Goal: Task Accomplishment & Management: Manage account settings

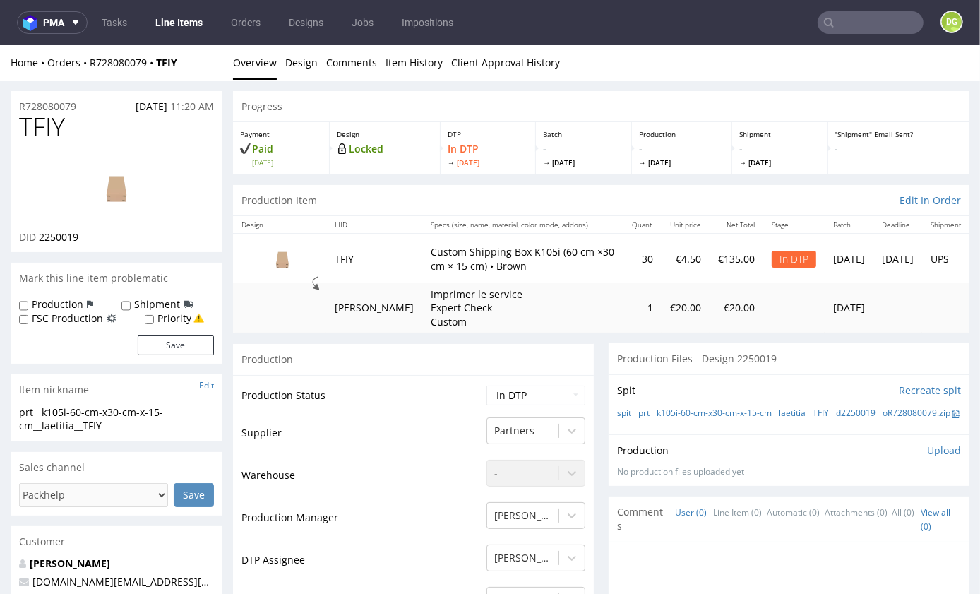
scroll to position [46, 0]
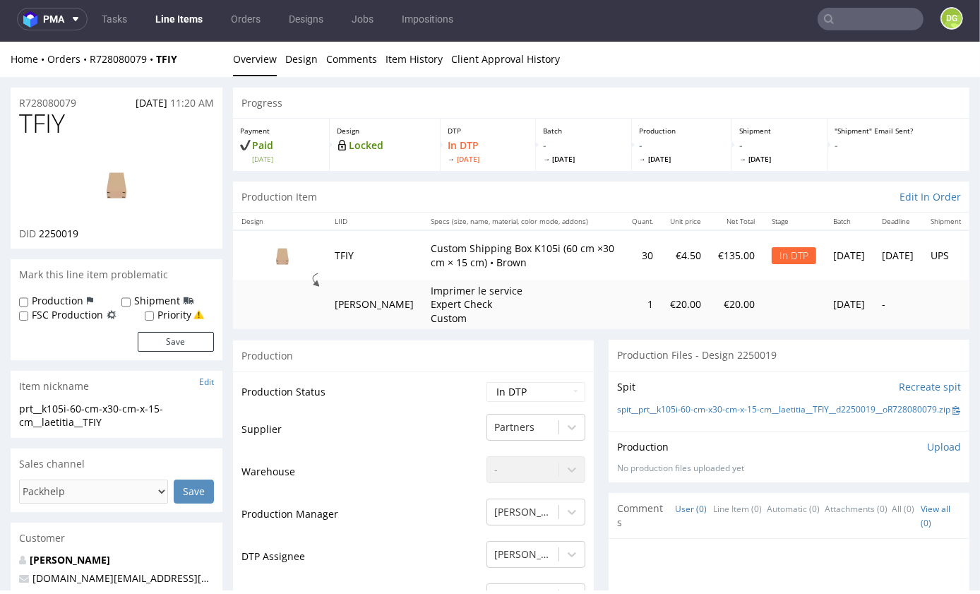
click at [845, 415] on link "spit__prt__k105i-60-cm-x30-cm-x-15-cm__laetitia__TFIY__d2250019__oR728080079.zip" at bounding box center [783, 409] width 333 height 12
drag, startPoint x: 824, startPoint y: 427, endPoint x: 853, endPoint y: 430, distance: 29.1
click at [849, 430] on div "Spit Recreate spit spit__prt__k105i-60-cm-x30-cm-x-15-cm__laetitia__TFIY__d2250…" at bounding box center [789, 400] width 361 height 60
drag, startPoint x: 853, startPoint y: 429, endPoint x: 862, endPoint y: 438, distance: 12.5
click at [861, 430] on div "Spit Recreate spit spit__prt__k105i-60-cm-x30-cm-x-15-cm__laetitia__TFIY__d2250…" at bounding box center [789, 400] width 361 height 60
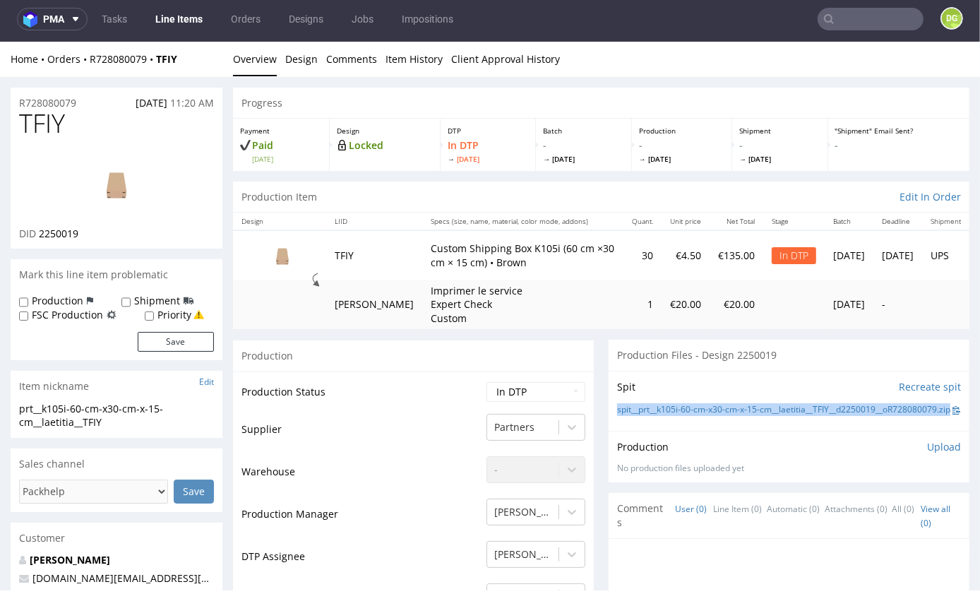
copy link "spit__prt__k105i-60-cm-x30-cm-x-15-cm__laetitia__TFIY__d2250019__oR728080079.zip"
drag, startPoint x: 861, startPoint y: 434, endPoint x: 594, endPoint y: 415, distance: 267.7
click at [609, 414] on div "Spit Recreate spit spit__prt__k105i-60-cm-x30-cm-x-15-cm__laetitia__TFIY__d2250…" at bounding box center [789, 400] width 361 height 60
click at [326, 58] on li "Design" at bounding box center [305, 59] width 41 height 14
click at [318, 58] on link "Design" at bounding box center [301, 58] width 32 height 35
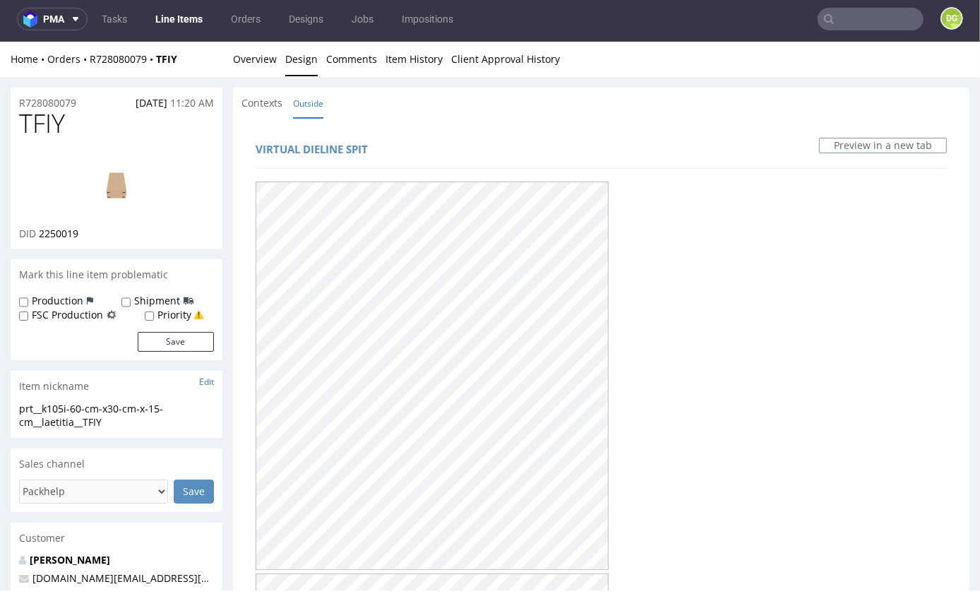
scroll to position [0, 0]
click at [119, 188] on img at bounding box center [116, 183] width 113 height 64
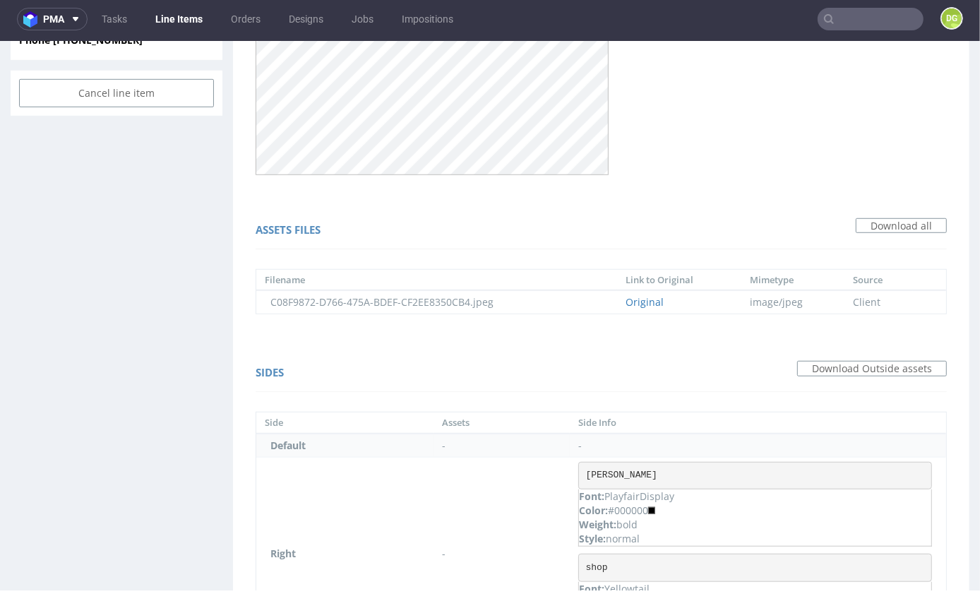
scroll to position [785, 0]
click at [637, 302] on link "Original" at bounding box center [645, 302] width 38 height 13
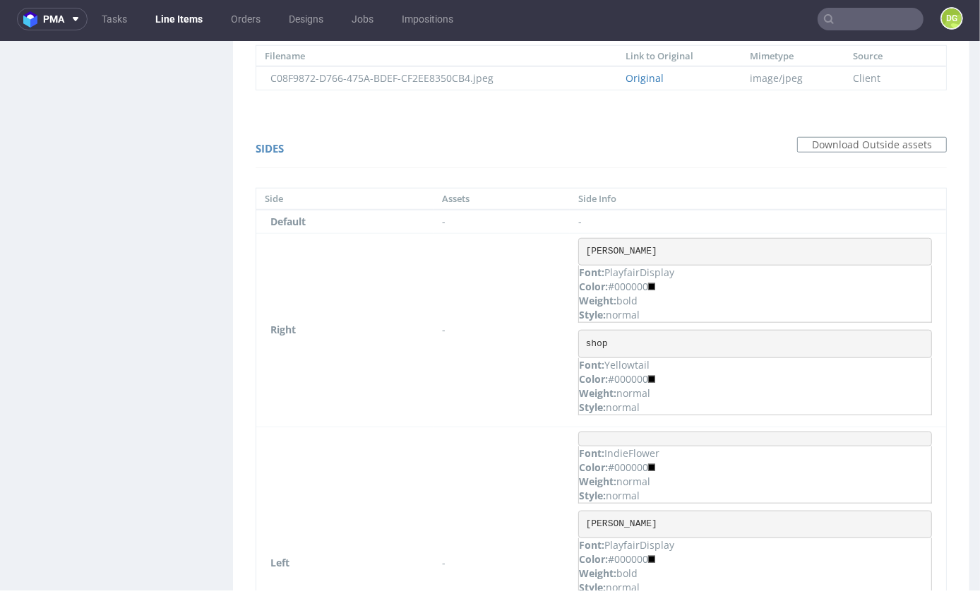
scroll to position [1014, 0]
click at [670, 247] on pre "[PERSON_NAME]" at bounding box center [755, 248] width 354 height 28
copy pre "Murello"
click at [689, 242] on pre "Laetitia Murello" at bounding box center [755, 248] width 354 height 28
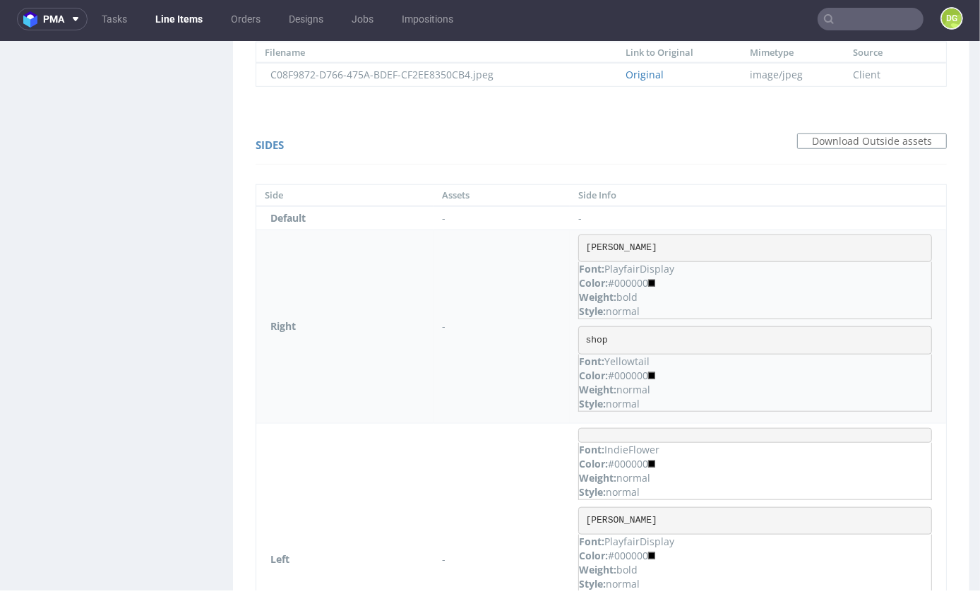
drag, startPoint x: 676, startPoint y: 246, endPoint x: 592, endPoint y: 249, distance: 84.1
click at [592, 249] on pre "Laetitia Murello" at bounding box center [755, 248] width 354 height 28
copy pre "aetitia Murello"
drag, startPoint x: 588, startPoint y: 247, endPoint x: 689, endPoint y: 254, distance: 101.3
click at [689, 254] on pre "Laetitia Murello" at bounding box center [755, 248] width 354 height 28
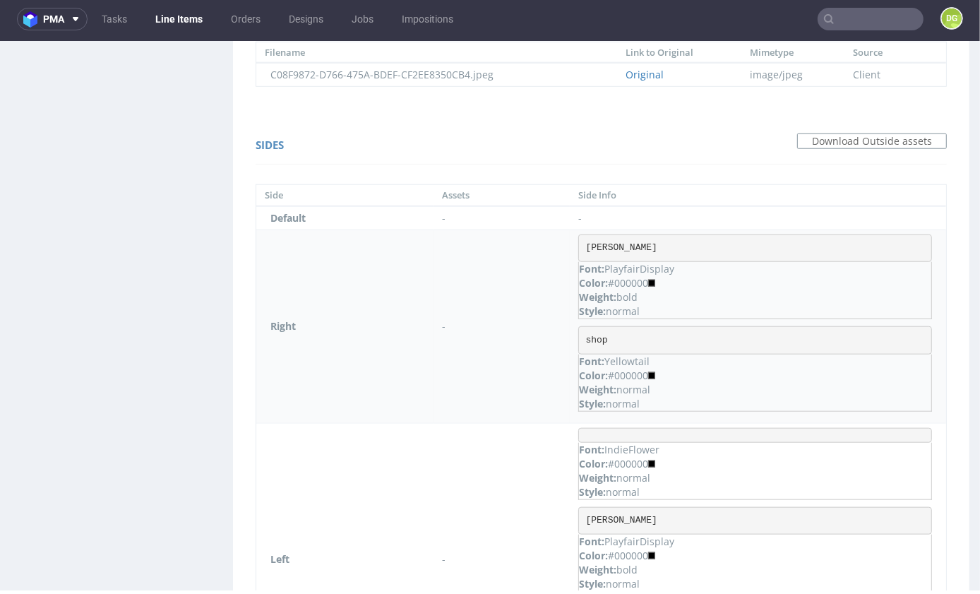
copy pre "Laetitia Murello"
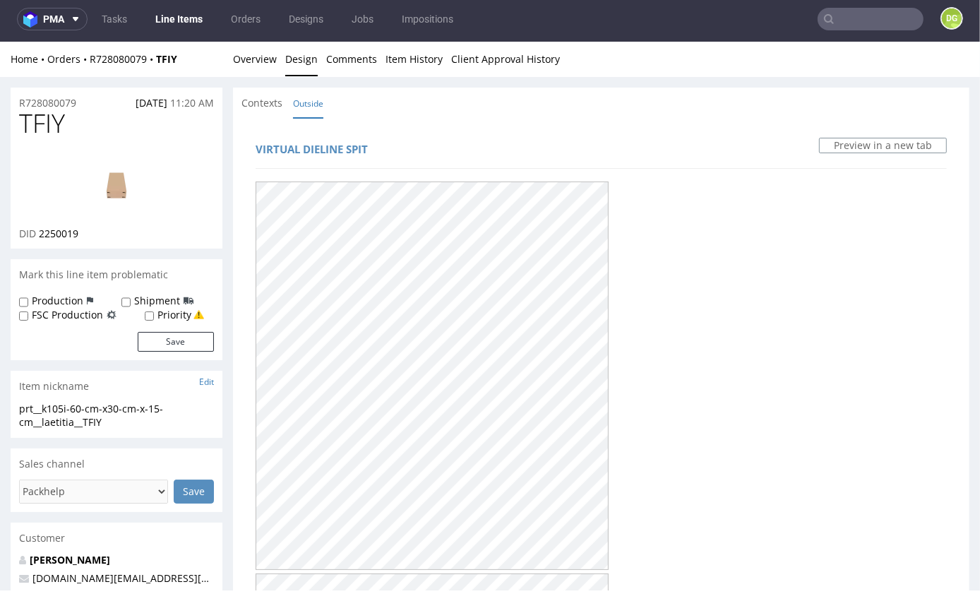
scroll to position [0, 0]
click at [128, 182] on img at bounding box center [116, 183] width 113 height 64
click at [241, 64] on div "Home Orders R728080079 TFIY Overview Design Comments Item History Client Approv…" at bounding box center [490, 58] width 980 height 35
click at [254, 60] on link "Overview" at bounding box center [255, 58] width 44 height 35
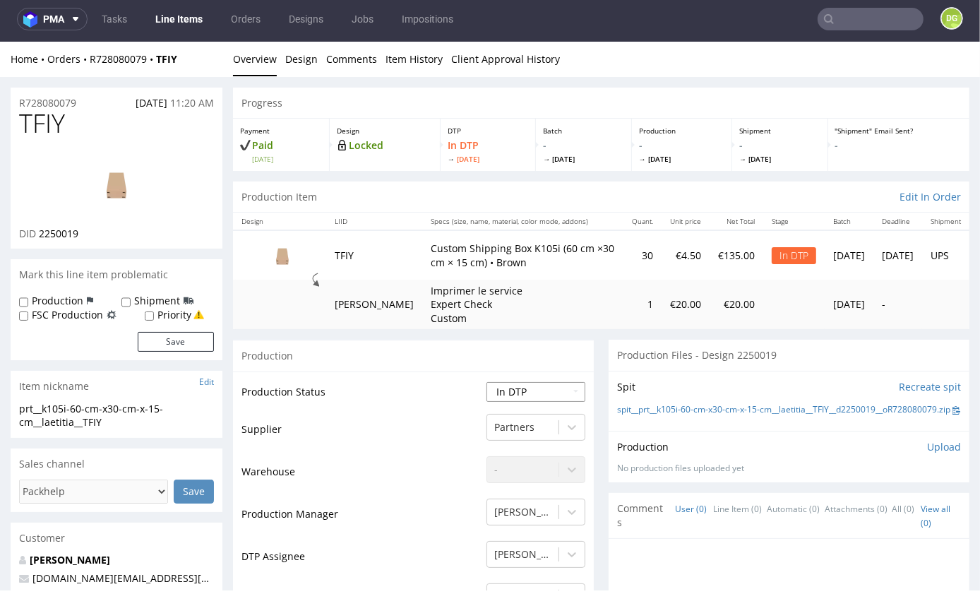
select select "dtp_ca_needed"
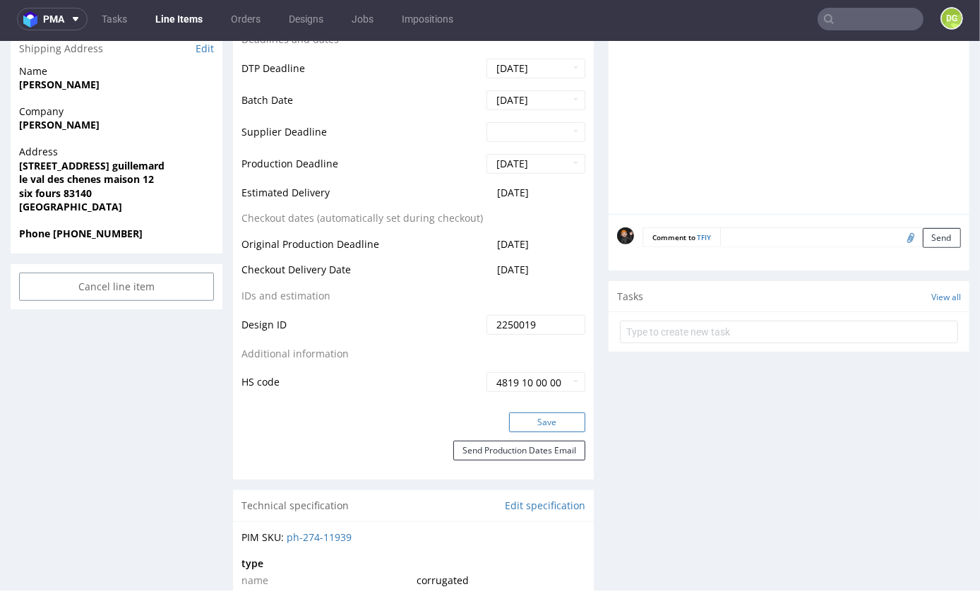
click at [548, 432] on button "Save" at bounding box center [547, 422] width 76 height 20
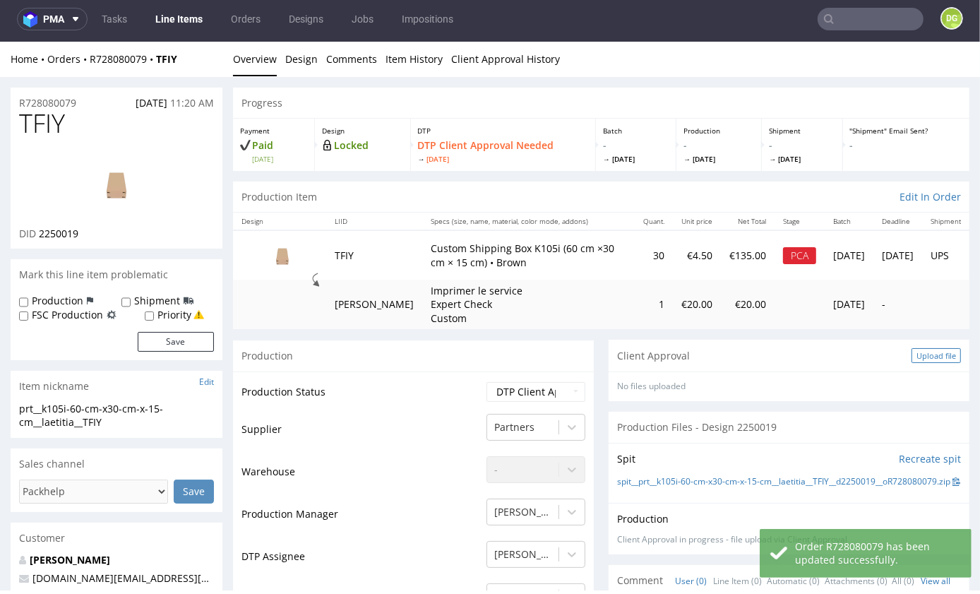
click at [922, 357] on div "Upload file" at bounding box center [936, 355] width 49 height 15
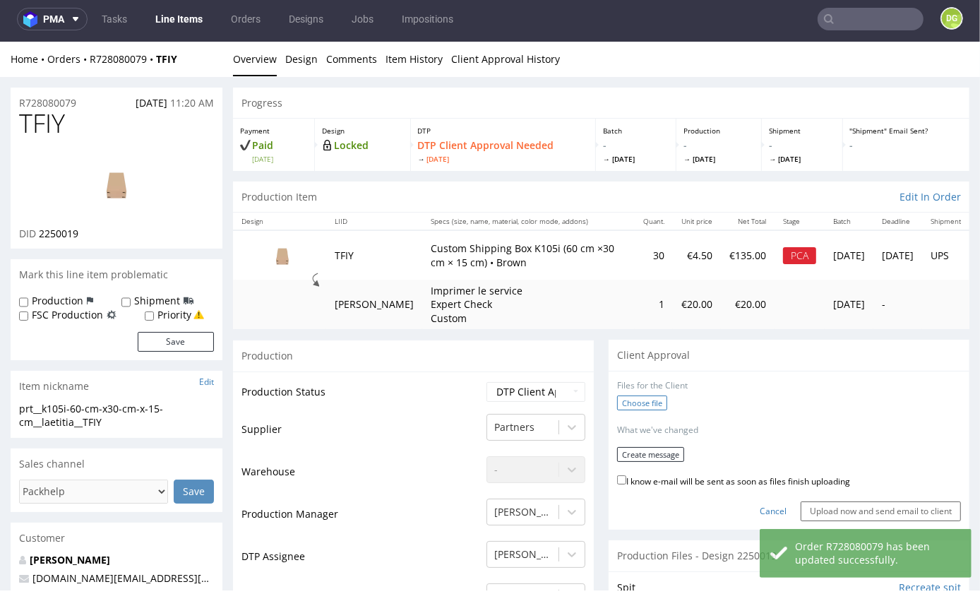
click at [628, 410] on label "Choose file" at bounding box center [642, 402] width 50 height 15
click at [0, 41] on input "Choose file" at bounding box center [0, 41] width 0 height 0
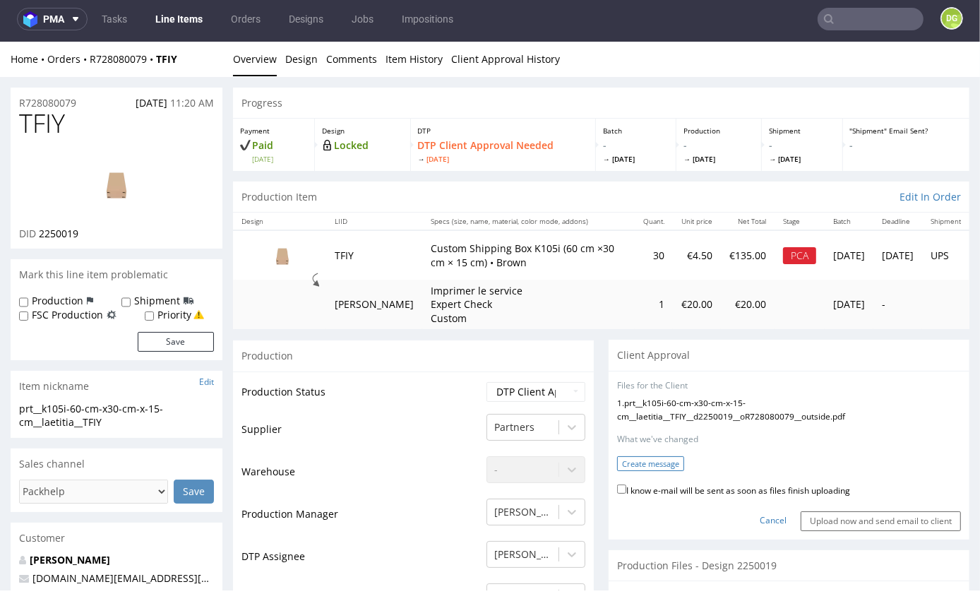
drag, startPoint x: 695, startPoint y: 492, endPoint x: 672, endPoint y: 475, distance: 28.8
click at [695, 492] on label "I know e-mail will be sent as soon as files finish uploading" at bounding box center [733, 489] width 233 height 16
click at [627, 492] on input "I know e-mail will be sent as soon as files finish uploading" at bounding box center [621, 488] width 9 height 9
checkbox input "true"
click at [665, 468] on button "Create message" at bounding box center [650, 463] width 67 height 15
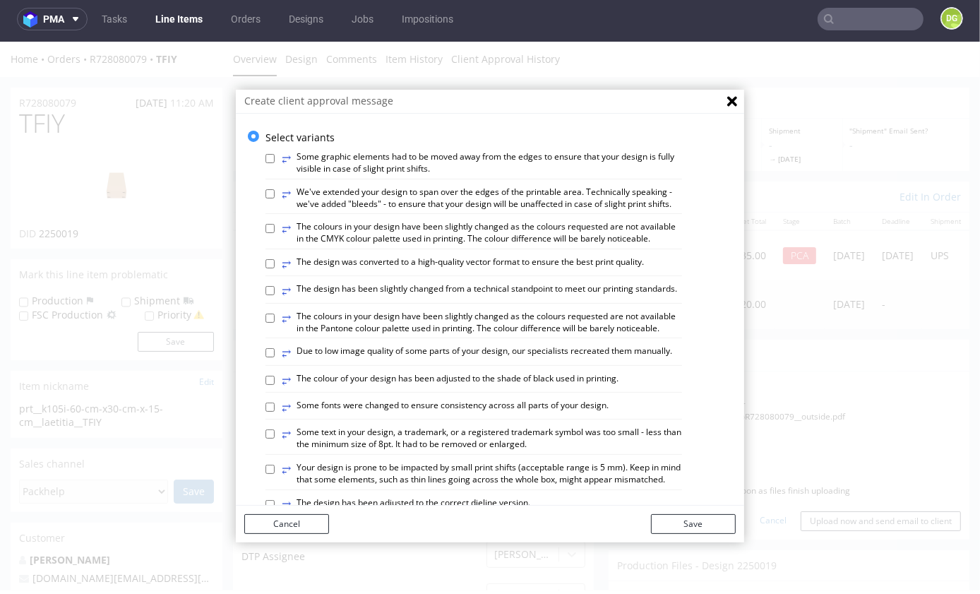
click at [468, 292] on label "⥂ The design has been slightly changed from a technical standpoint to meet our …" at bounding box center [480, 291] width 396 height 16
click at [275, 292] on input "⥂ The design has been slightly changed from a technical standpoint to meet our …" at bounding box center [270, 289] width 9 height 9
checkbox input "true"
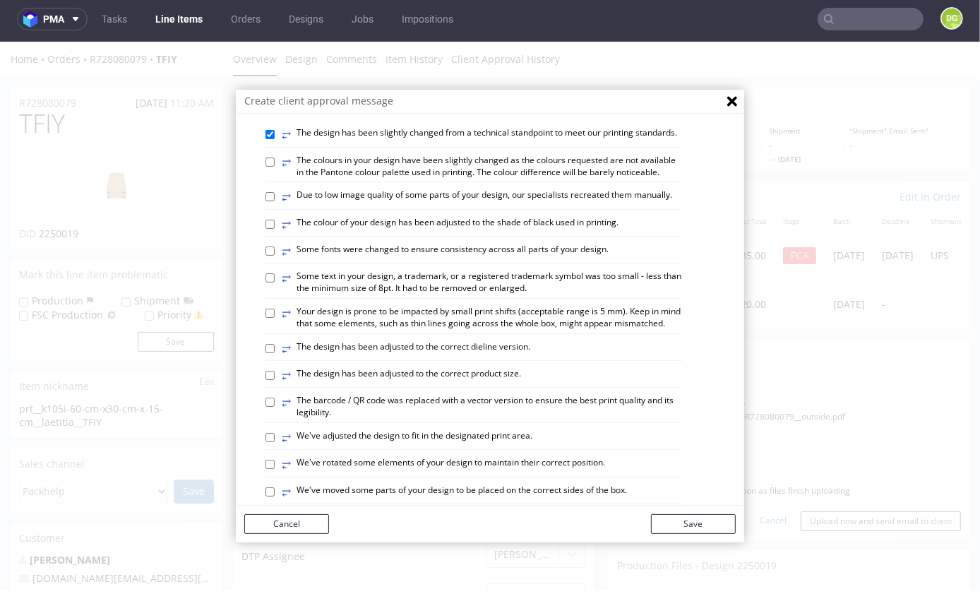
scroll to position [157, 0]
click at [471, 367] on label "⥂ The design has been adjusted to the correct product size." at bounding box center [401, 375] width 239 height 16
click at [275, 369] on input "⥂ The design has been adjusted to the correct product size." at bounding box center [270, 373] width 9 height 9
click at [471, 368] on label "⥂ The design has been adjusted to the correct product size." at bounding box center [401, 375] width 239 height 16
click at [275, 369] on input "⥂ The design has been adjusted to the correct product size." at bounding box center [270, 373] width 9 height 9
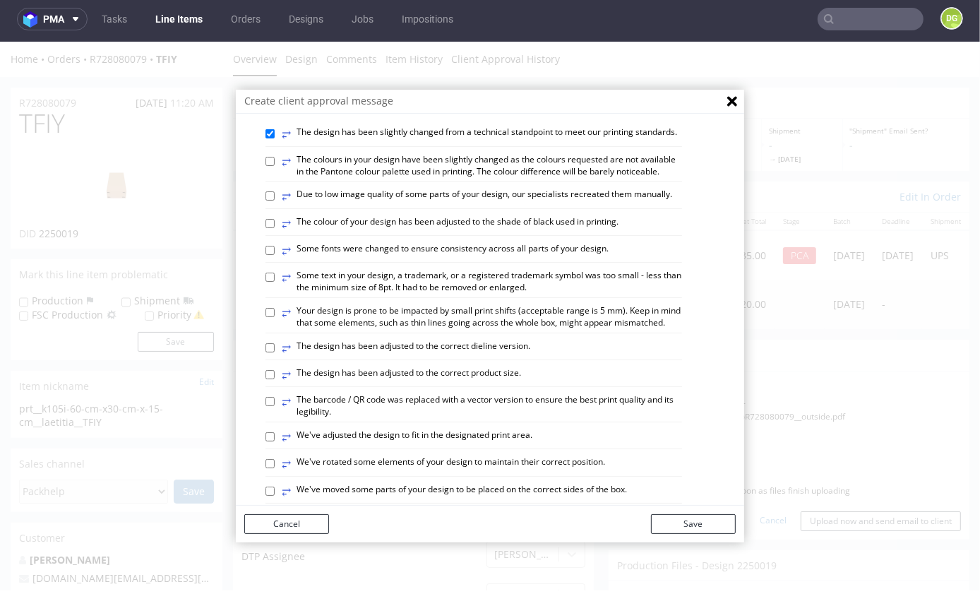
checkbox input "false"
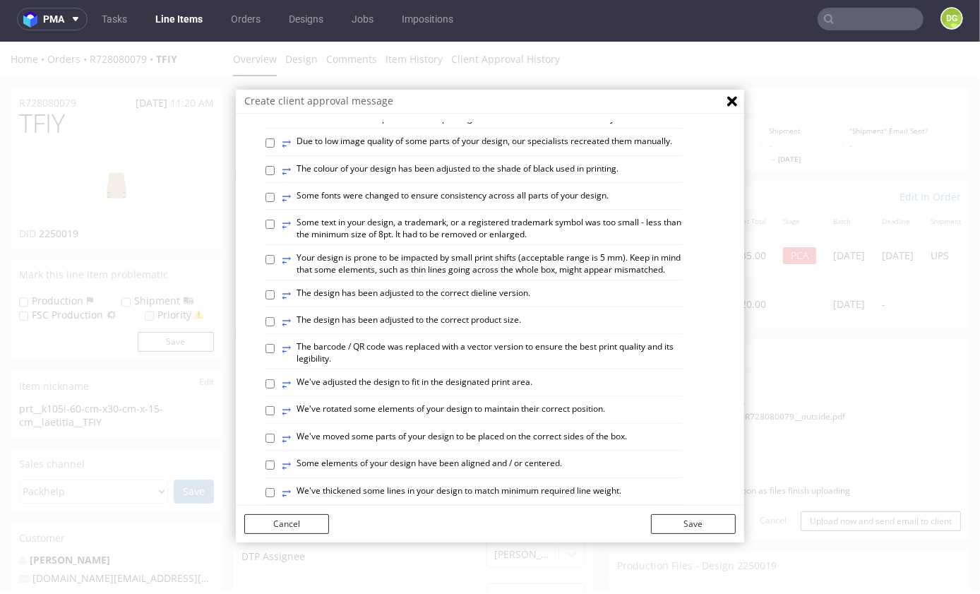
scroll to position [223, 0]
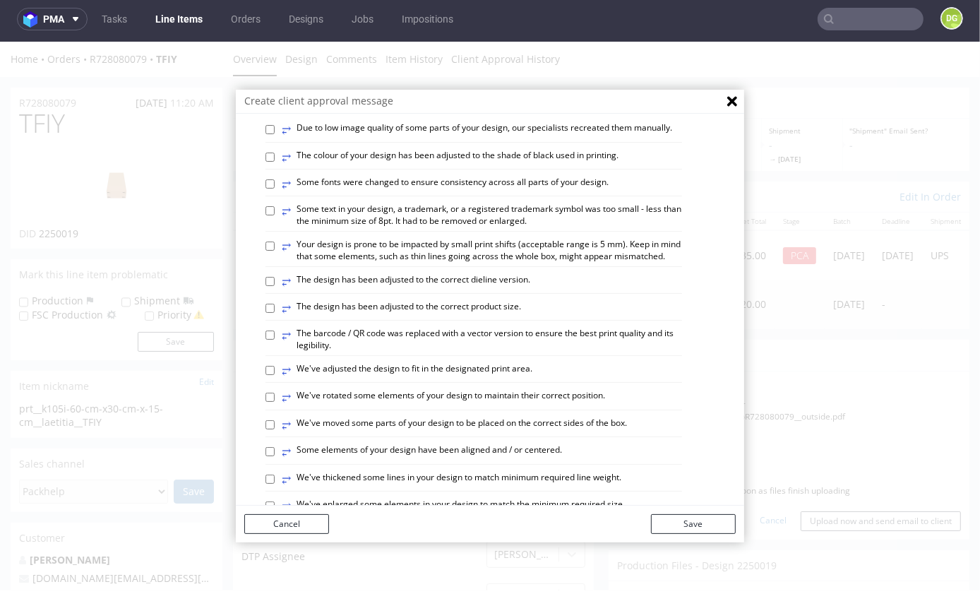
click at [473, 367] on label "⥂ We've adjusted the design to fit in the designated print area." at bounding box center [407, 370] width 251 height 16
click at [275, 367] on input "⥂ We've adjusted the design to fit in the designated print area." at bounding box center [270, 369] width 9 height 9
checkbox input "true"
click at [523, 434] on div "⥂ We've moved some parts of your design to be placed on the correct sides of th…" at bounding box center [474, 427] width 417 height 20
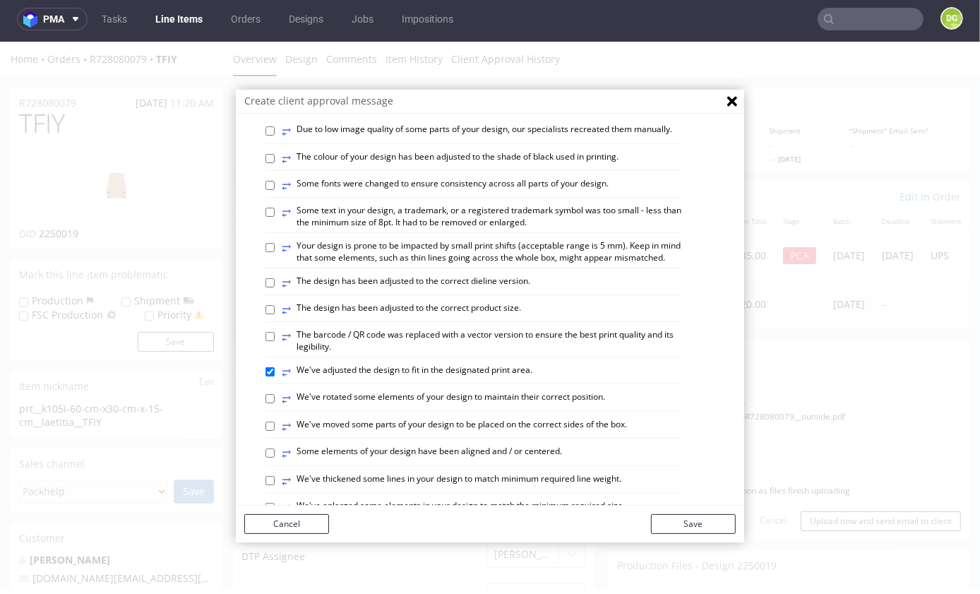
click at [543, 453] on label "⥂ Some elements of your design have been aligned and / or centered." at bounding box center [422, 453] width 280 height 16
click at [275, 453] on input "⥂ Some elements of your design have been aligned and / or centered." at bounding box center [270, 452] width 9 height 9
checkbox input "true"
click at [705, 532] on button "Save" at bounding box center [693, 524] width 85 height 20
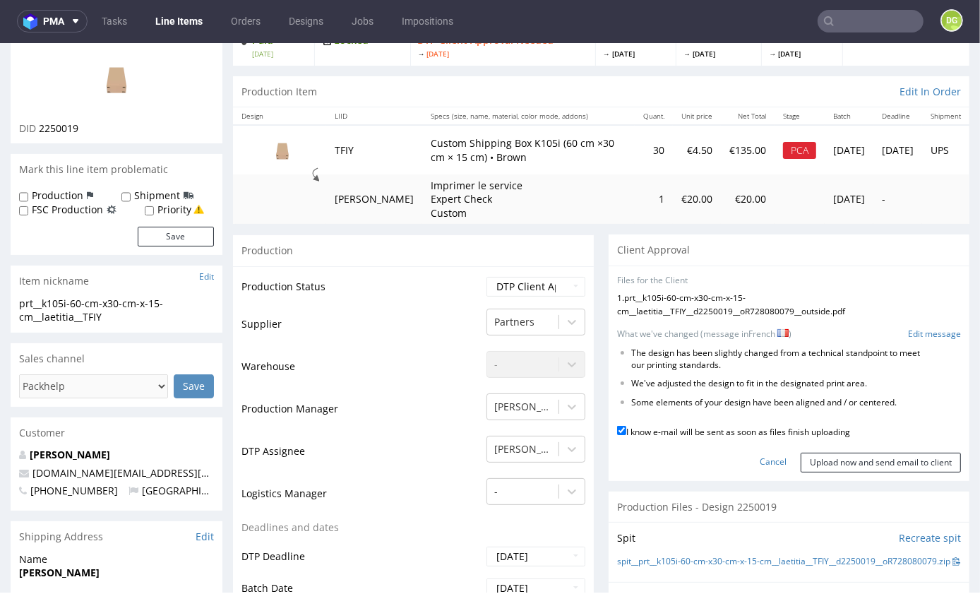
scroll to position [114, 0]
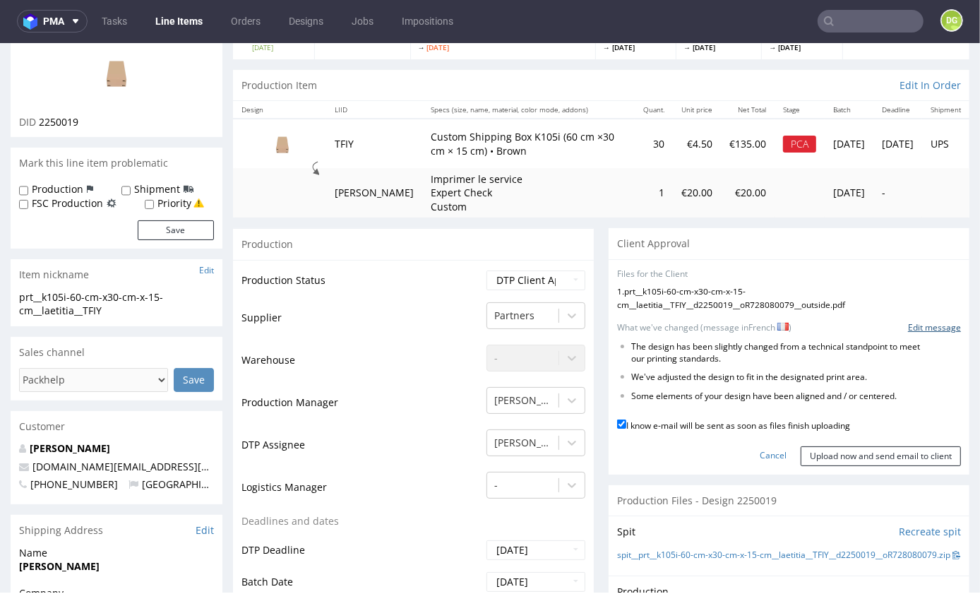
click at [920, 332] on link "Edit message" at bounding box center [934, 327] width 53 height 12
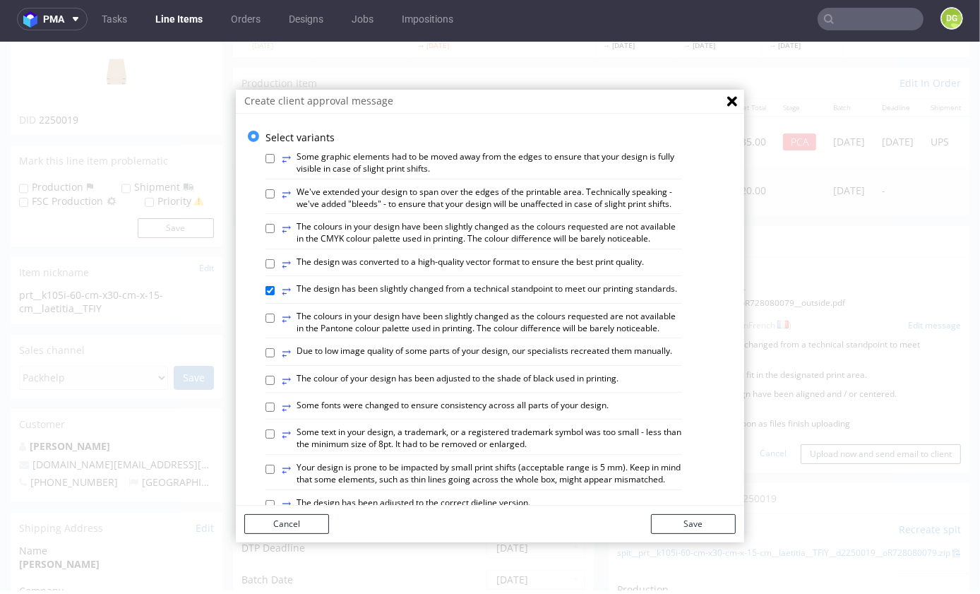
scroll to position [0, 0]
click at [333, 153] on label "⥂ Some graphic elements had to be moved away from the edges to ensure that your…" at bounding box center [482, 162] width 400 height 24
click at [275, 153] on input "⥂ Some graphic elements had to be moved away from the edges to ensure that your…" at bounding box center [270, 157] width 9 height 9
checkbox input "true"
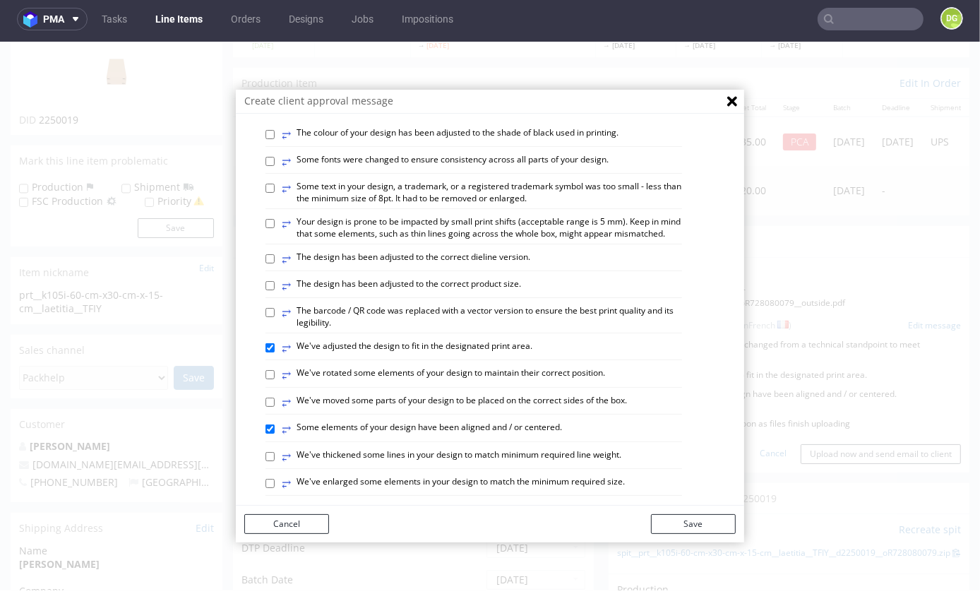
scroll to position [411, 0]
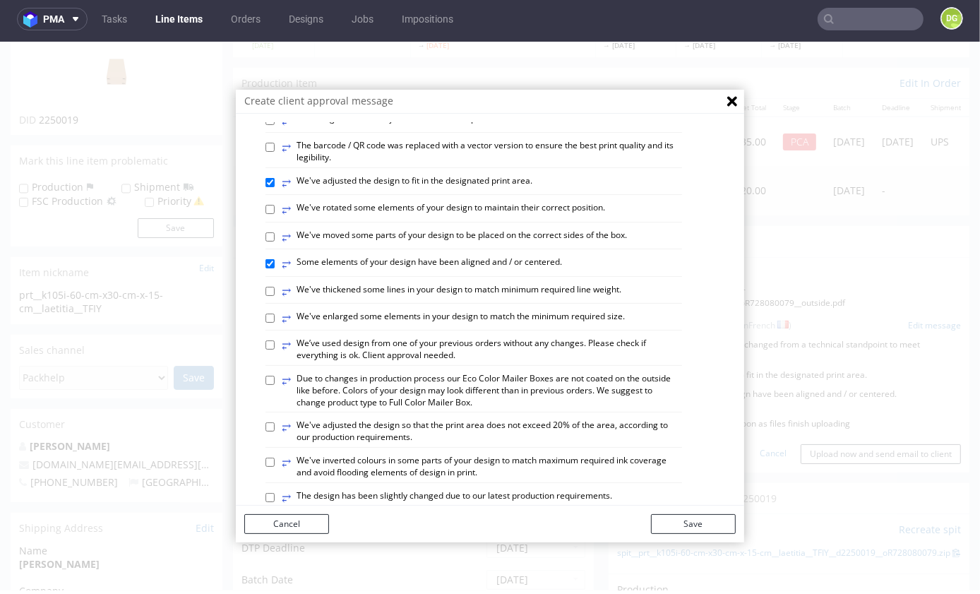
click at [430, 316] on label "⥂ We've enlarged some elements in your design to match the minimum required siz…" at bounding box center [453, 318] width 343 height 16
click at [275, 316] on input "⥂ We've enlarged some elements in your design to match the minimum required siz…" at bounding box center [270, 317] width 9 height 9
checkbox input "true"
click at [698, 517] on button "Save" at bounding box center [693, 524] width 85 height 20
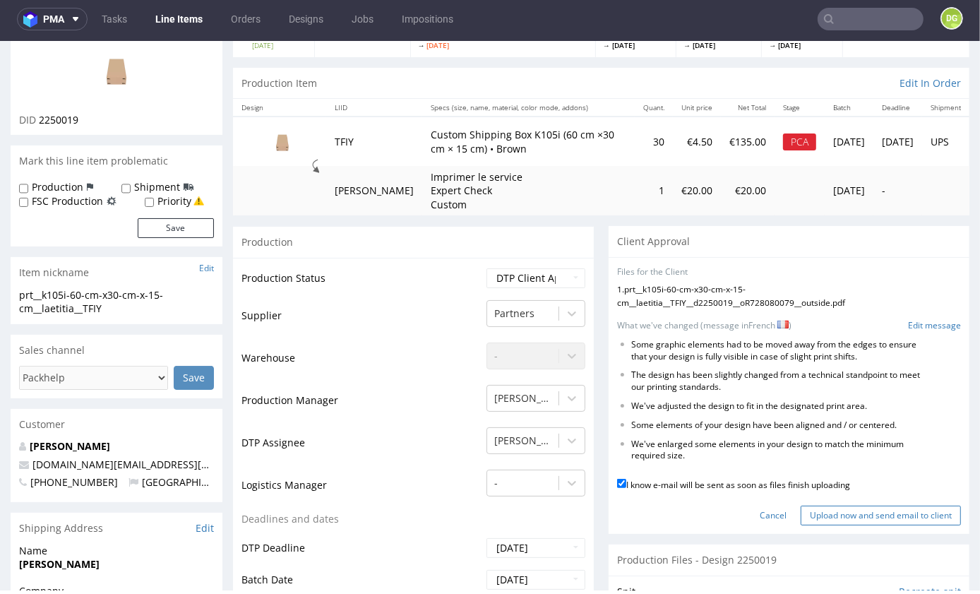
click at [855, 523] on input "Upload now and send email to client" at bounding box center [881, 515] width 160 height 20
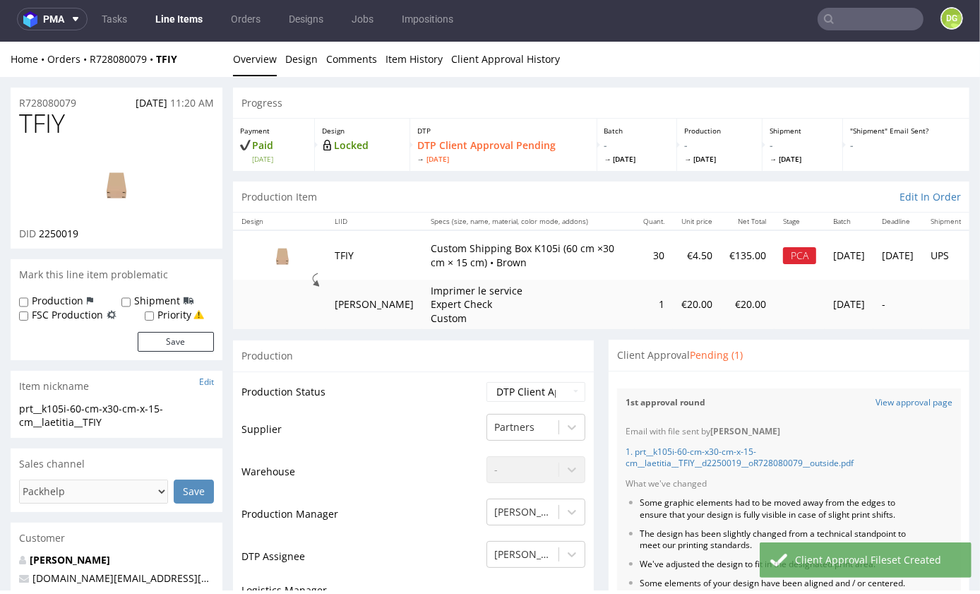
scroll to position [0, 0]
click at [187, 19] on link "Line Items" at bounding box center [179, 19] width 64 height 23
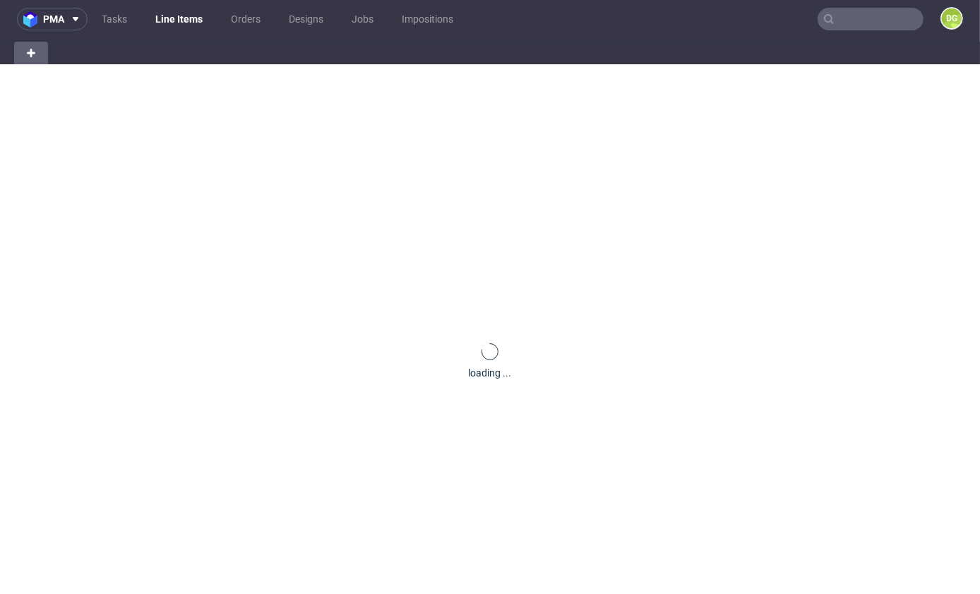
scroll to position [6, 0]
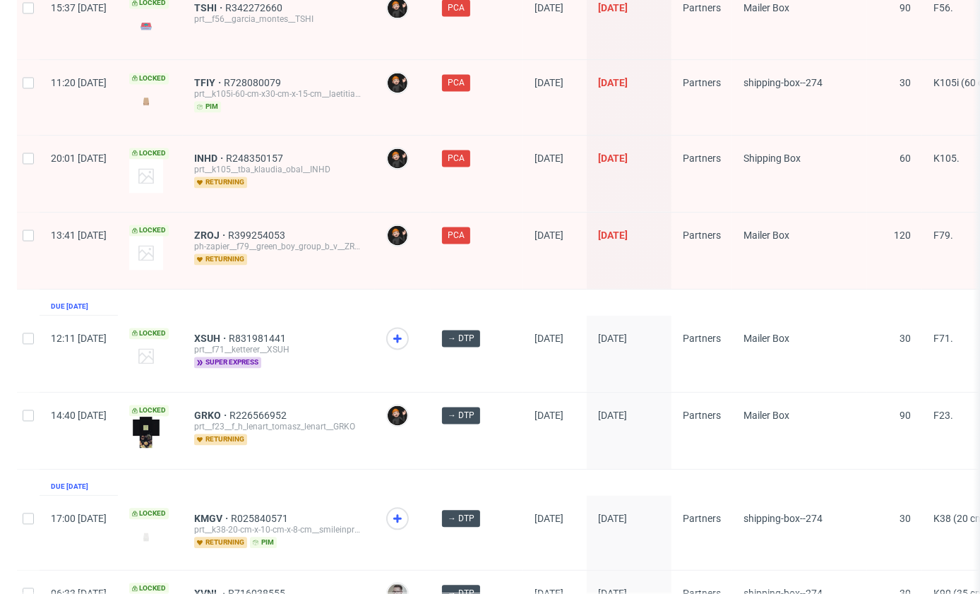
scroll to position [2242, 0]
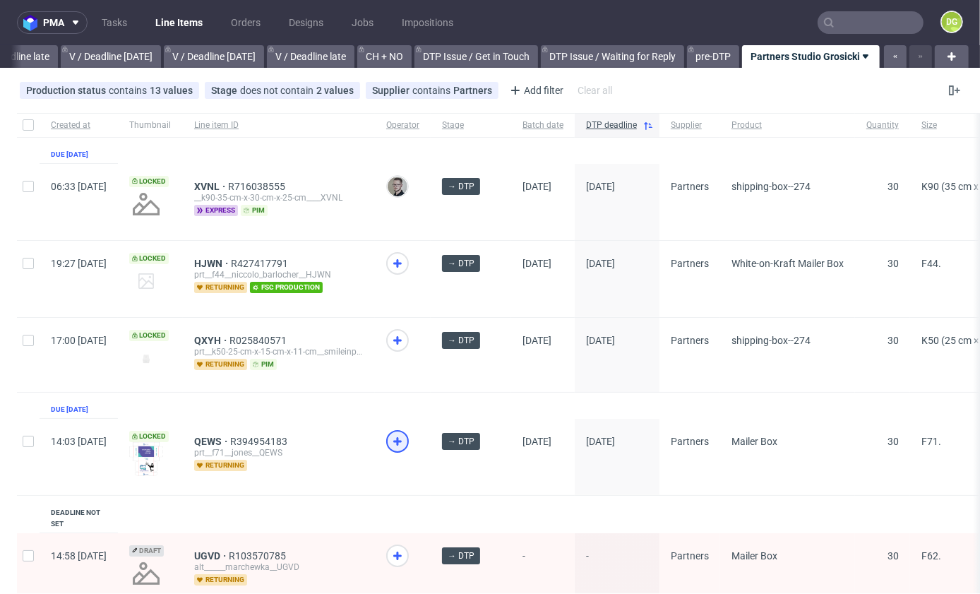
click at [406, 439] on icon at bounding box center [397, 441] width 17 height 17
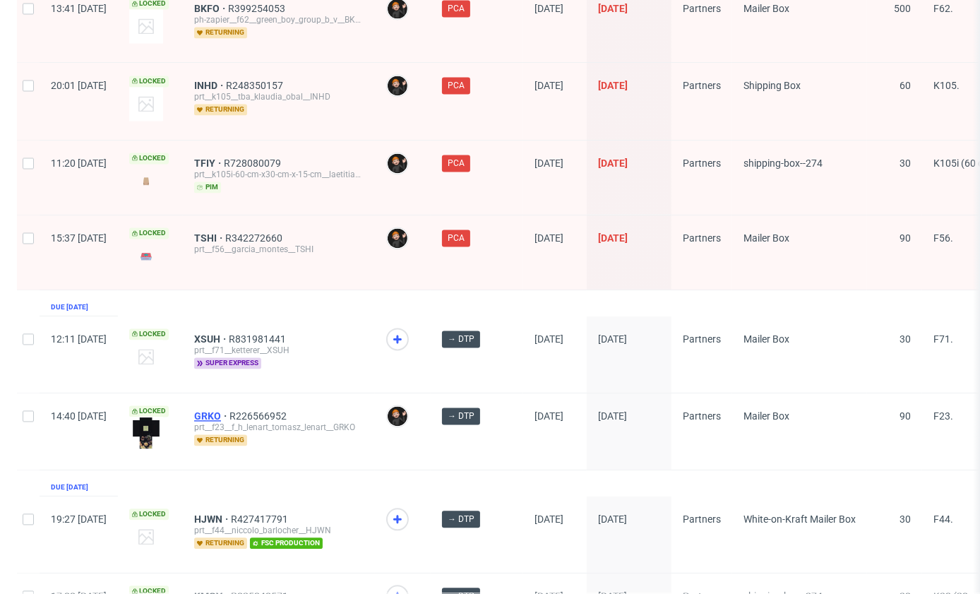
click at [230, 410] on span "GRKO" at bounding box center [211, 415] width 35 height 11
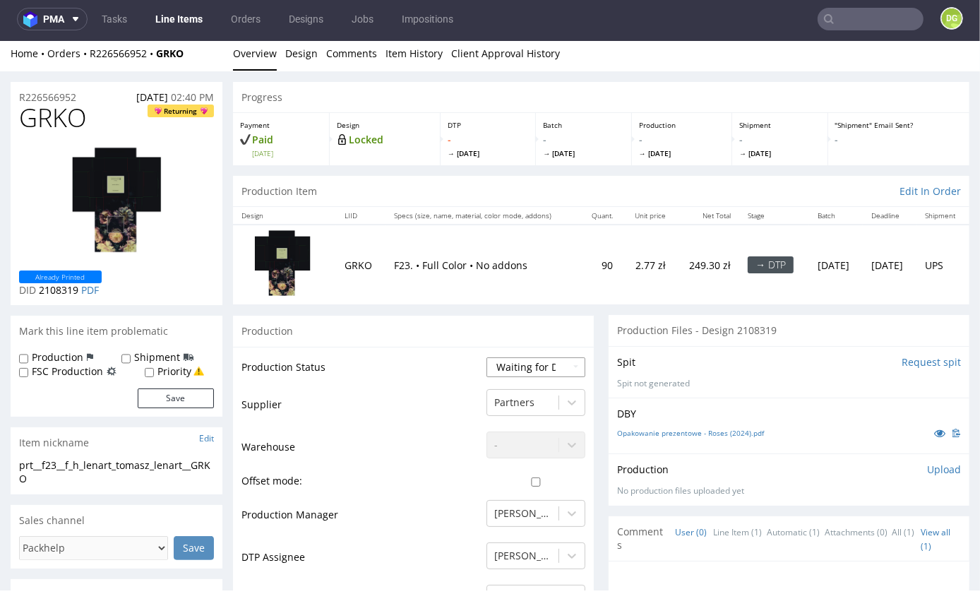
select select "dtp_in_process"
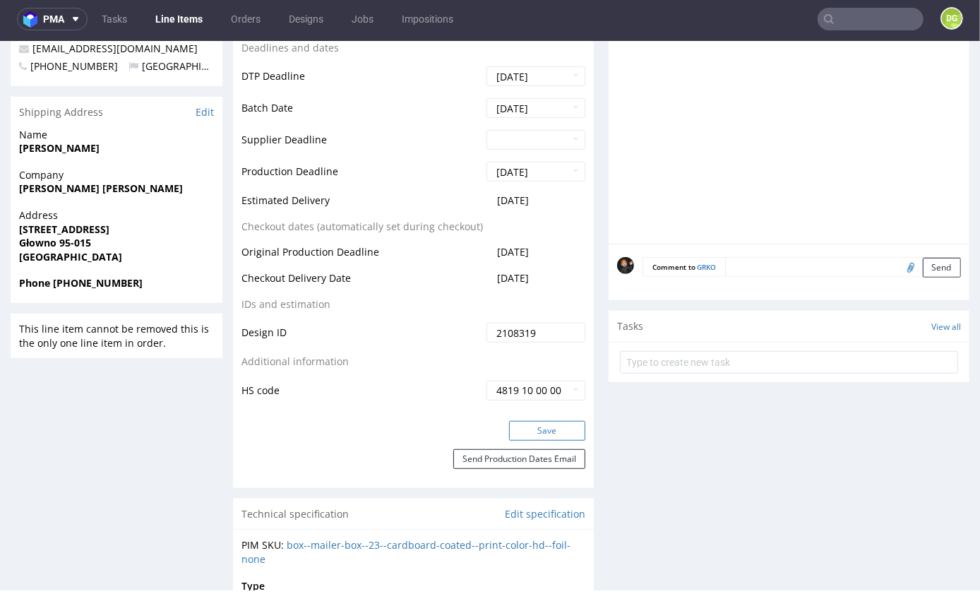
click at [558, 440] on button "Save" at bounding box center [547, 430] width 76 height 20
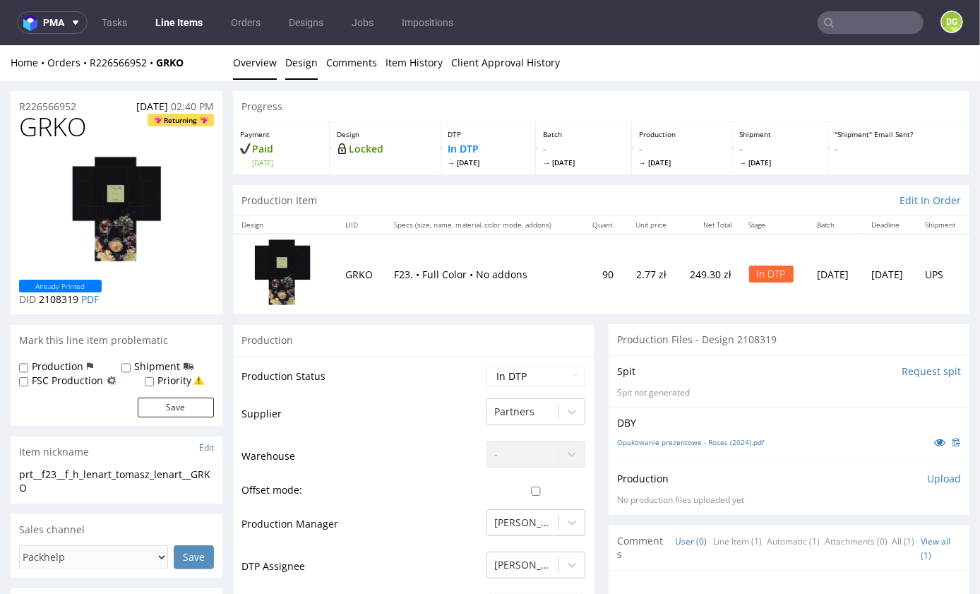
click at [304, 57] on link "Design" at bounding box center [301, 61] width 32 height 35
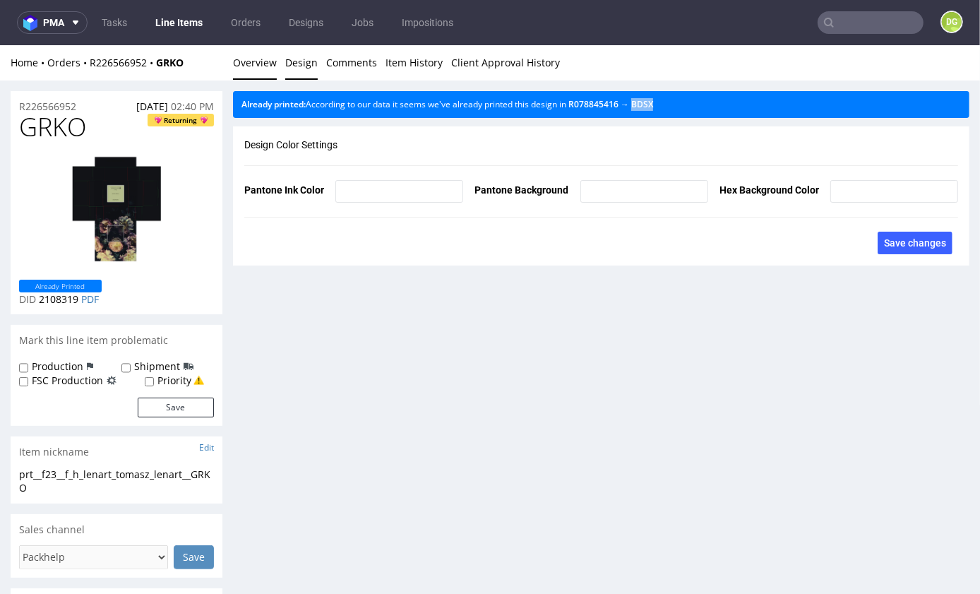
click at [277, 67] on link "Overview" at bounding box center [255, 61] width 44 height 35
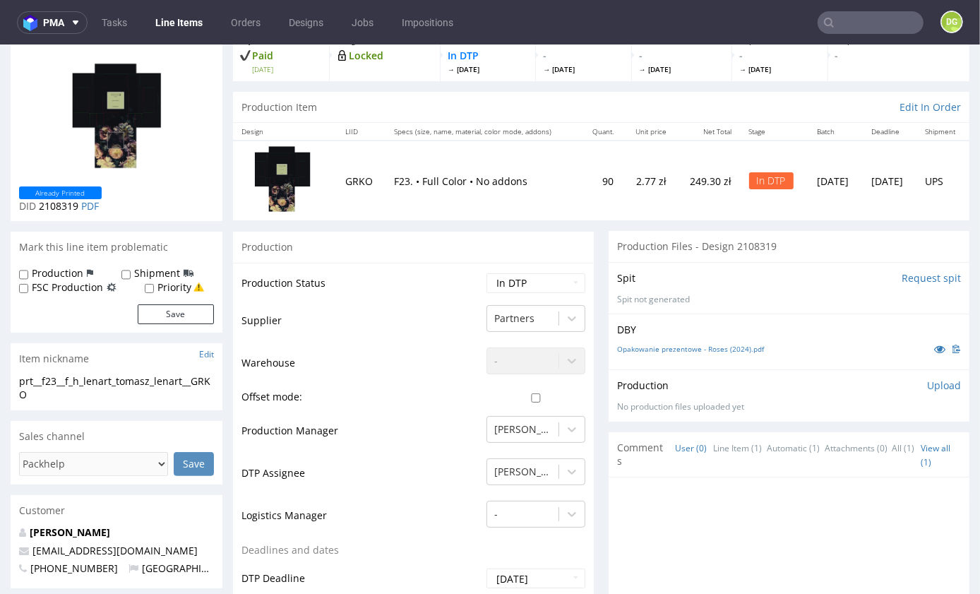
scroll to position [101, 1]
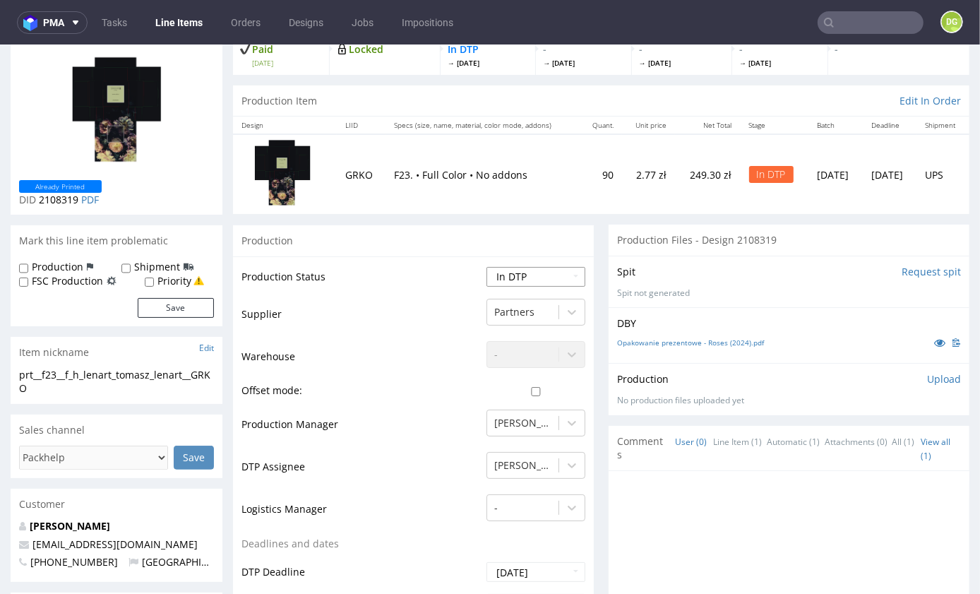
select select "dtp_ca_needed"
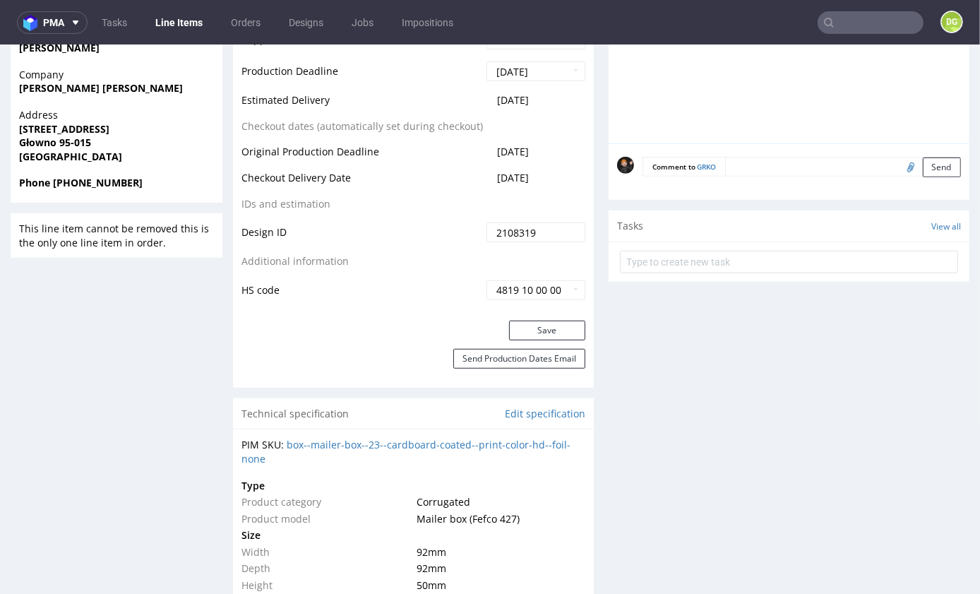
scroll to position [710, 1]
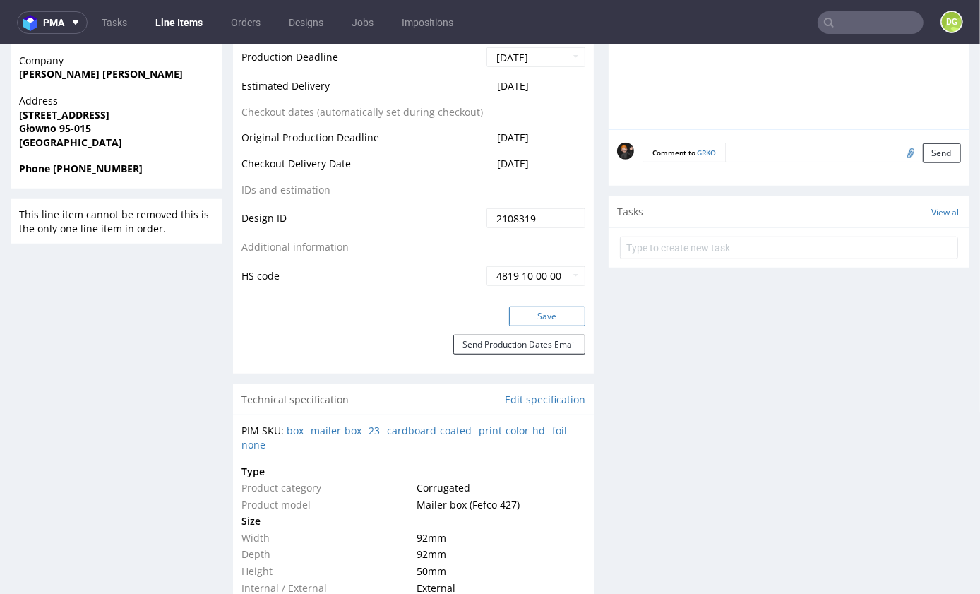
click at [536, 326] on button "Save" at bounding box center [547, 316] width 76 height 20
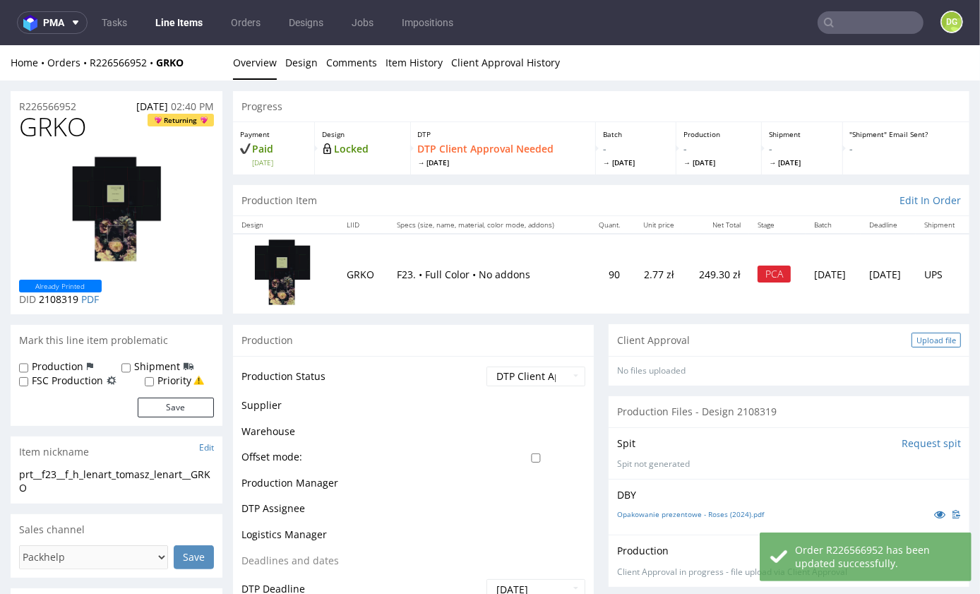
scroll to position [45, 0]
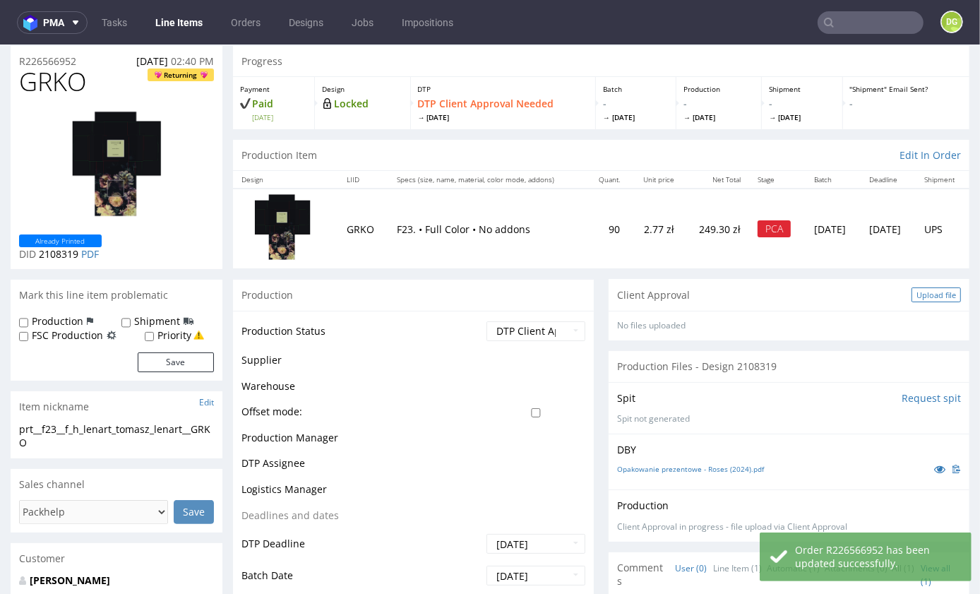
click at [939, 340] on div "No files uploaded" at bounding box center [789, 325] width 361 height 30
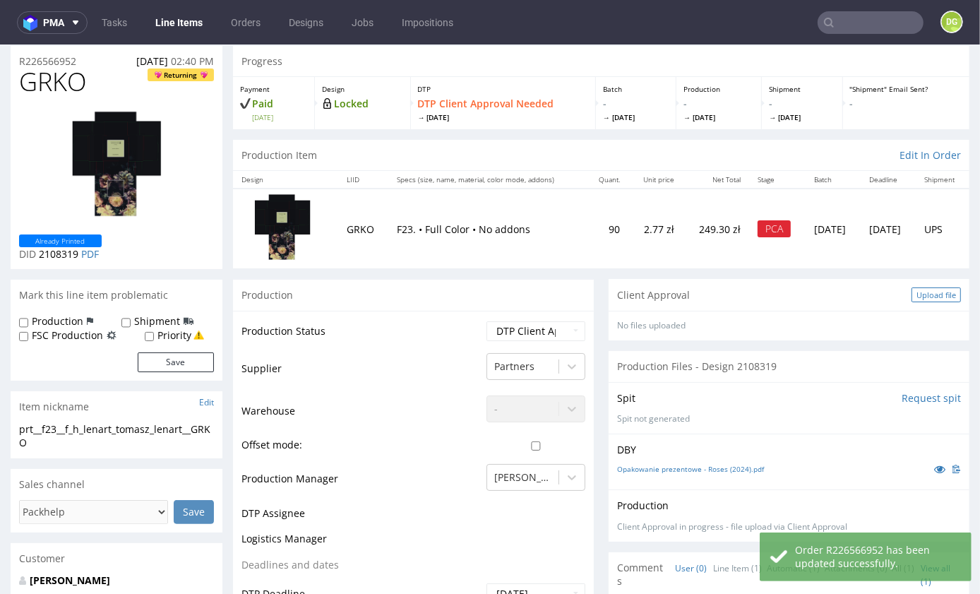
scroll to position [0, 1]
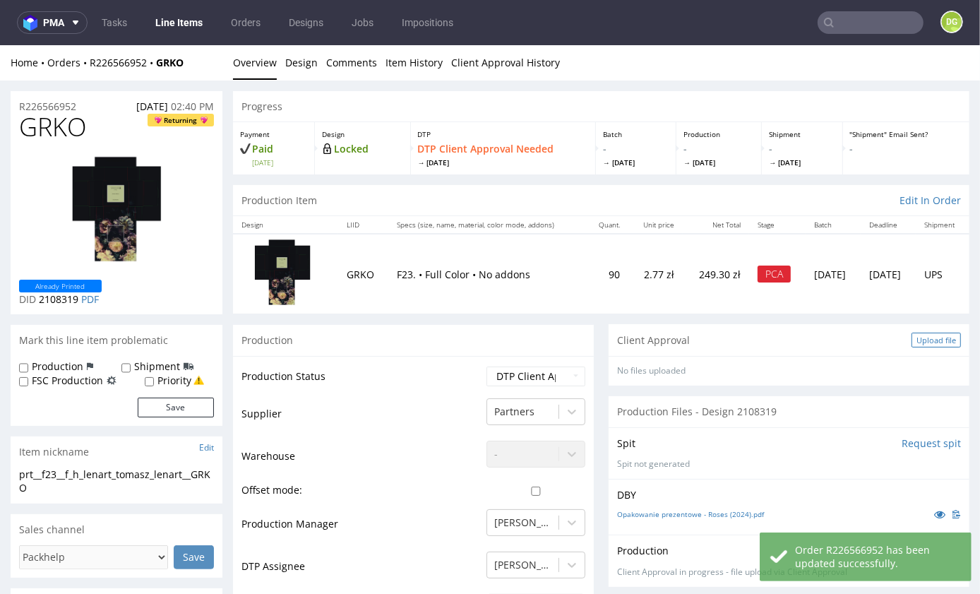
click at [921, 343] on div "Upload file" at bounding box center [936, 339] width 49 height 15
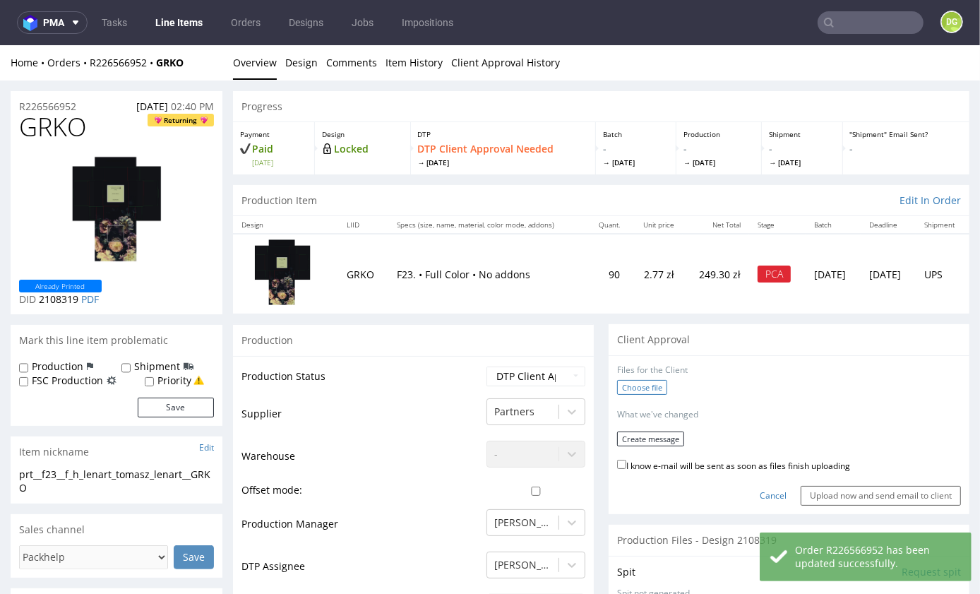
click at [643, 394] on label "Choose file" at bounding box center [642, 386] width 50 height 15
click at [0, 44] on input "Choose file" at bounding box center [0, 44] width 0 height 0
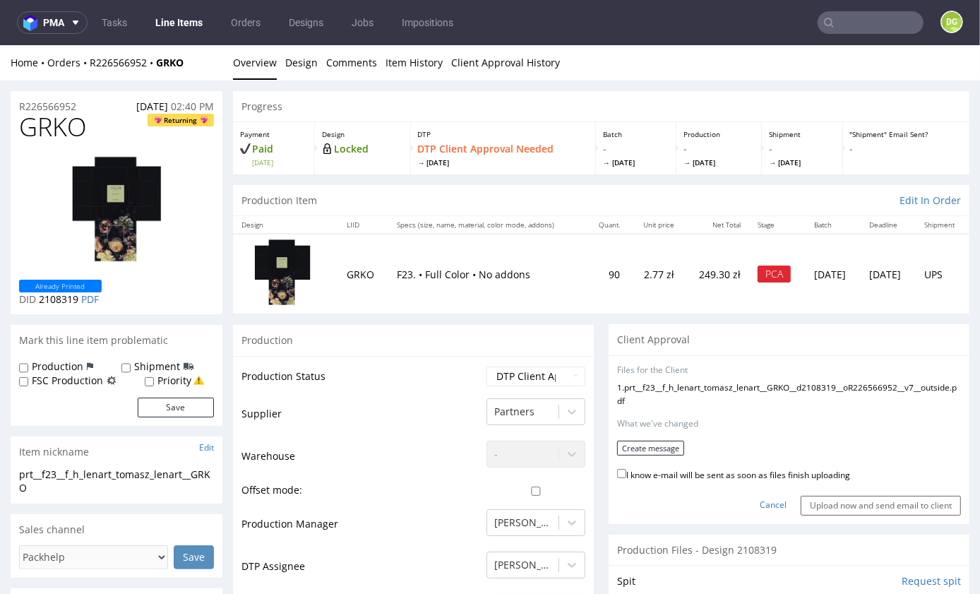
drag, startPoint x: 695, startPoint y: 494, endPoint x: 672, endPoint y: 480, distance: 26.3
click at [695, 481] on label "I know e-mail will be sent as soon as files finish uploading" at bounding box center [733, 473] width 233 height 16
click at [627, 477] on input "I know e-mail will be sent as soon as files finish uploading" at bounding box center [621, 472] width 9 height 9
checkbox input "true"
click at [651, 455] on button "Create message" at bounding box center [650, 447] width 67 height 15
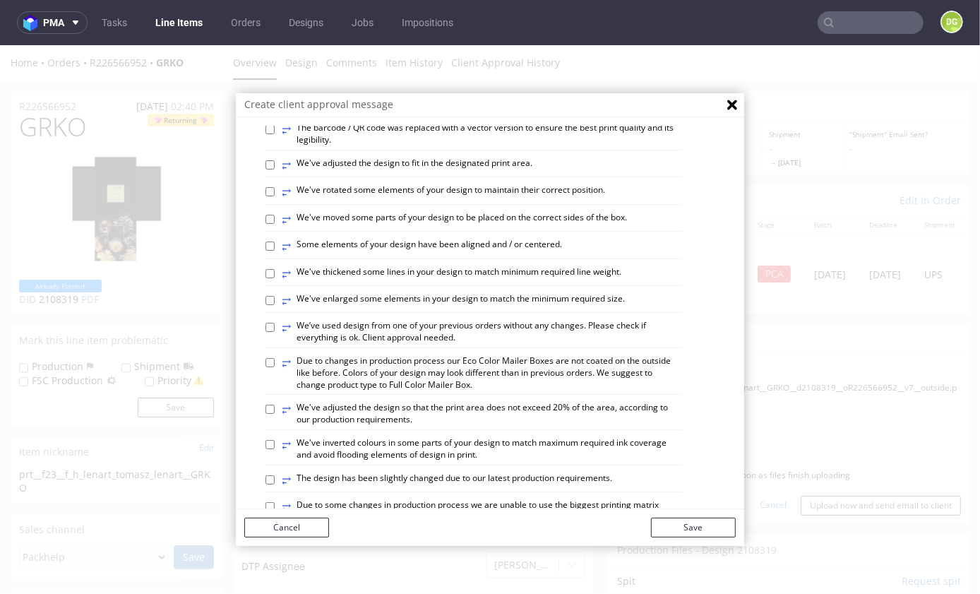
scroll to position [434, 0]
click at [360, 320] on label "⥂ We’ve used design from one of your previous orders without any changes. Pleas…" at bounding box center [482, 329] width 400 height 24
click at [275, 320] on input "⥂ We’ve used design from one of your previous orders without any changes. Pleas…" at bounding box center [270, 324] width 9 height 9
checkbox input "true"
click at [672, 531] on button "Save" at bounding box center [693, 527] width 85 height 20
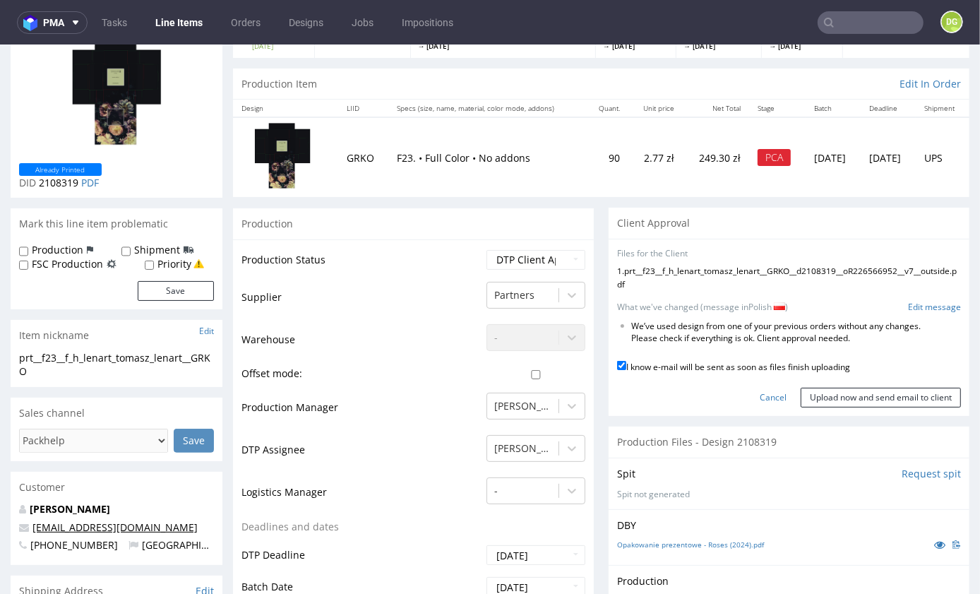
scroll to position [115, 1]
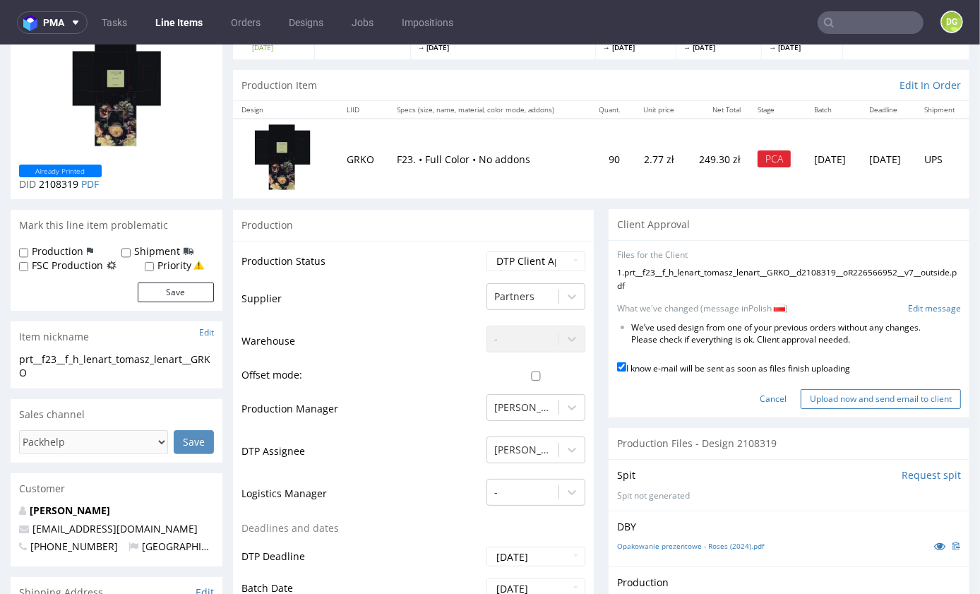
click at [893, 408] on input "Upload now and send email to client" at bounding box center [881, 398] width 160 height 20
click at [854, 408] on input "Upload now and send email to client" at bounding box center [881, 398] width 160 height 20
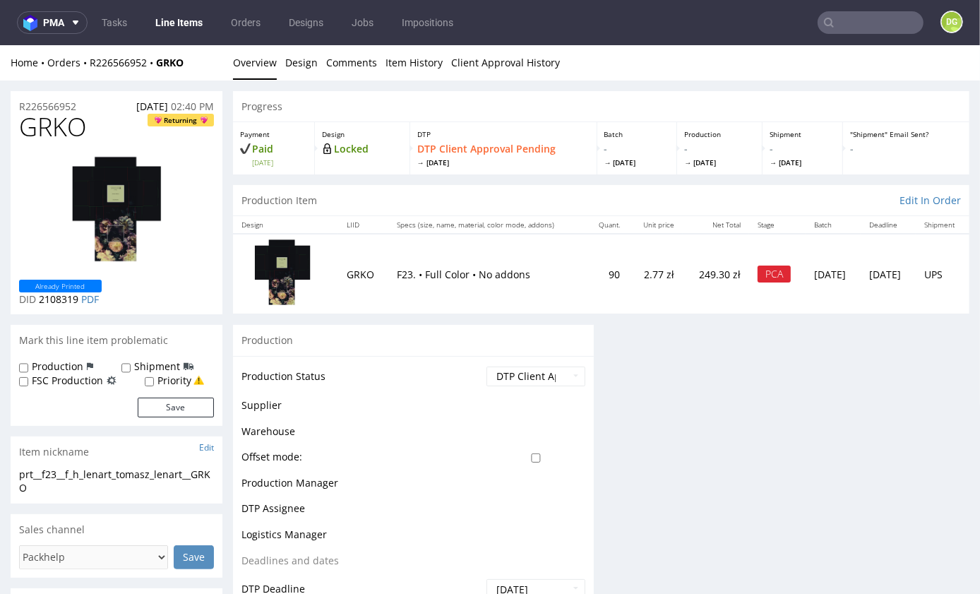
scroll to position [0, 0]
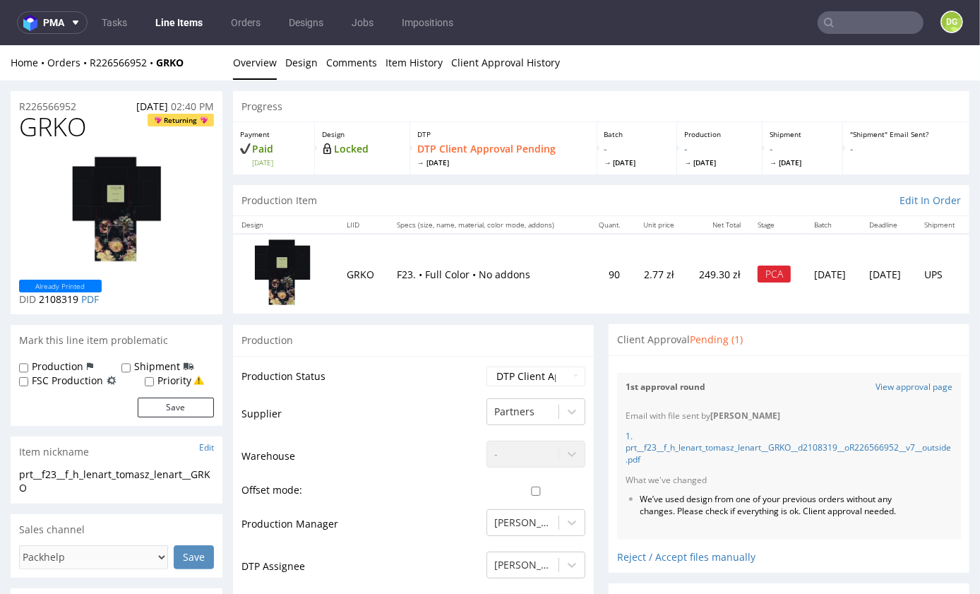
click at [182, 24] on link "Line Items" at bounding box center [179, 22] width 64 height 23
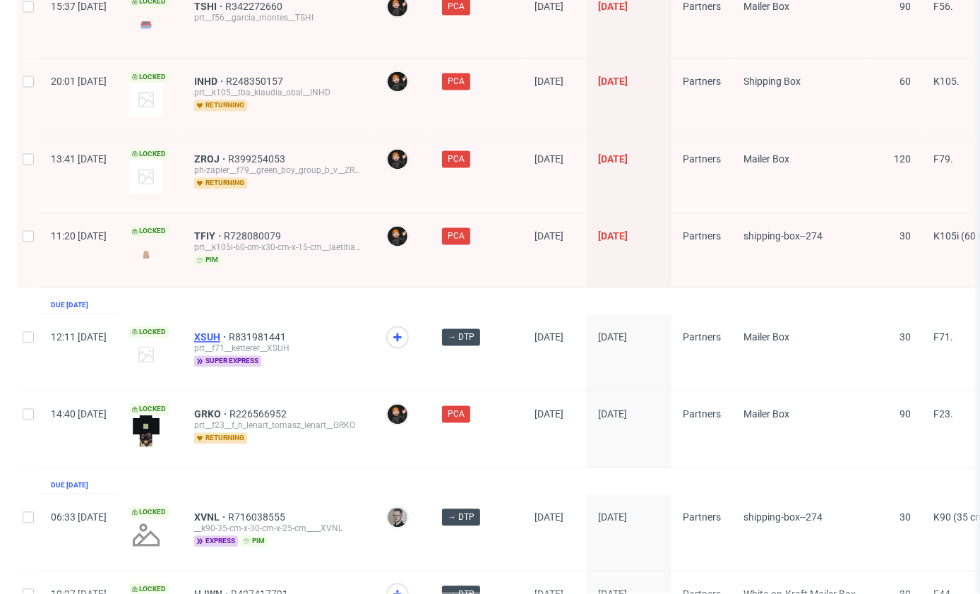
click at [229, 331] on span "XSUH" at bounding box center [211, 336] width 35 height 11
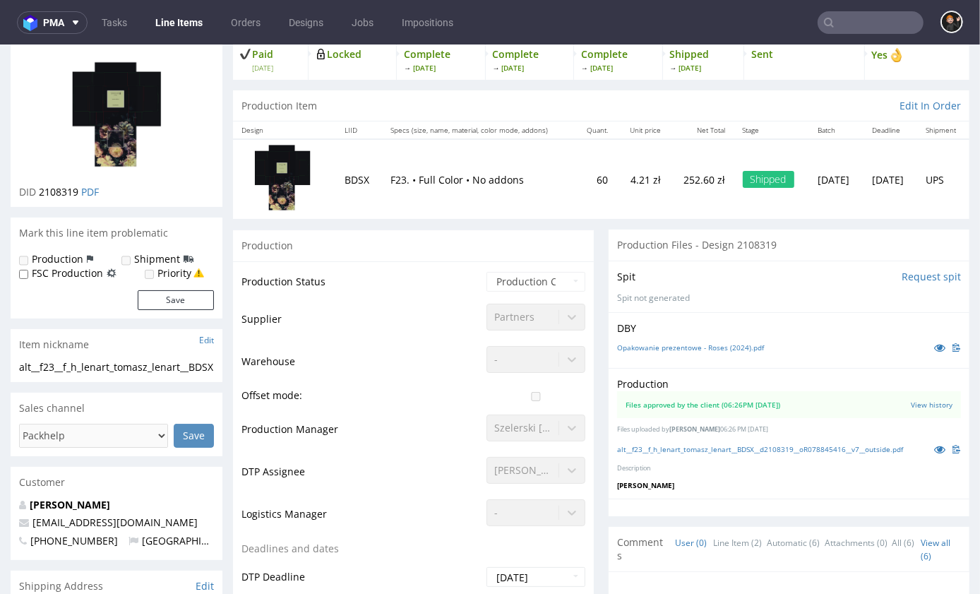
scroll to position [95, 0]
click at [751, 453] on link "alt__f23__f_h_lenart_tomasz_lenart__BDSX__d2108319__oR078845416__v7__outside.pdf" at bounding box center [760, 449] width 286 height 10
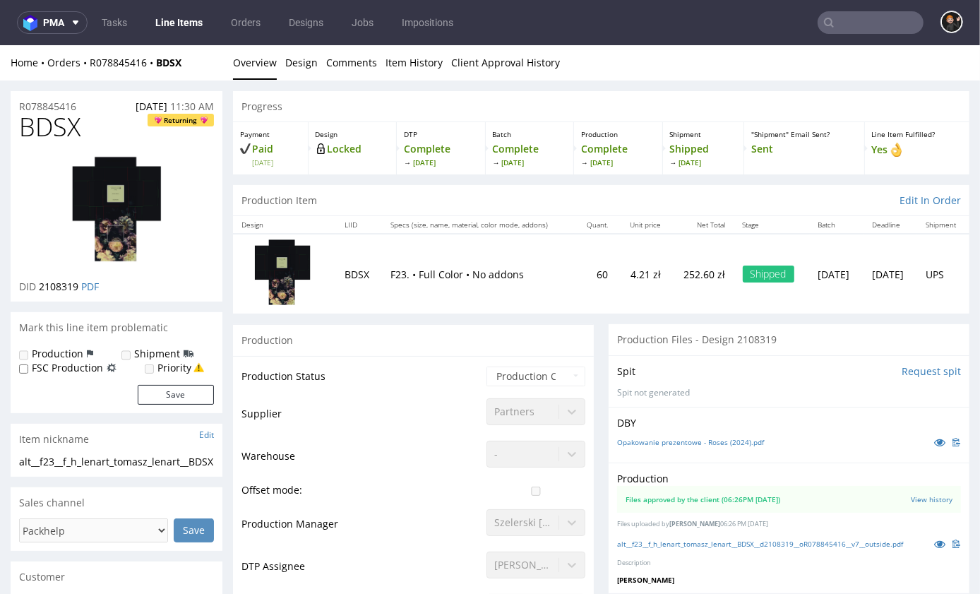
scroll to position [0, 0]
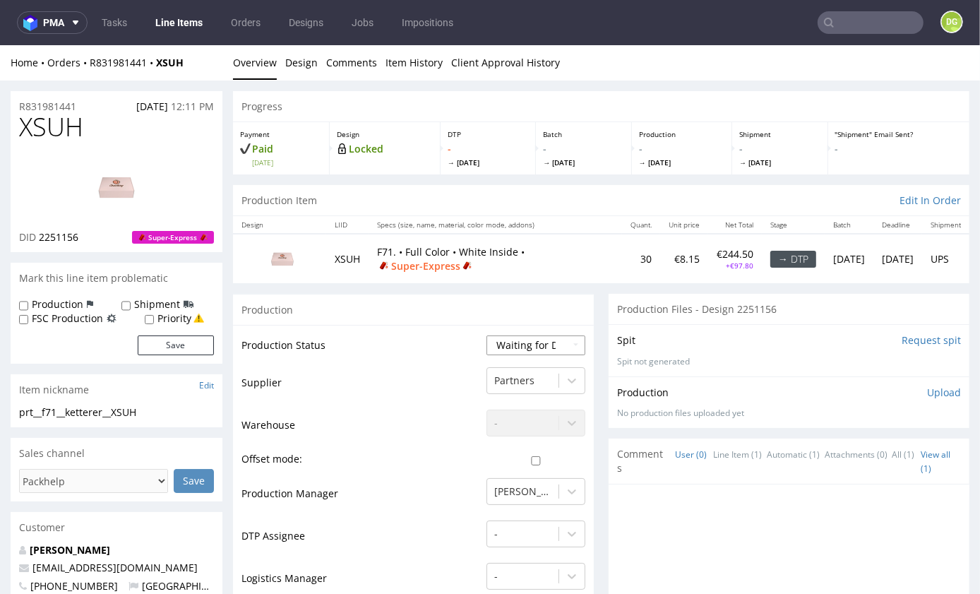
select select "dtp_in_process"
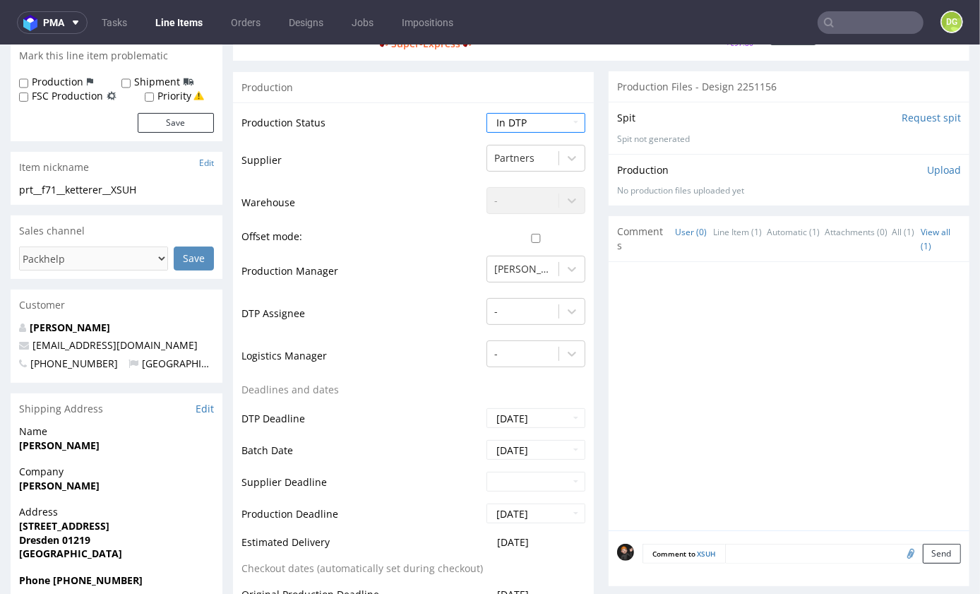
scroll to position [422, 0]
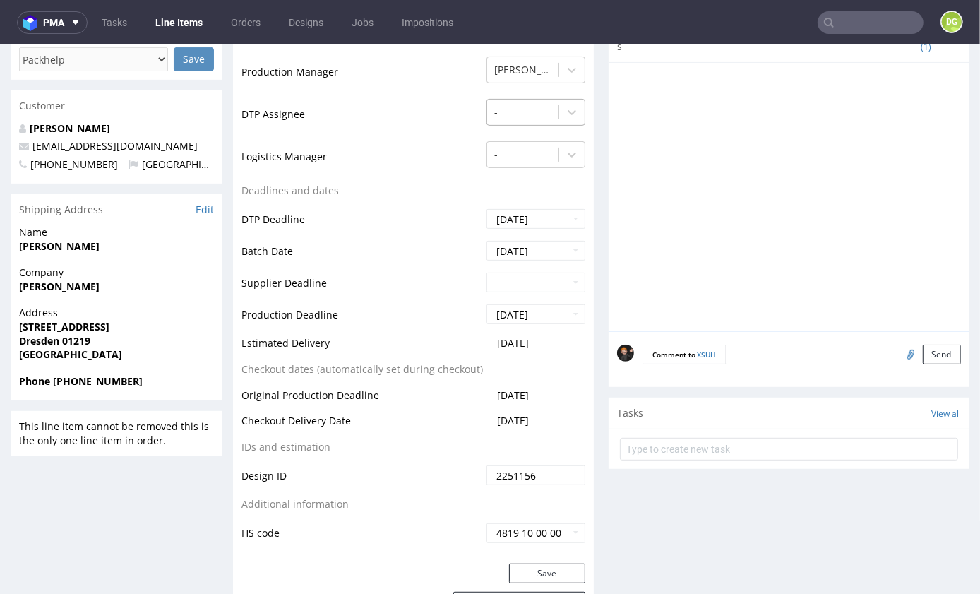
click at [515, 120] on div at bounding box center [522, 111] width 57 height 17
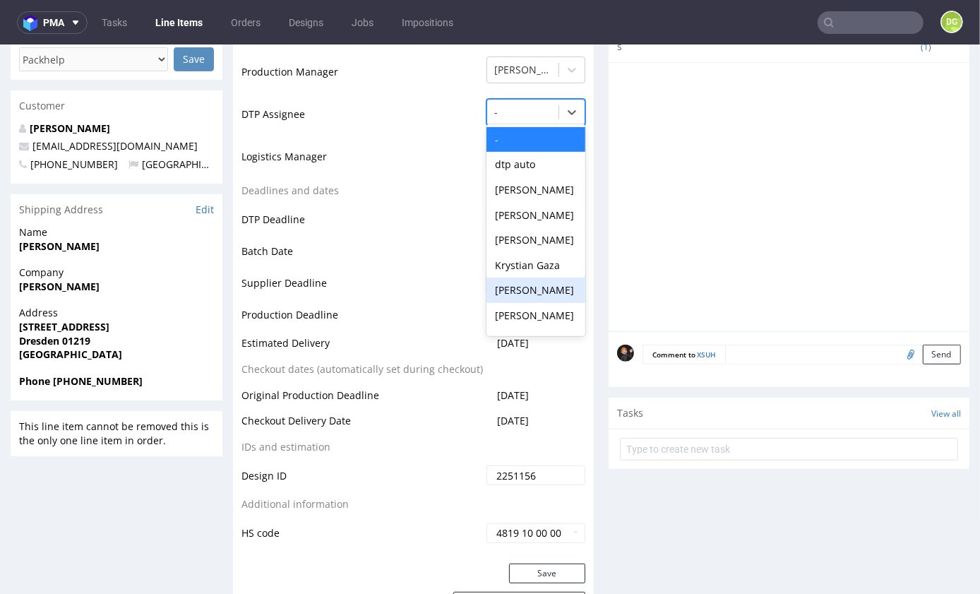
click at [536, 302] on div "[PERSON_NAME]" at bounding box center [536, 289] width 99 height 25
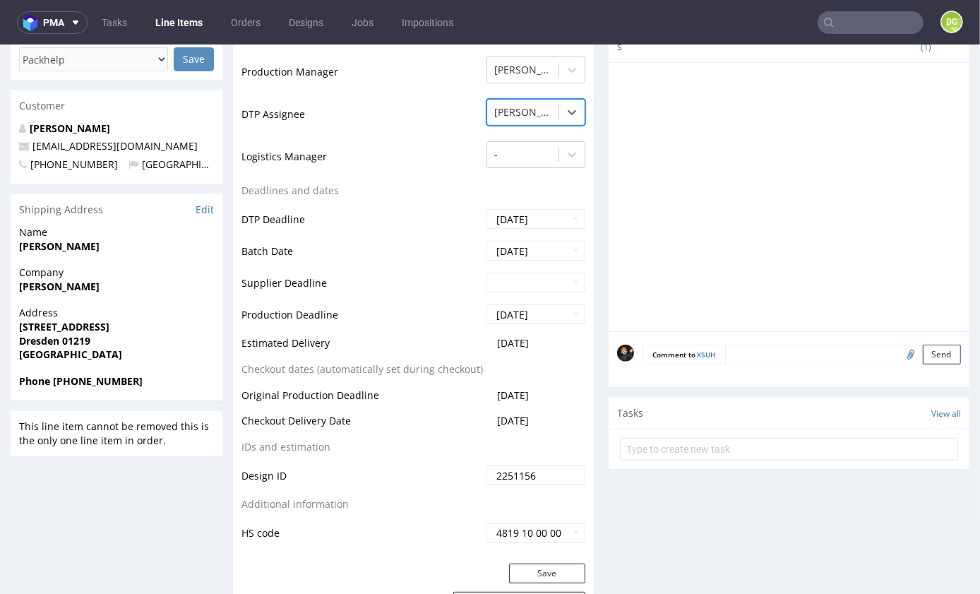
scroll to position [609, 0]
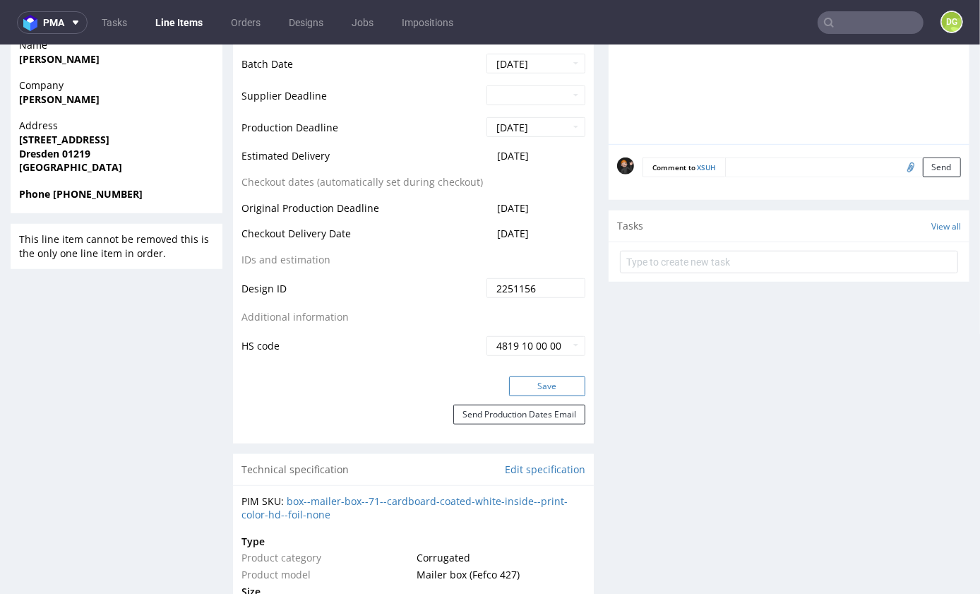
click at [528, 396] on button "Save" at bounding box center [547, 386] width 76 height 20
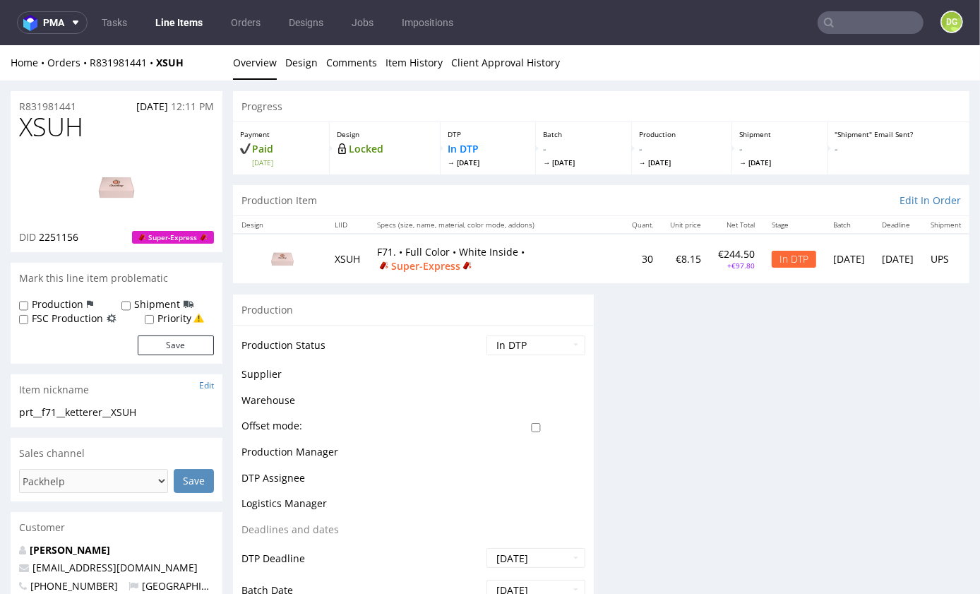
scroll to position [0, 0]
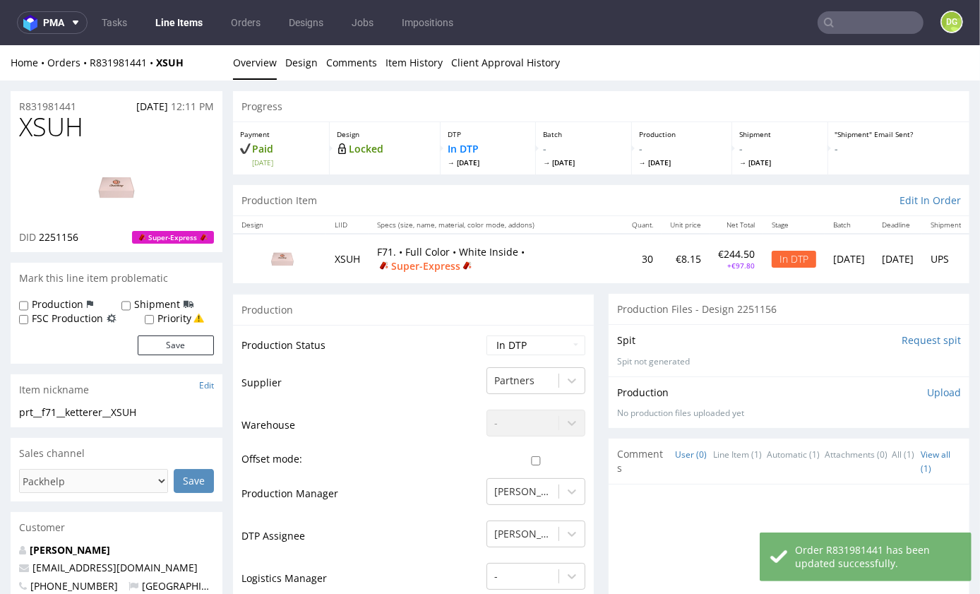
click at [69, 129] on span "XSUH" at bounding box center [51, 126] width 64 height 28
click at [69, 130] on span "XSUH" at bounding box center [51, 126] width 64 height 28
copy span "XSUH"
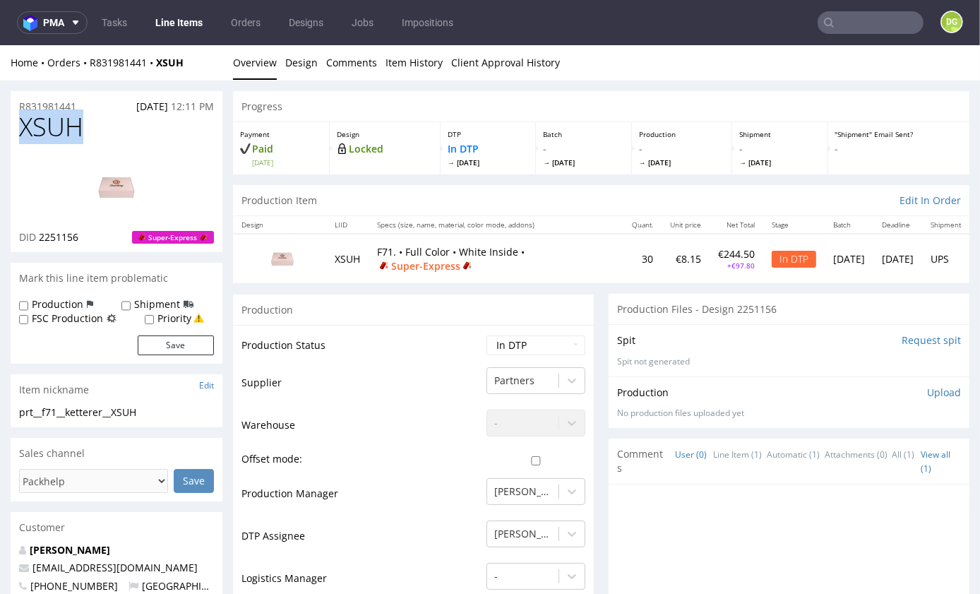
click at [134, 184] on img at bounding box center [116, 187] width 113 height 64
click at [121, 183] on img at bounding box center [116, 187] width 113 height 64
select select "dtp_ca_needed"
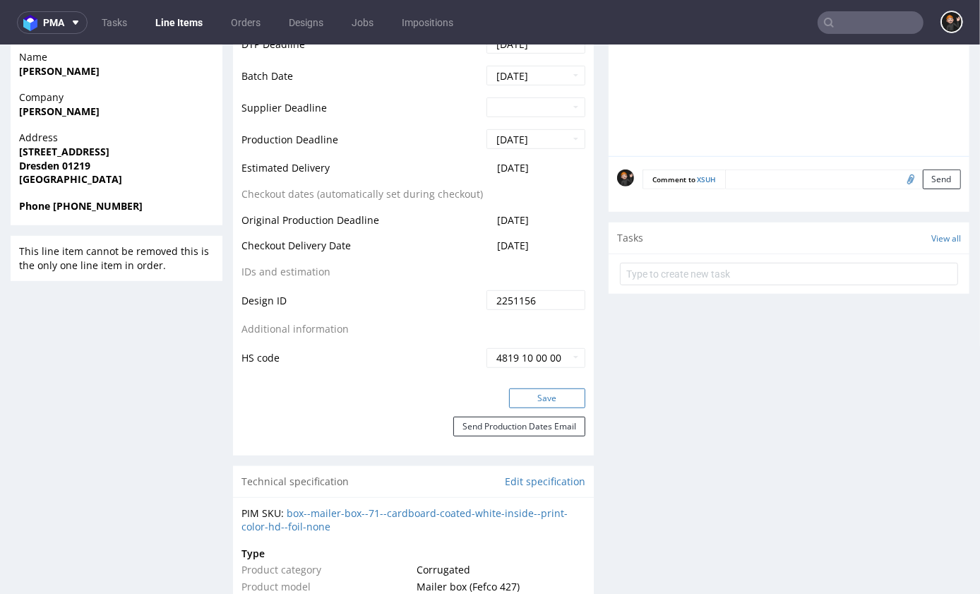
click at [571, 408] on button "Save" at bounding box center [547, 398] width 76 height 20
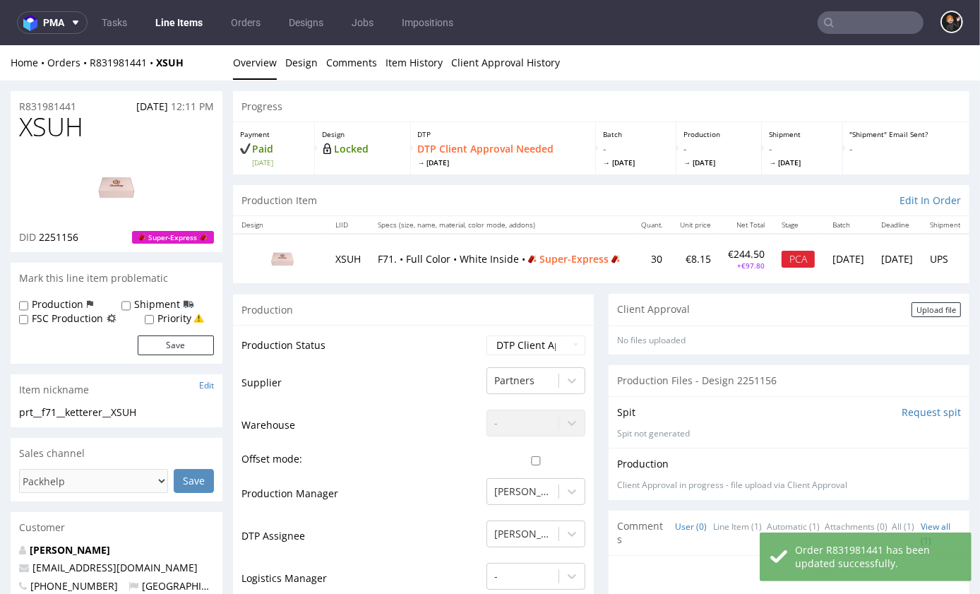
click at [931, 306] on div "Client Approval Upload file" at bounding box center [789, 309] width 361 height 32
drag, startPoint x: 930, startPoint y: 315, endPoint x: 788, endPoint y: 331, distance: 143.5
click at [930, 315] on div "Upload file" at bounding box center [936, 309] width 49 height 15
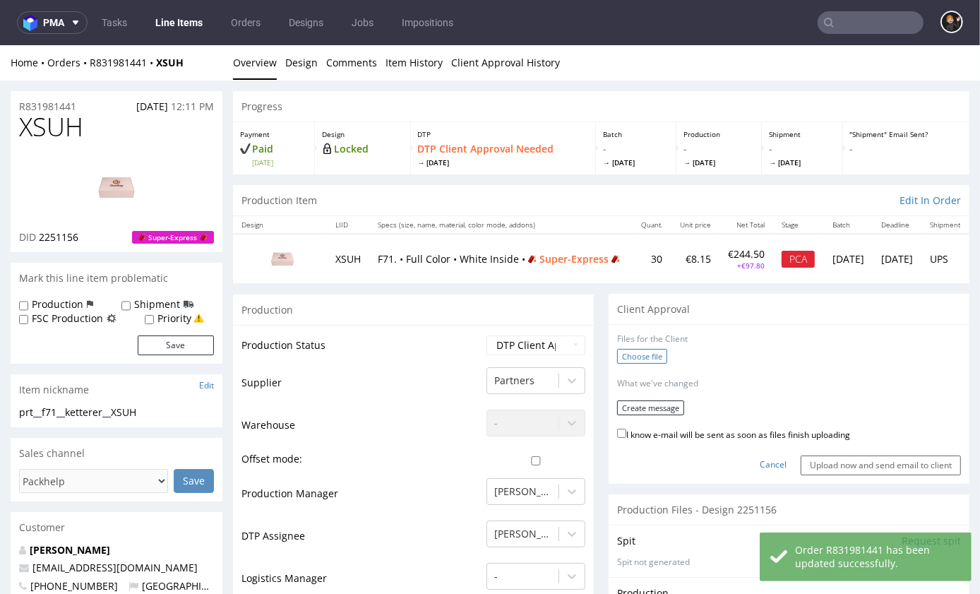
click at [619, 362] on label "Choose file" at bounding box center [642, 355] width 50 height 15
click at [0, 44] on input "Choose file" at bounding box center [0, 44] width 0 height 0
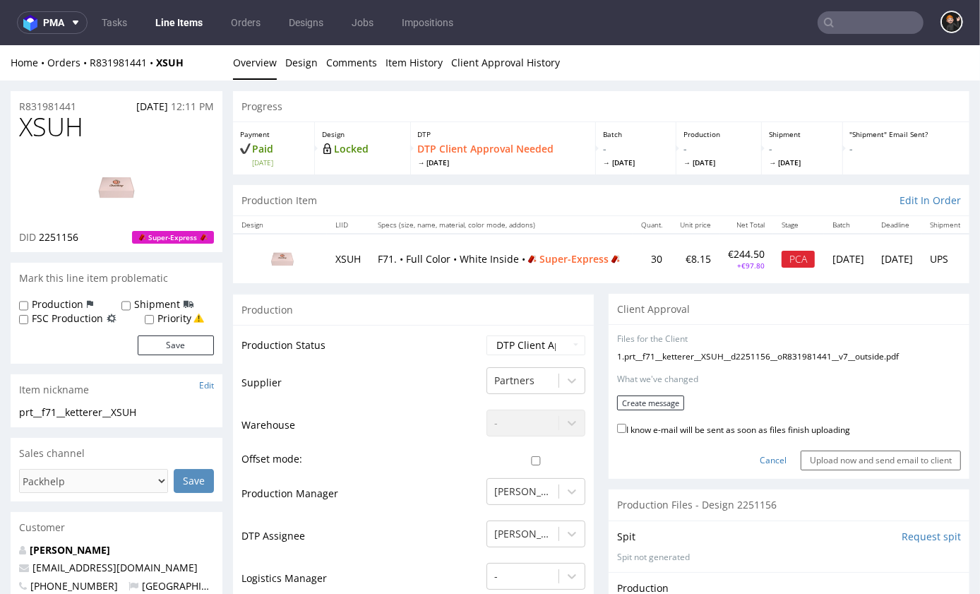
click at [814, 436] on label "I know e-mail will be sent as soon as files finish uploading" at bounding box center [733, 428] width 233 height 16
click at [627, 432] on input "I know e-mail will be sent as soon as files finish uploading" at bounding box center [621, 427] width 9 height 9
checkbox input "true"
click at [682, 410] on button "Create message" at bounding box center [650, 402] width 67 height 15
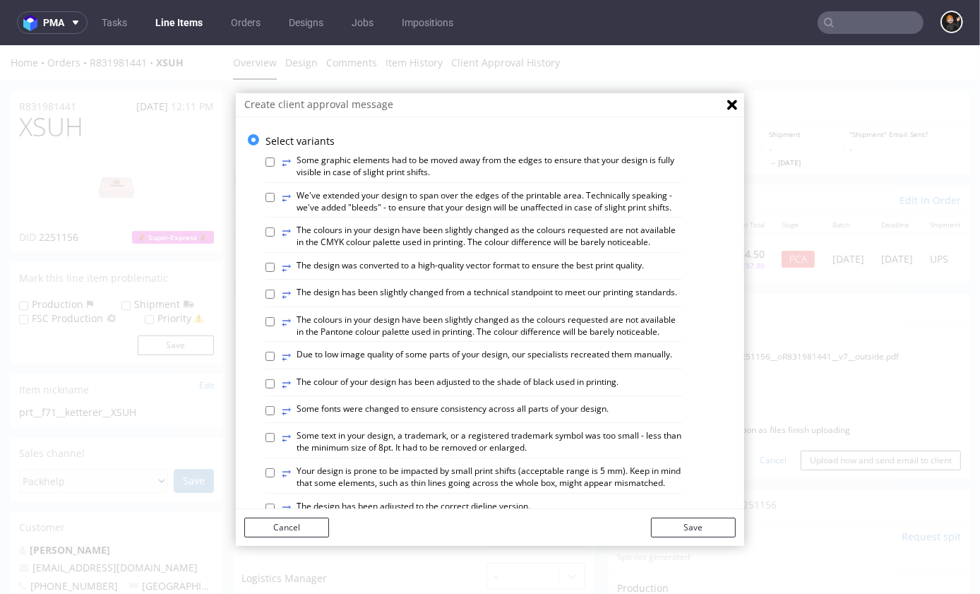
click at [516, 290] on label "⥂ The design has been slightly changed from a technical standpoint to meet our …" at bounding box center [480, 294] width 396 height 16
click at [275, 290] on input "⥂ The design has been slightly changed from a technical standpoint to meet our …" at bounding box center [270, 293] width 9 height 9
checkbox input "true"
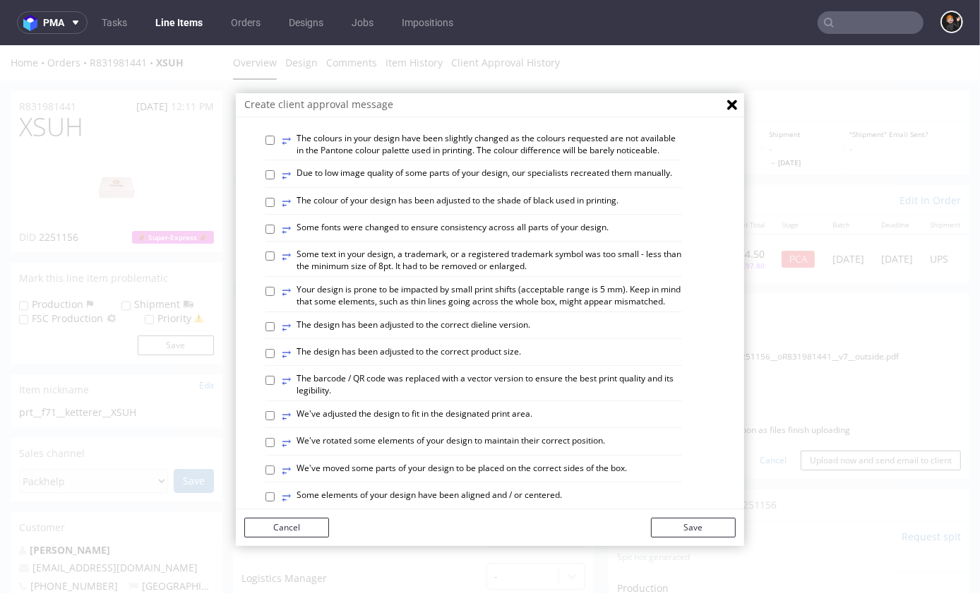
scroll to position [182, 0]
click at [490, 319] on label "⥂ The design has been adjusted to the correct dieline version." at bounding box center [406, 326] width 249 height 16
click at [275, 321] on input "⥂ The design has been adjusted to the correct dieline version." at bounding box center [270, 325] width 9 height 9
click at [497, 323] on label "⥂ The design has been adjusted to the correct dieline version." at bounding box center [406, 326] width 249 height 16
click at [275, 323] on input "⥂ The design has been adjusted to the correct dieline version." at bounding box center [270, 325] width 9 height 9
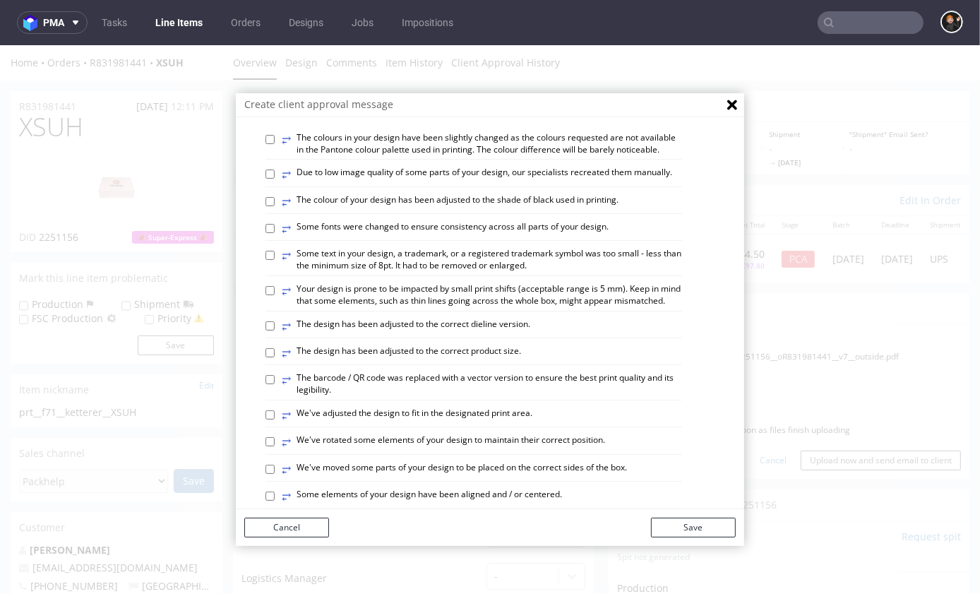
checkbox input "false"
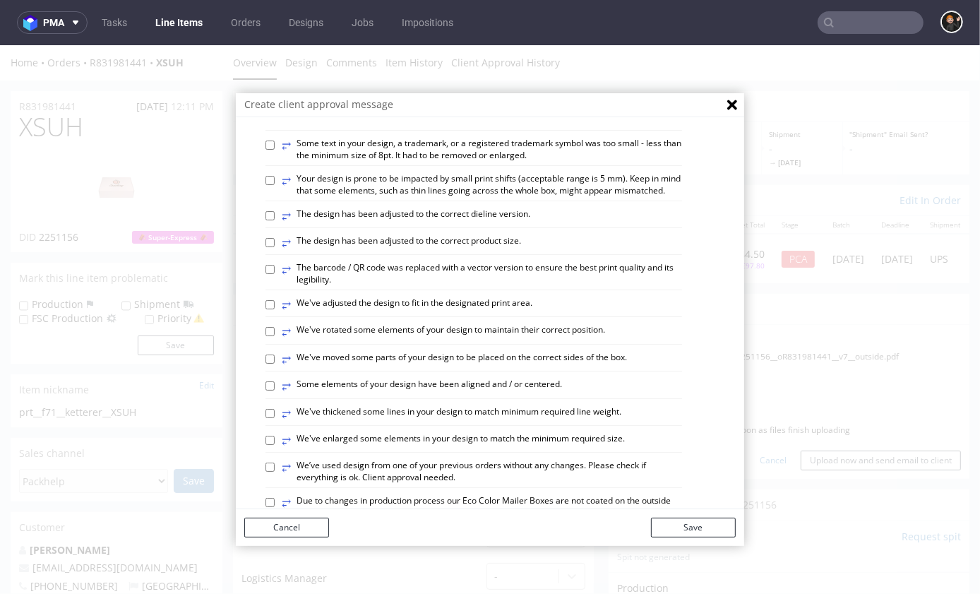
click at [514, 385] on label "⥂ Some elements of your design have been aligned and / or centered." at bounding box center [422, 386] width 280 height 16
click at [275, 385] on input "⥂ Some elements of your design have been aligned and / or centered." at bounding box center [270, 385] width 9 height 9
checkbox input "true"
click at [718, 528] on button "Save" at bounding box center [693, 527] width 85 height 20
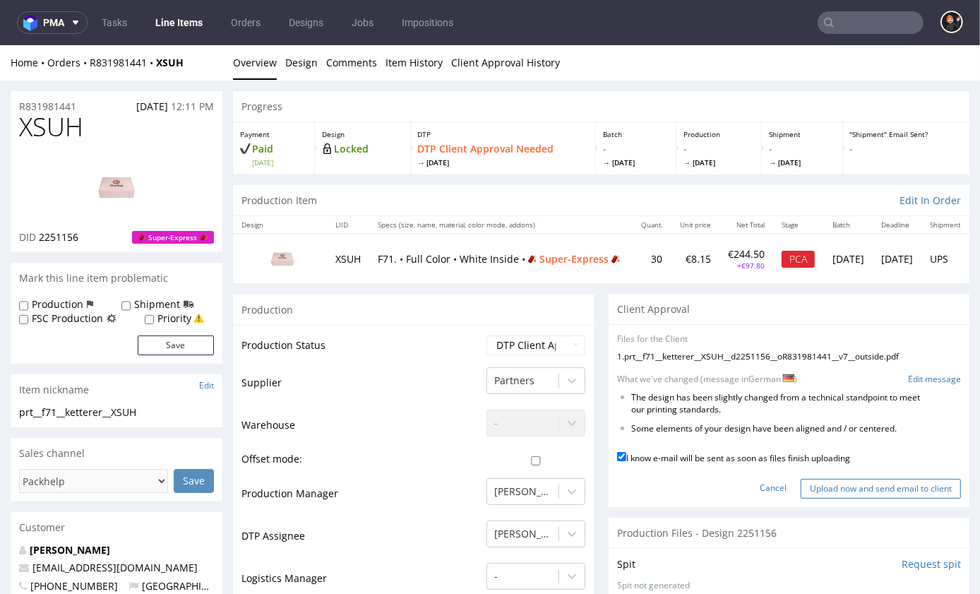
click at [830, 494] on input "Upload now and send email to client" at bounding box center [881, 488] width 160 height 20
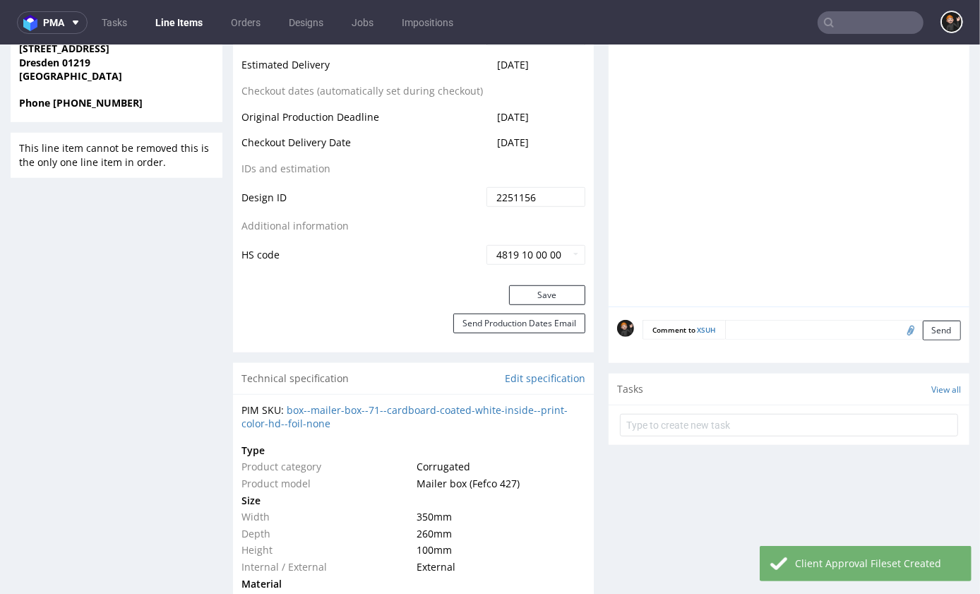
scroll to position [862, 0]
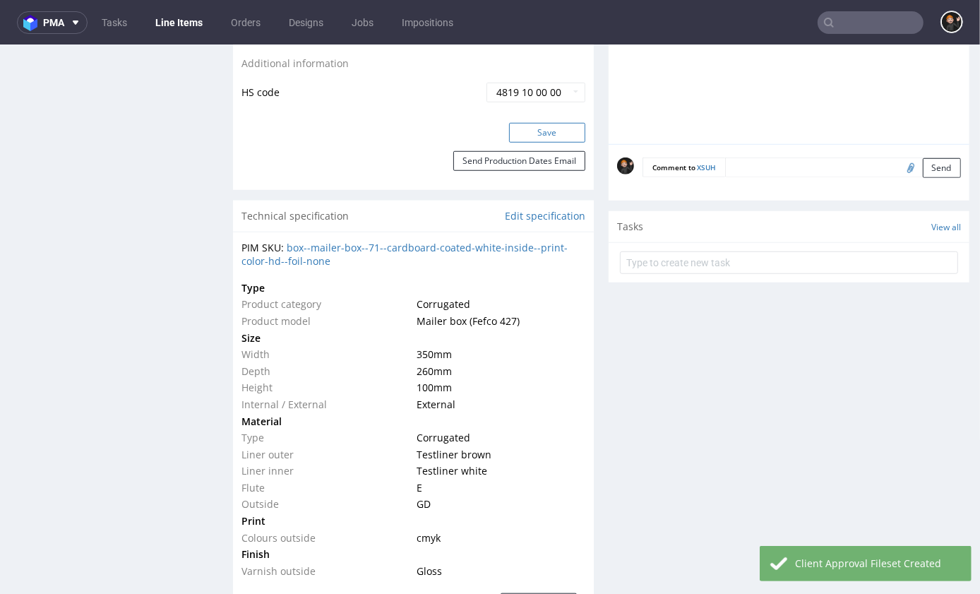
click at [545, 142] on button "Save" at bounding box center [547, 132] width 76 height 20
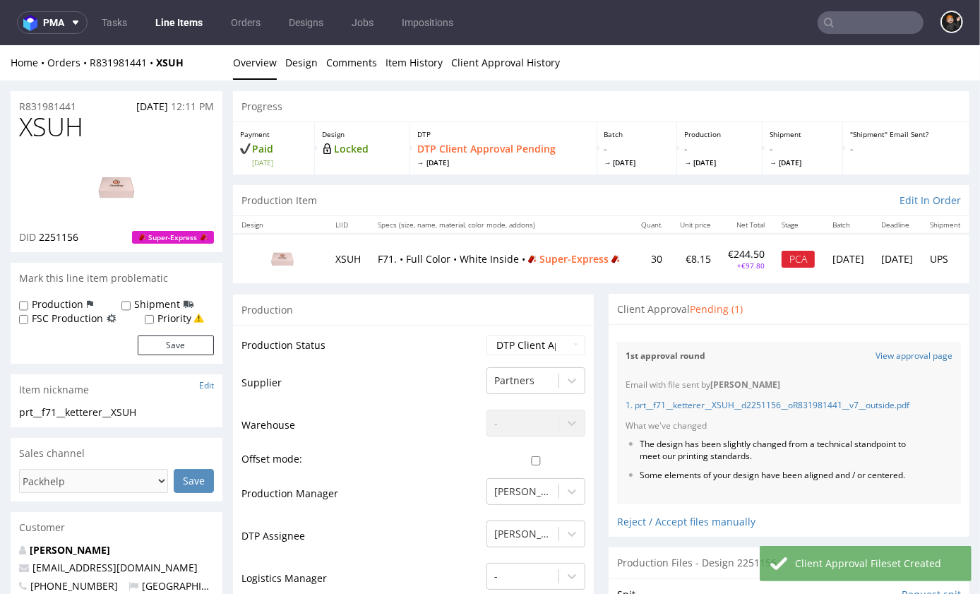
scroll to position [-7, 0]
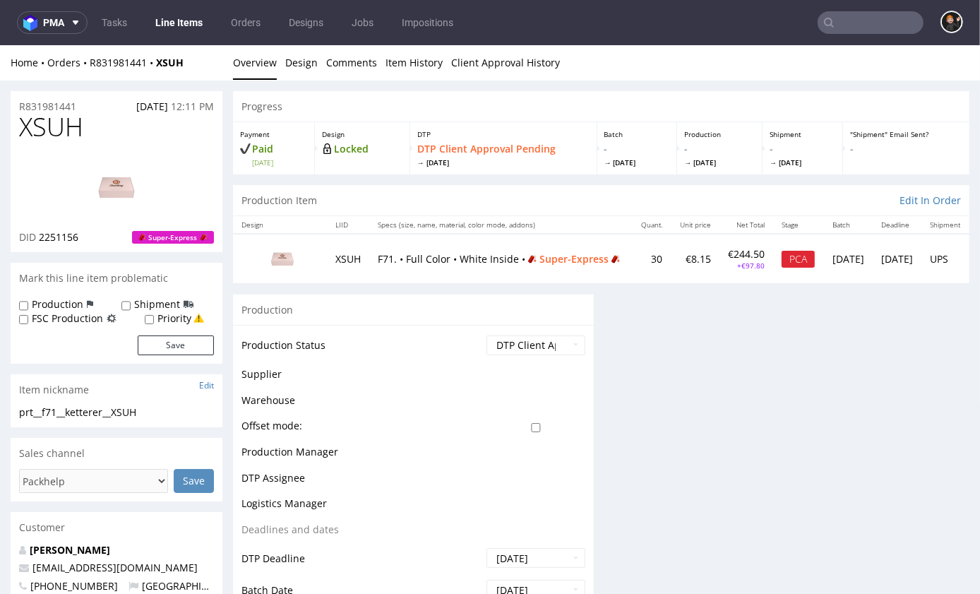
click at [172, 24] on link "Line Items" at bounding box center [179, 22] width 64 height 23
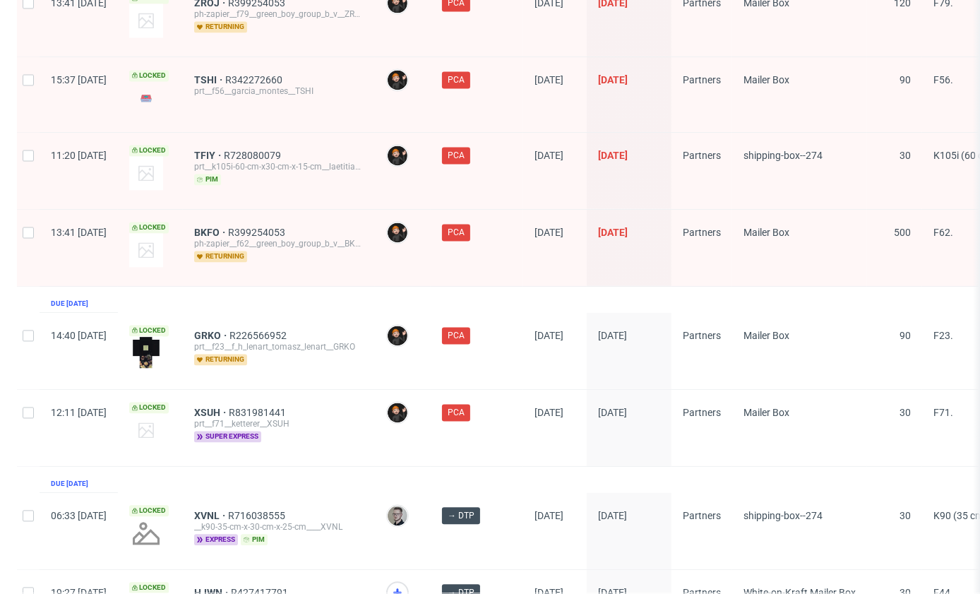
scroll to position [2247, 0]
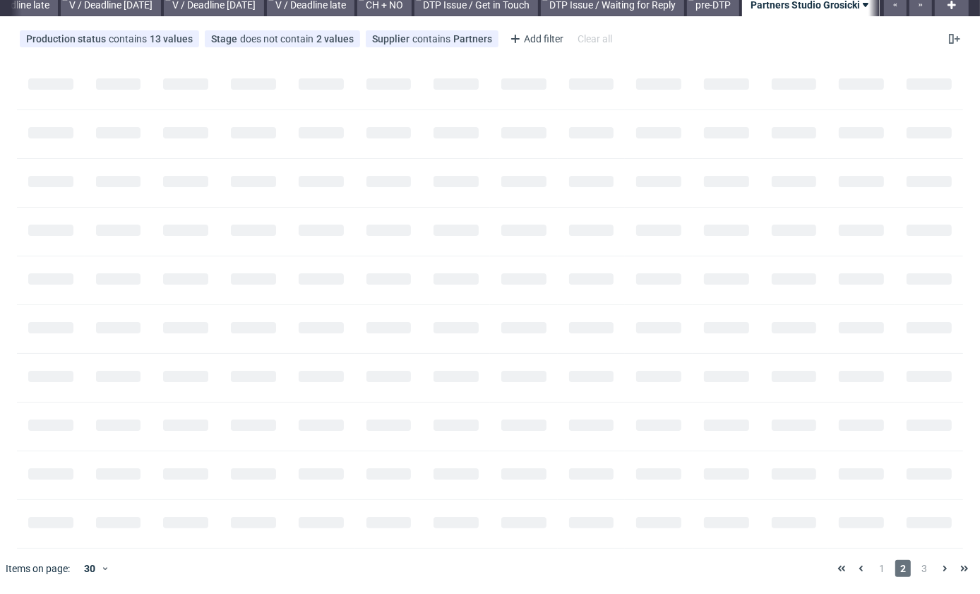
scroll to position [0, 1740]
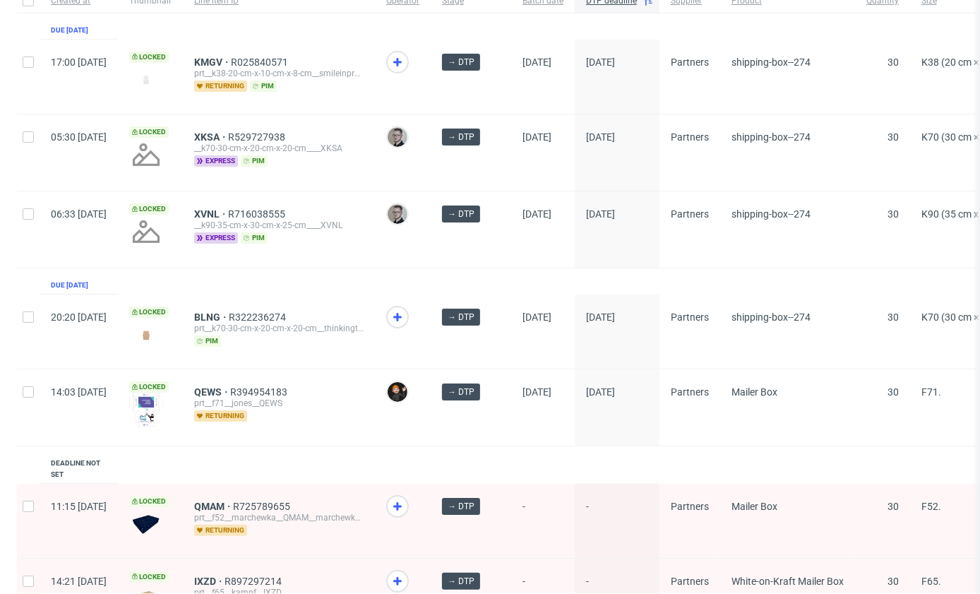
click at [250, 398] on div "prt__f71__jones__QEWS" at bounding box center [279, 403] width 170 height 11
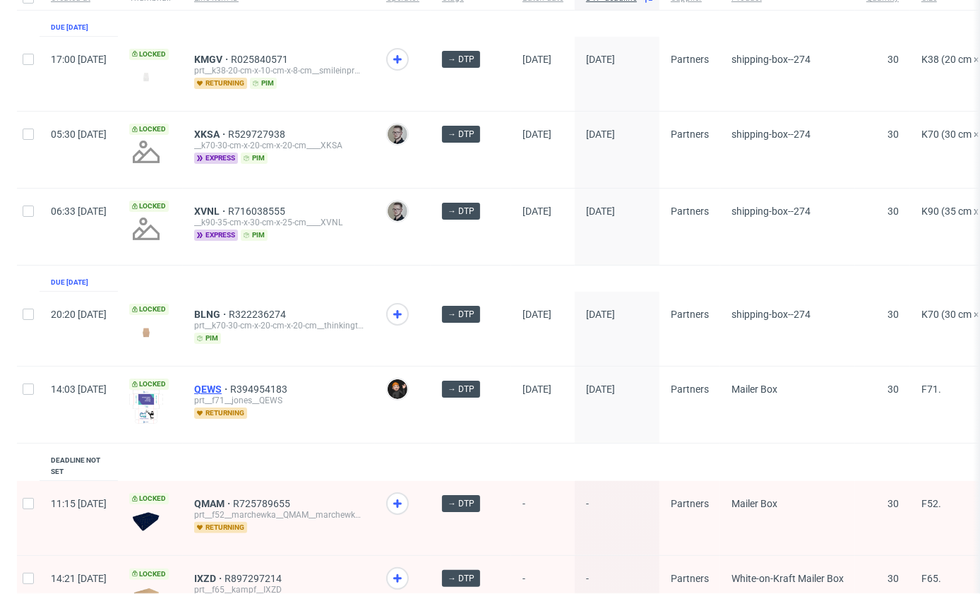
click at [230, 387] on span "QEWS" at bounding box center [212, 389] width 36 height 11
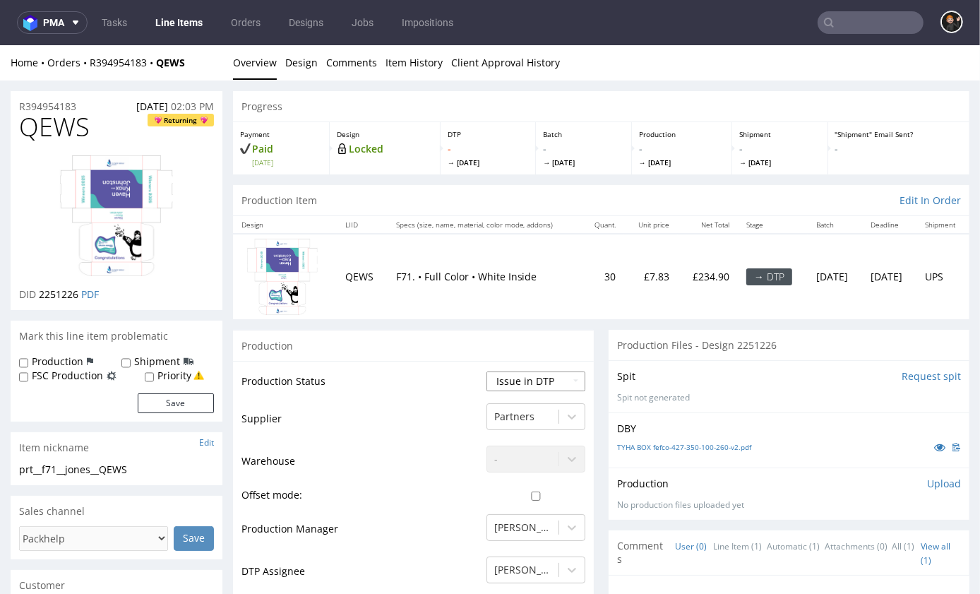
select select "dtp_in_process"
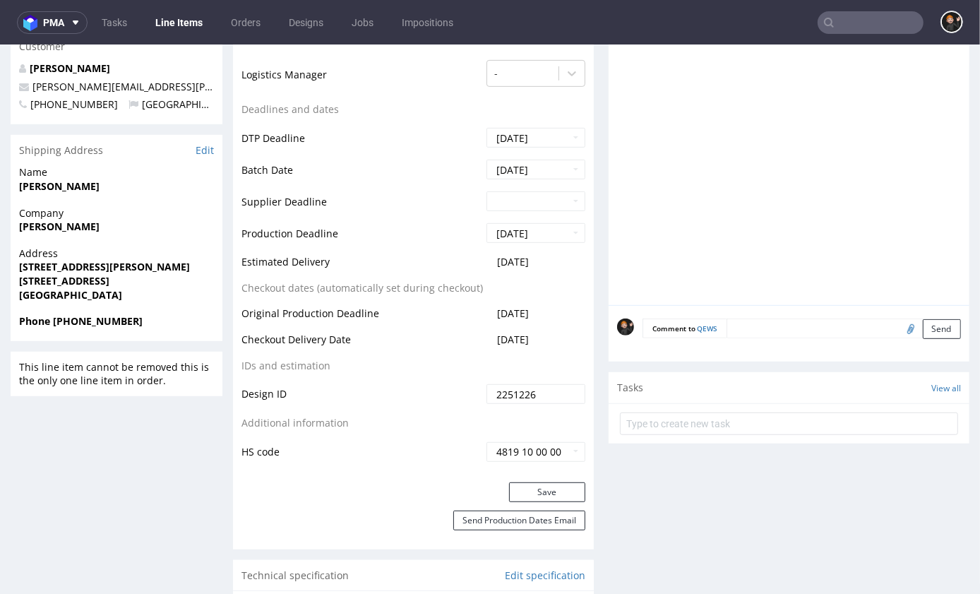
scroll to position [542, 0]
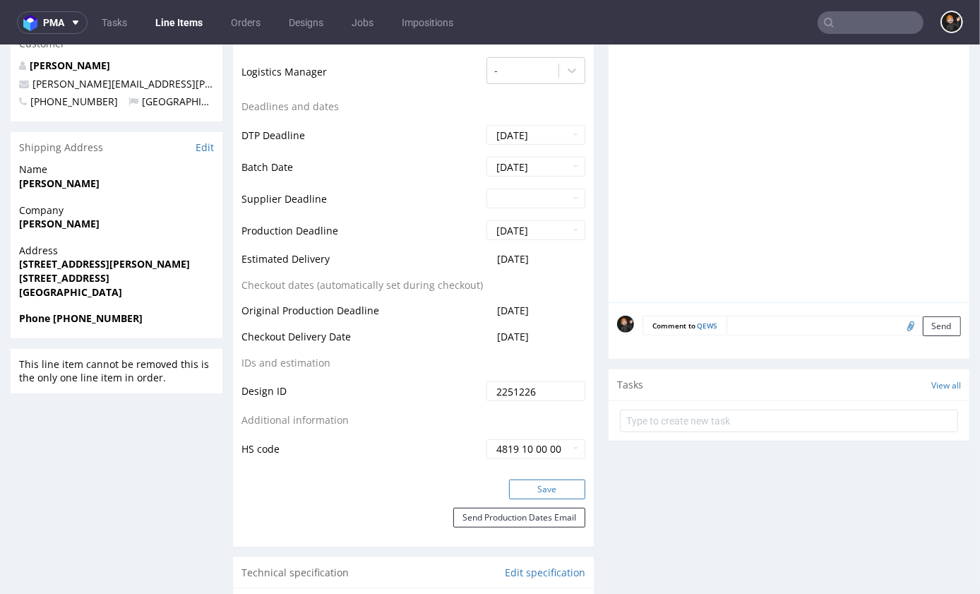
click at [536, 499] on button "Save" at bounding box center [547, 489] width 76 height 20
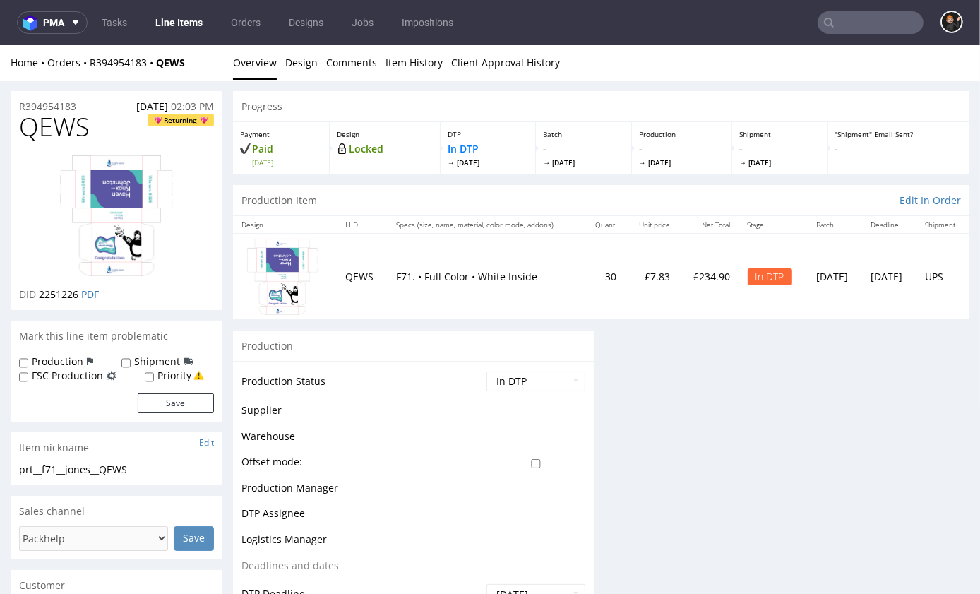
scroll to position [0, 0]
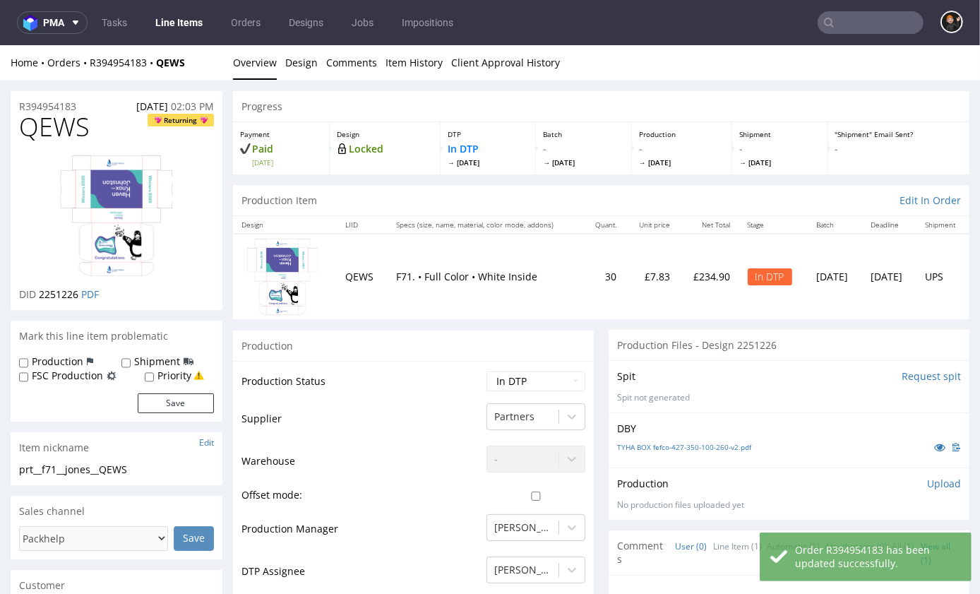
click at [50, 129] on span "QEWS" at bounding box center [54, 126] width 71 height 28
copy span "QEWS"
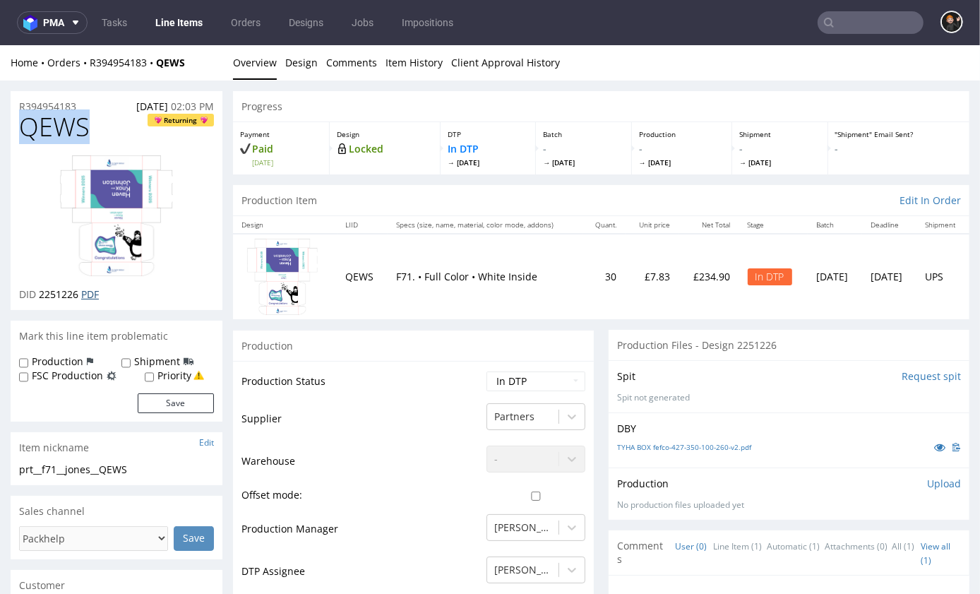
click at [93, 300] on link "PDF" at bounding box center [90, 293] width 18 height 13
select select "dtp_issue"
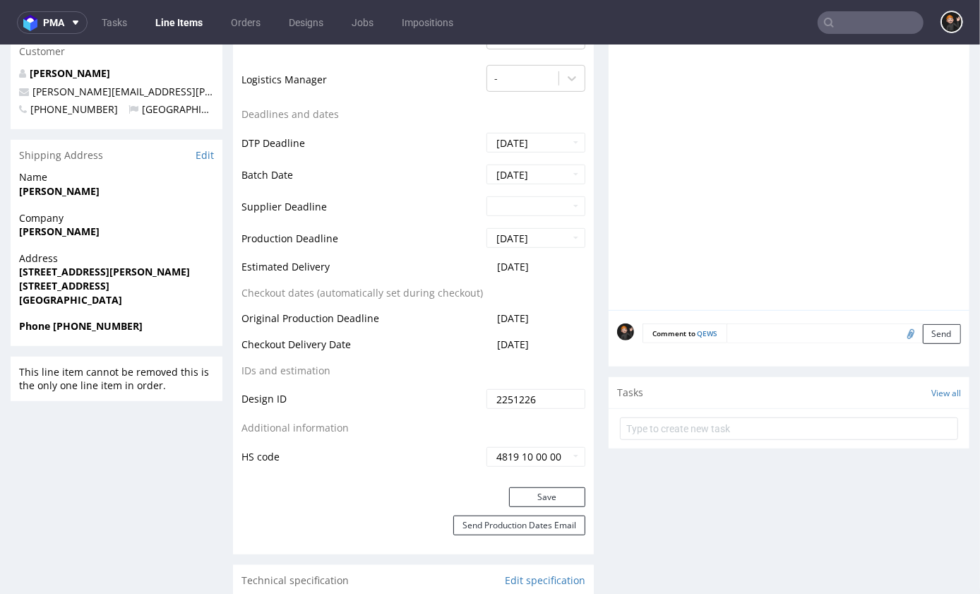
scroll to position [544, 0]
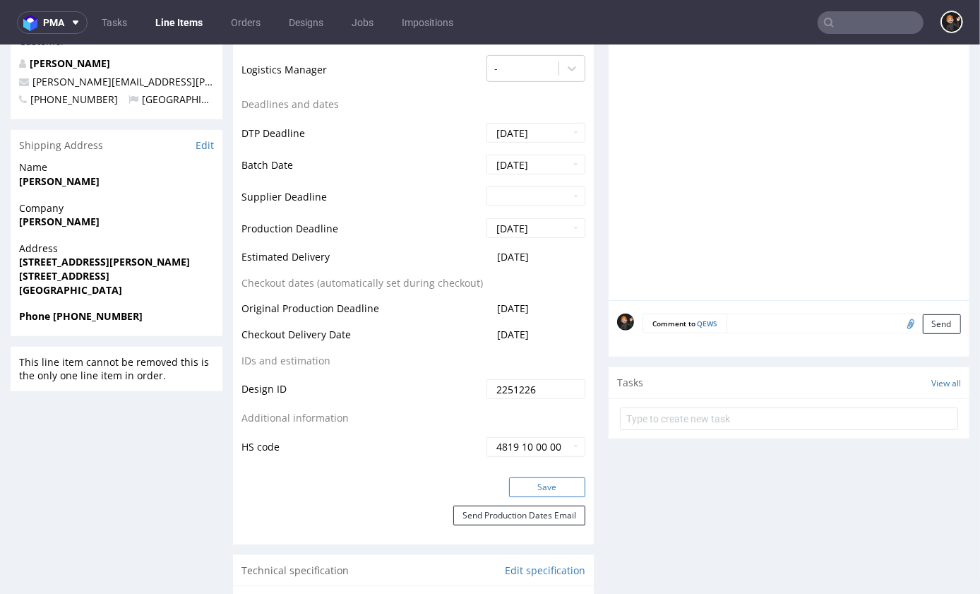
click at [571, 497] on button "Save" at bounding box center [547, 487] width 76 height 20
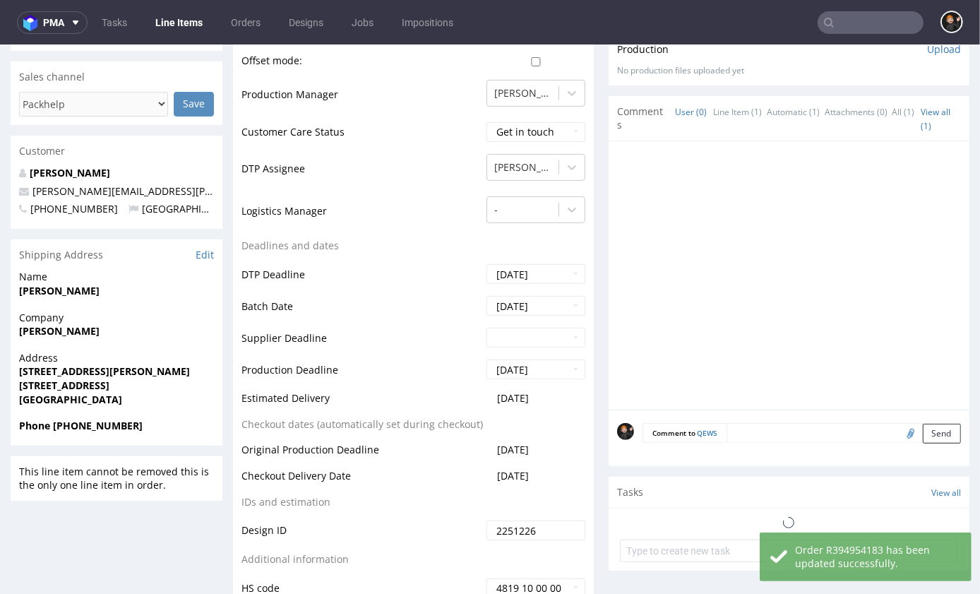
scroll to position [444, 0]
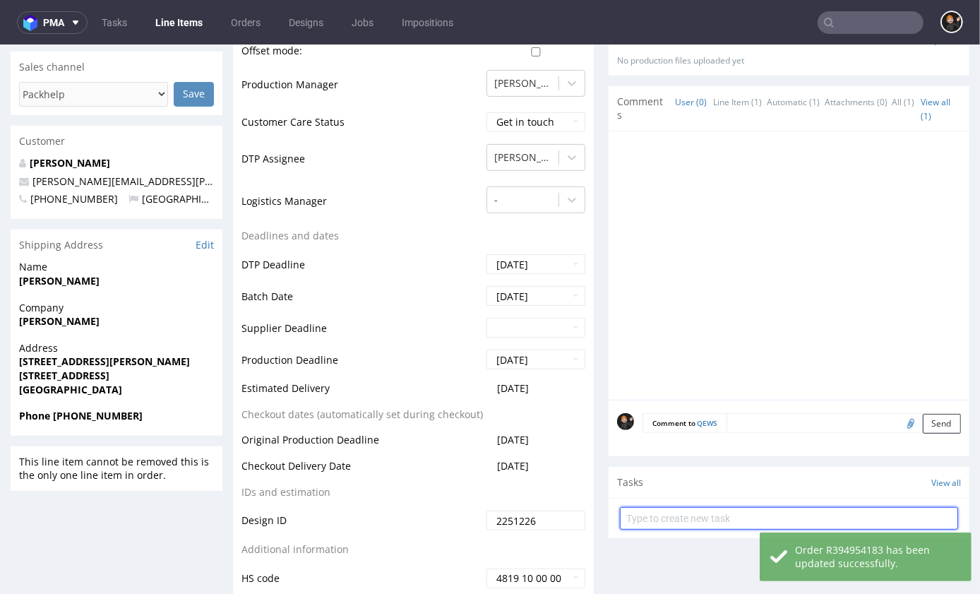
click at [684, 529] on input "text" at bounding box center [789, 517] width 338 height 23
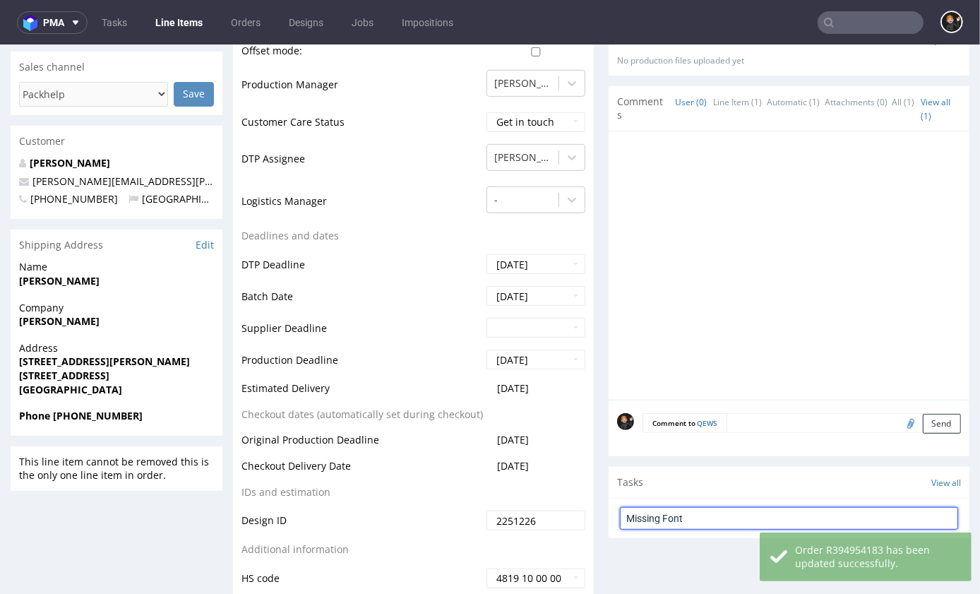
type input "Missing Font"
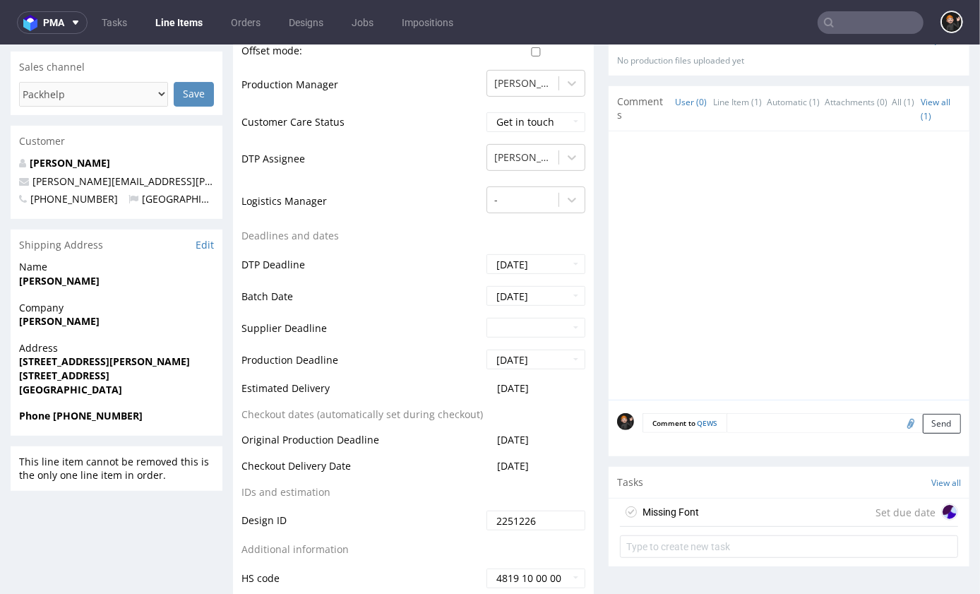
click at [710, 497] on div "Tasks View all" at bounding box center [789, 481] width 361 height 31
click at [717, 526] on div "Missing Font Set due date" at bounding box center [789, 512] width 338 height 28
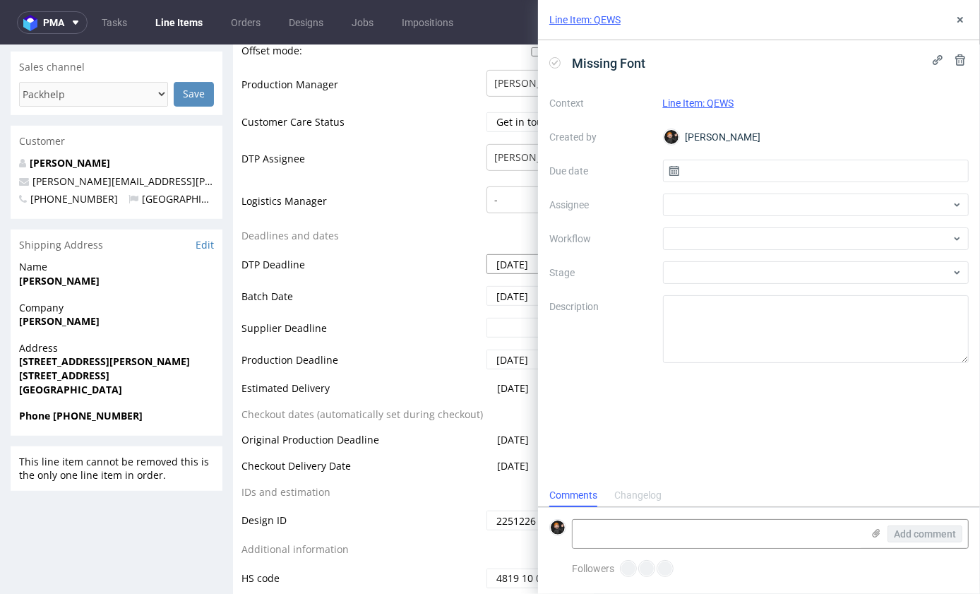
scroll to position [11, 0]
click at [707, 237] on div at bounding box center [816, 238] width 307 height 23
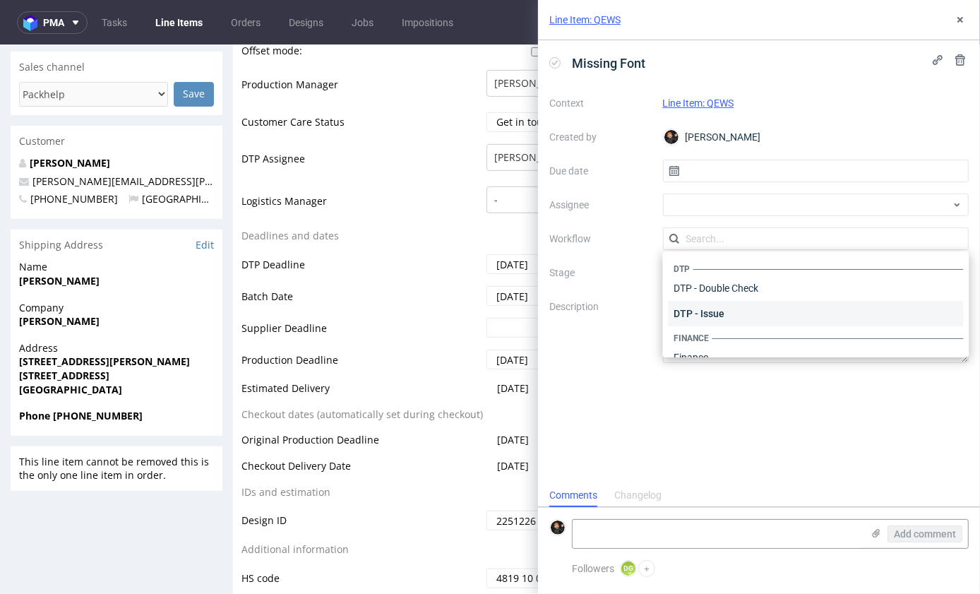
click at [729, 311] on div "DTP - Issue" at bounding box center [816, 313] width 295 height 25
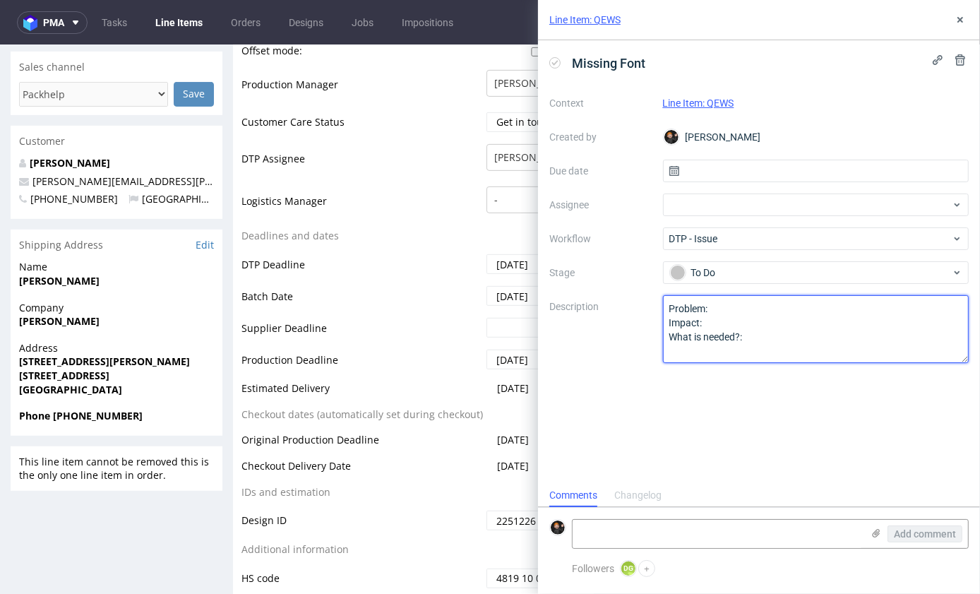
click at [771, 321] on textarea "Problem: Impact: What is needed?:" at bounding box center [816, 329] width 307 height 68
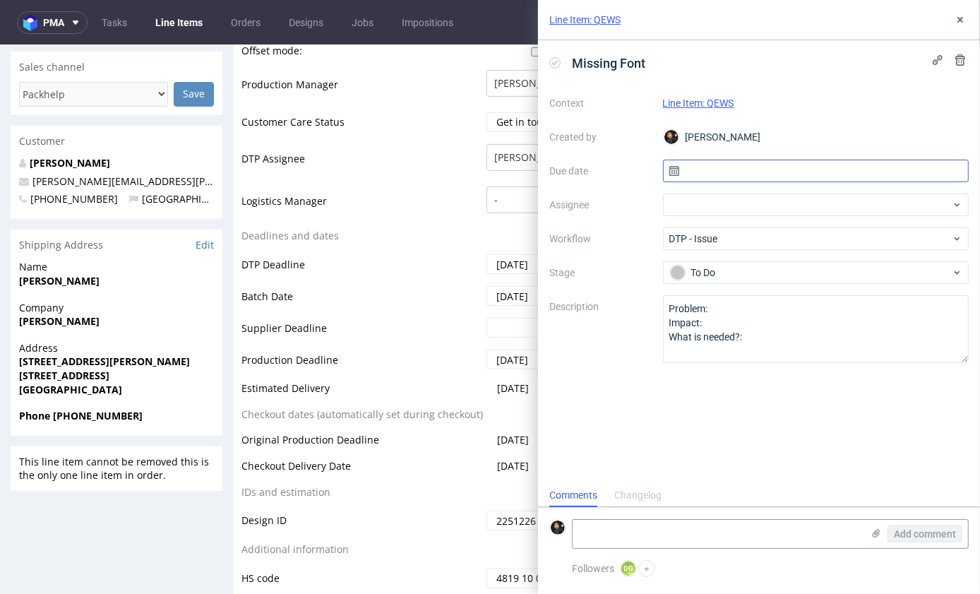
click at [696, 178] on input "text" at bounding box center [816, 171] width 307 height 23
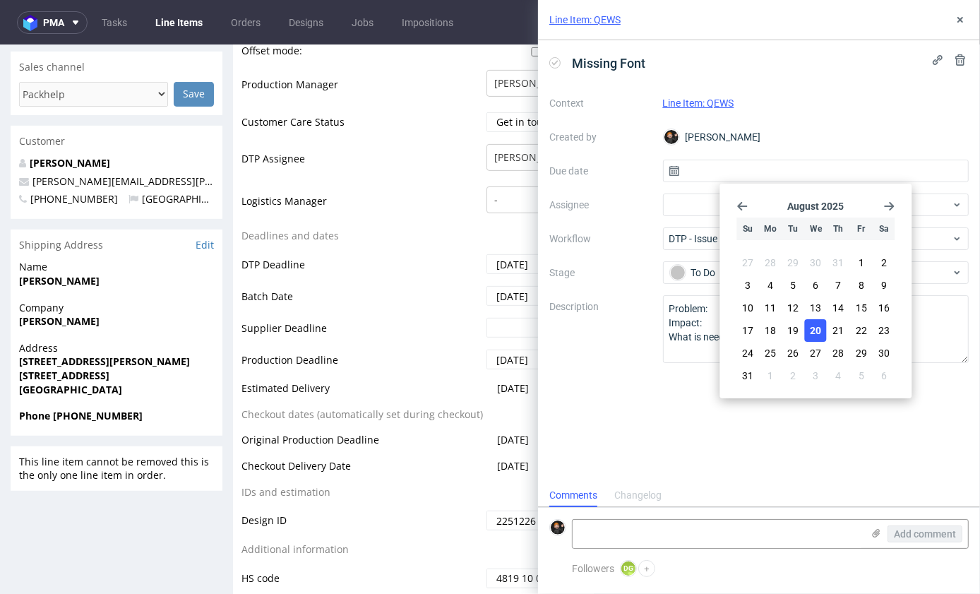
click at [826, 328] on button "20" at bounding box center [816, 330] width 22 height 23
type input "20/08/2025"
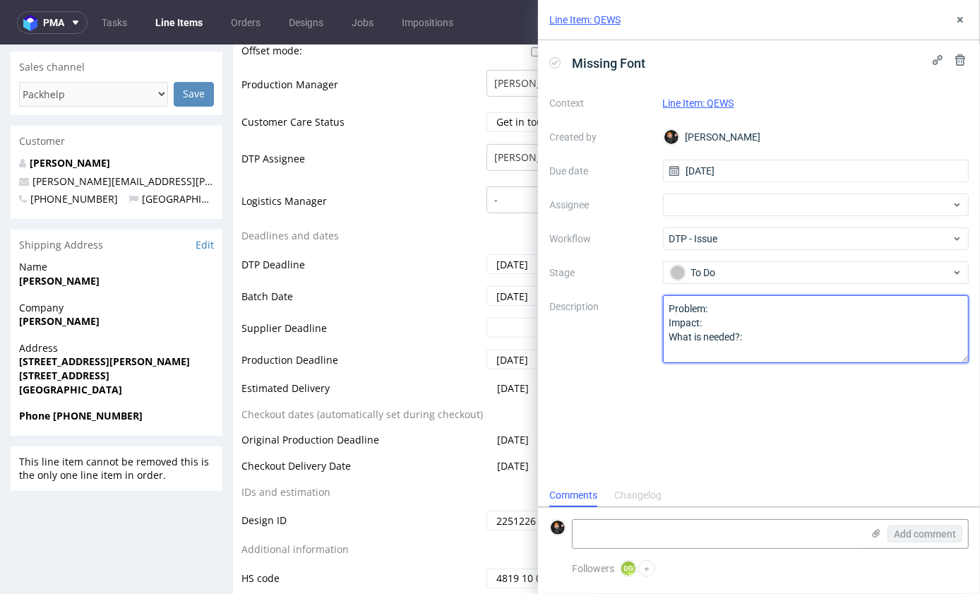
drag, startPoint x: 794, startPoint y: 328, endPoint x: 795, endPoint y: 336, distance: 7.1
click at [795, 331] on textarea "Problem: Impact: What is needed?:" at bounding box center [816, 329] width 307 height 68
click at [633, 280] on div "Context Line Item: QEWS Created by Dominik Grosicki Due date 20/08/2025 Assigne…" at bounding box center [760, 227] width 420 height 271
type textarea "Praca zawiera nieosadzony font MabryPro-Bold. Proszę o kontakt z klientem w cel…"
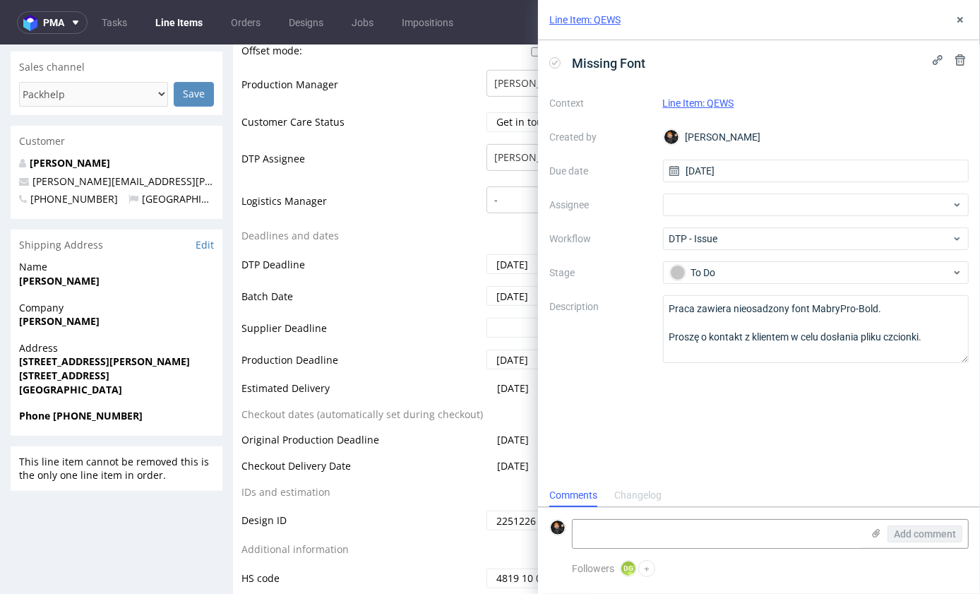
click at [958, 20] on use at bounding box center [961, 20] width 6 height 6
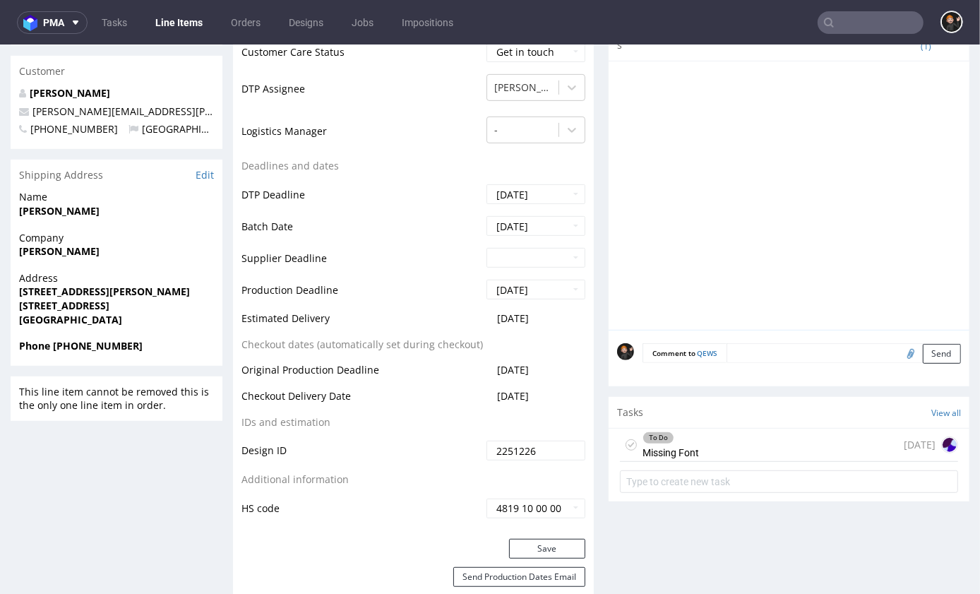
scroll to position [848, 0]
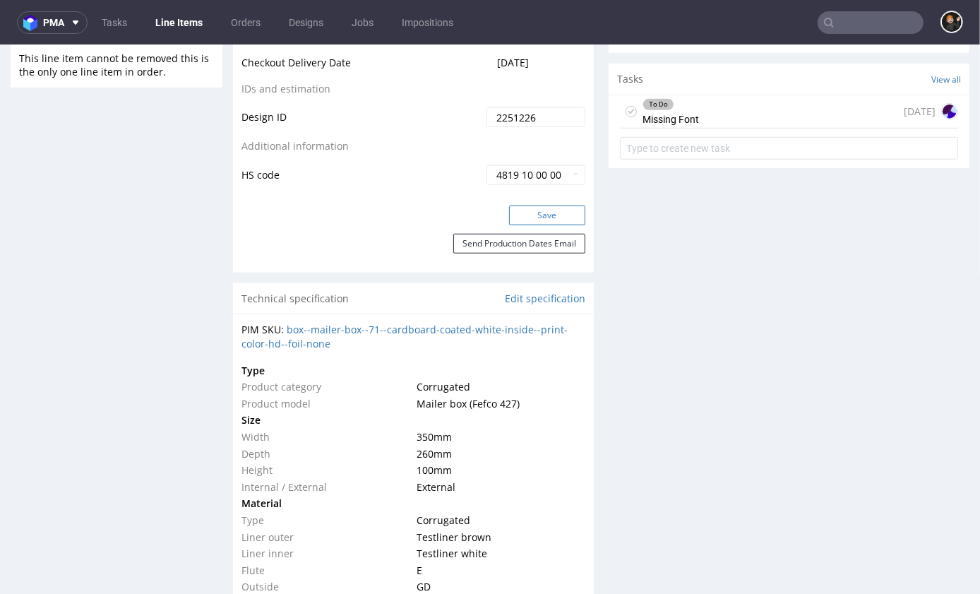
drag, startPoint x: 534, startPoint y: 242, endPoint x: 525, endPoint y: 243, distance: 9.3
click at [534, 225] on button "Save" at bounding box center [547, 215] width 76 height 20
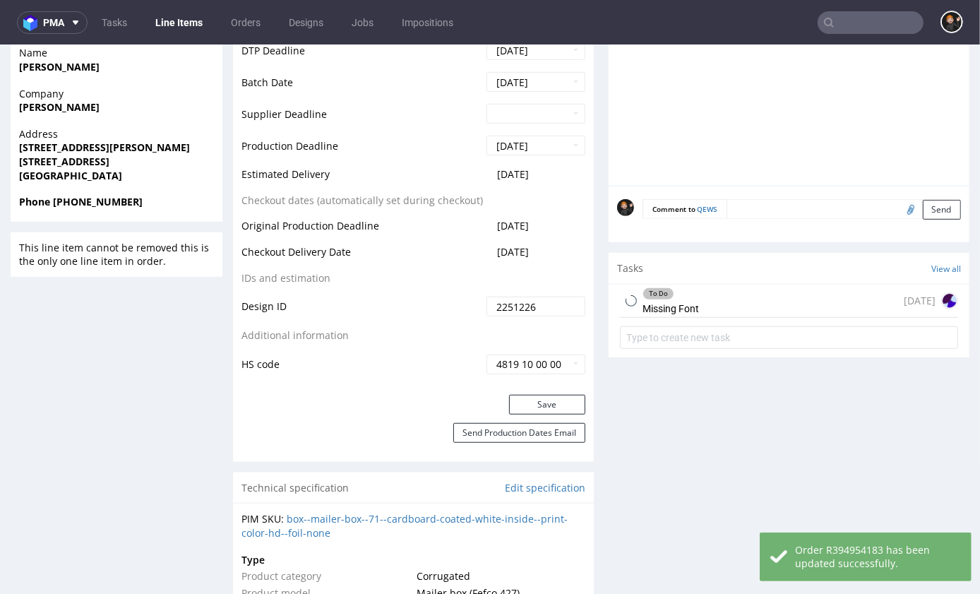
scroll to position [660, 0]
click at [730, 316] on div "To Do Missing Font today" at bounding box center [789, 299] width 338 height 33
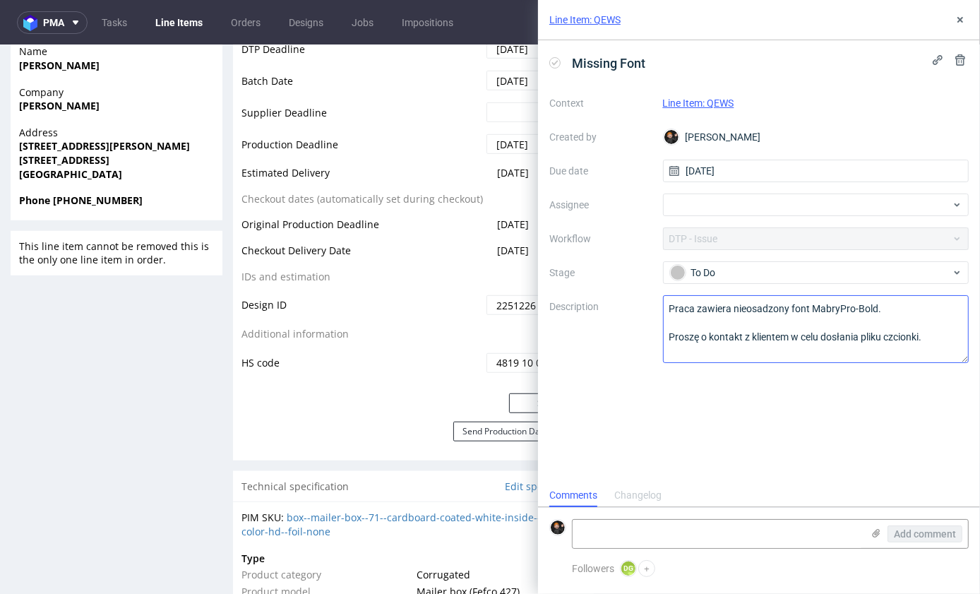
scroll to position [11, 0]
click at [448, 294] on td "IDs and estimation" at bounding box center [363, 281] width 242 height 26
drag, startPoint x: 968, startPoint y: 17, endPoint x: 958, endPoint y: 20, distance: 9.8
click at [968, 17] on button at bounding box center [960, 19] width 17 height 17
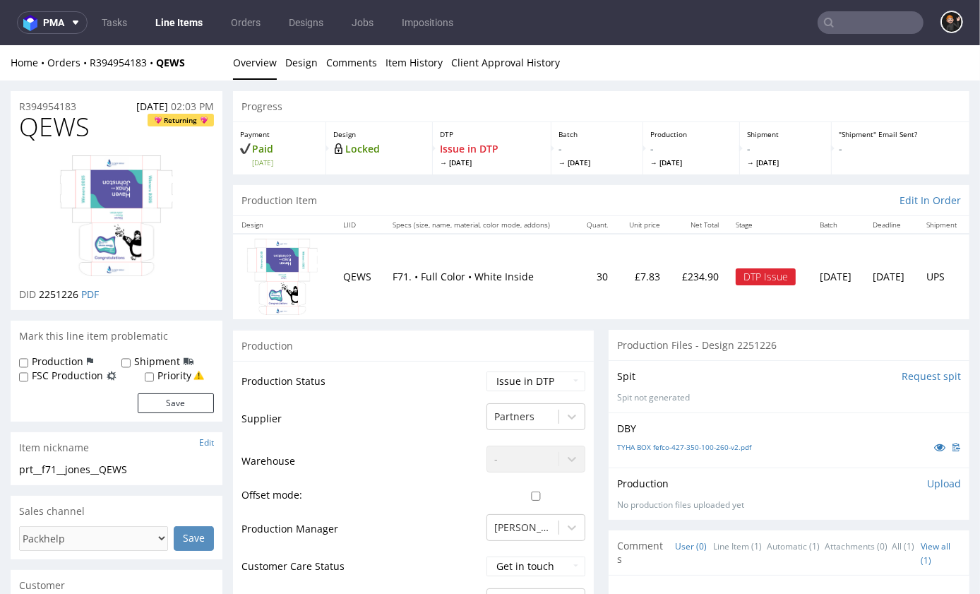
click at [174, 22] on link "Line Items" at bounding box center [179, 22] width 64 height 23
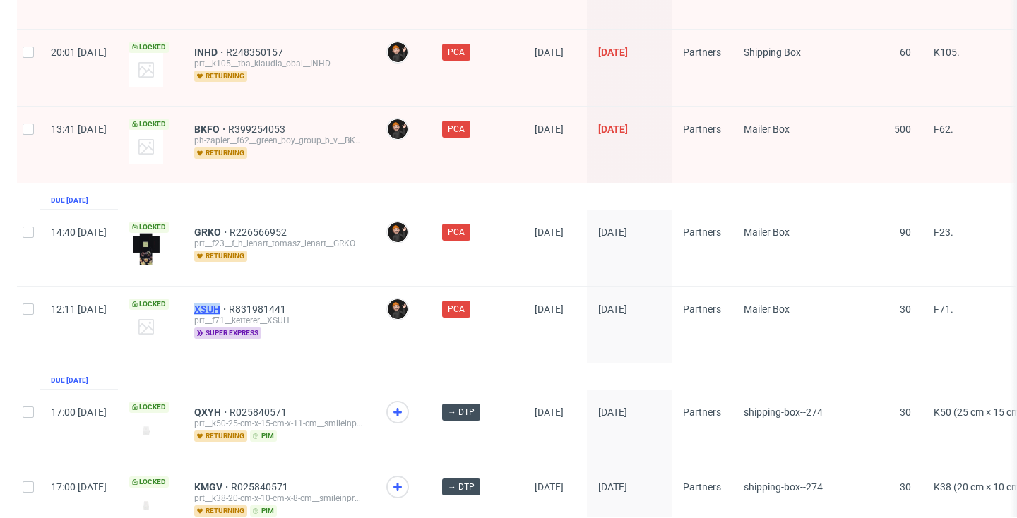
scroll to position [2350, 0]
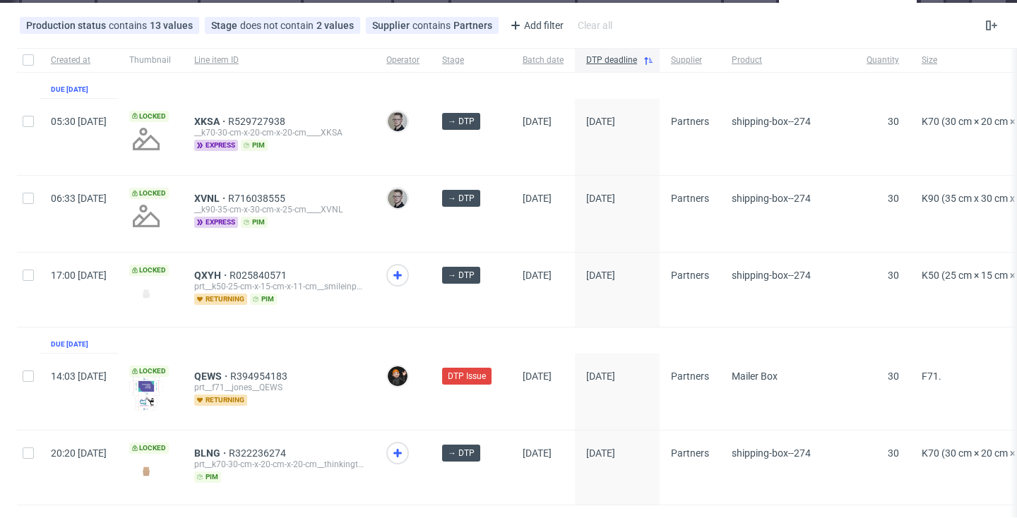
scroll to position [66, 0]
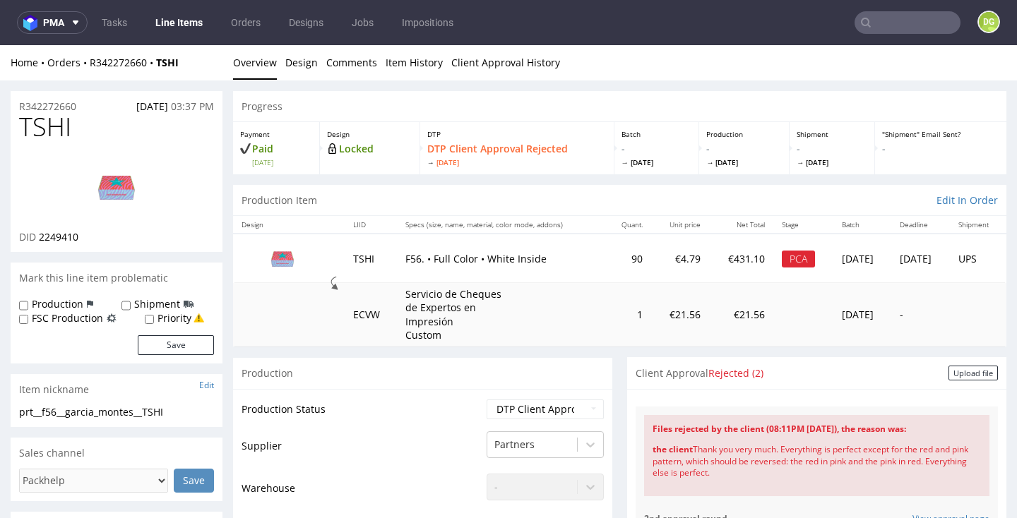
scroll to position [105, 0]
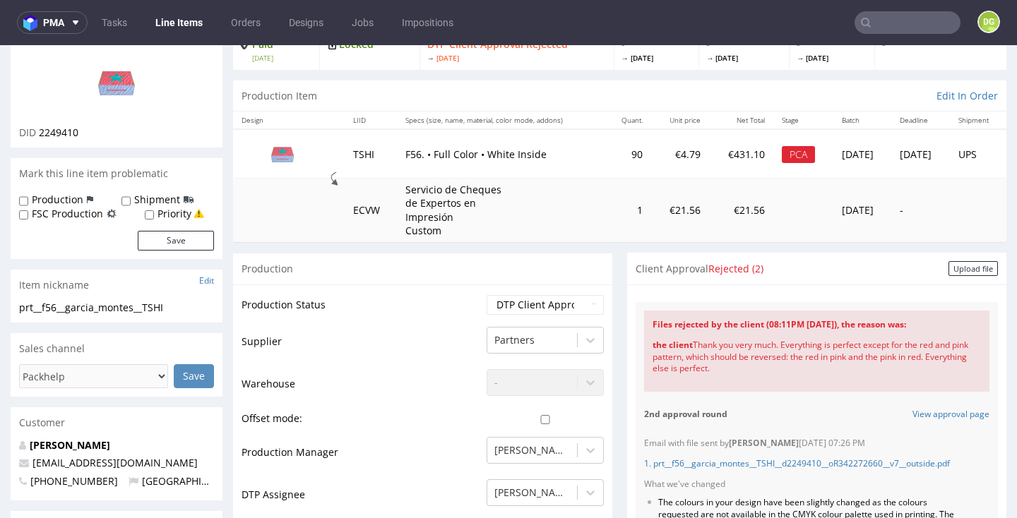
drag, startPoint x: 690, startPoint y: 341, endPoint x: 729, endPoint y: 365, distance: 45.7
click at [729, 365] on div "the client Thank you very much. Everything is perfect except for the red and pi…" at bounding box center [817, 357] width 328 height 52
copy div "Thank you very much. Everything is perfect except for the red and pink pattern,…"
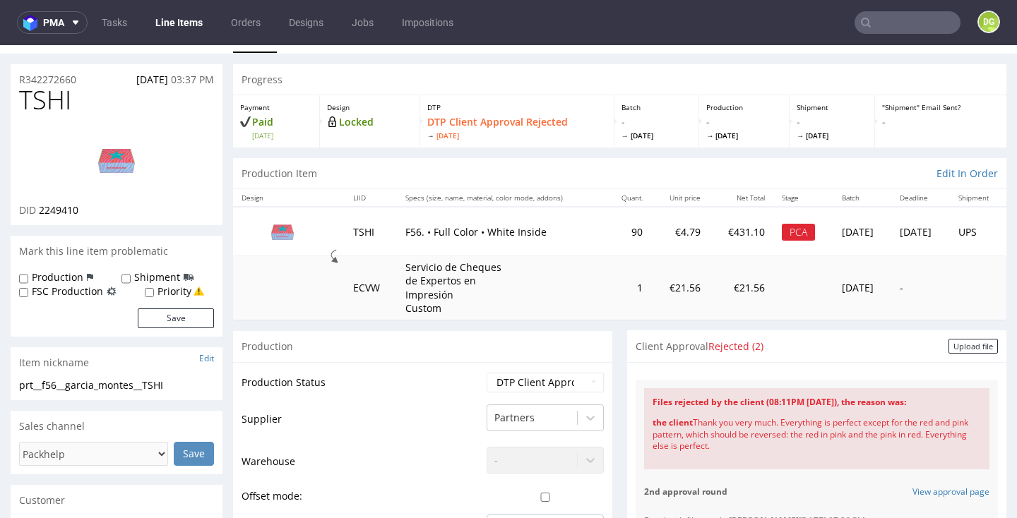
scroll to position [0, 0]
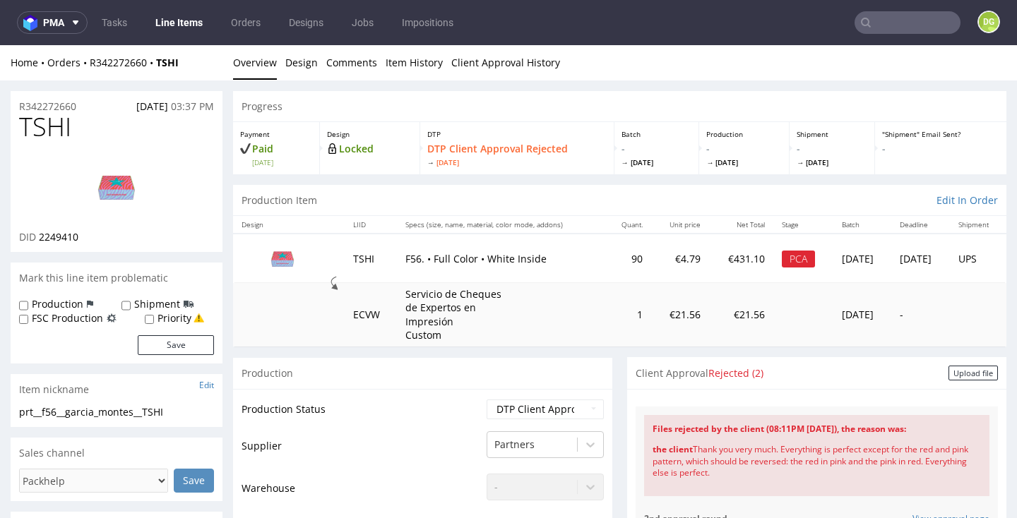
click at [59, 133] on span "TSHI" at bounding box center [45, 127] width 52 height 28
copy span "TSHI"
click at [125, 189] on img at bounding box center [116, 187] width 113 height 64
click at [522, 91] on div "Progress" at bounding box center [619, 106] width 773 height 31
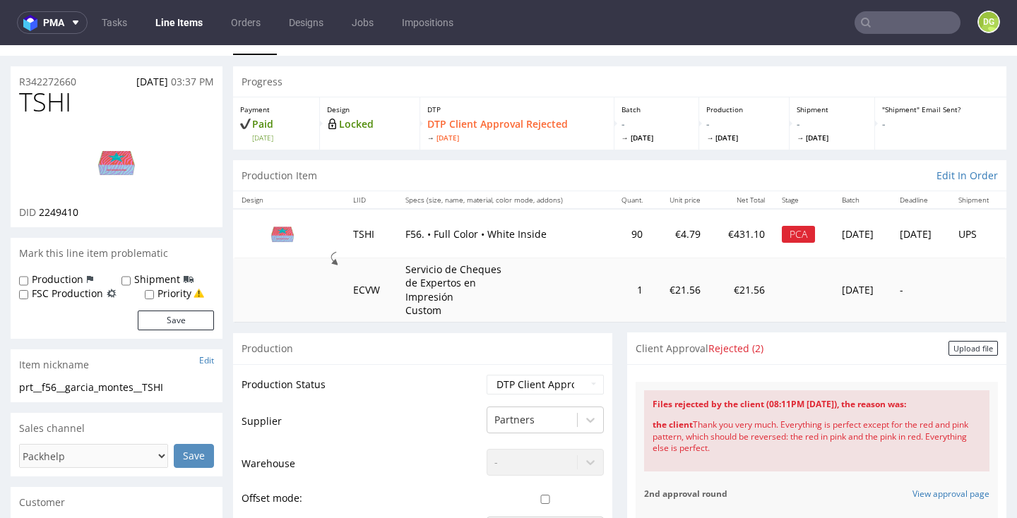
scroll to position [36, 0]
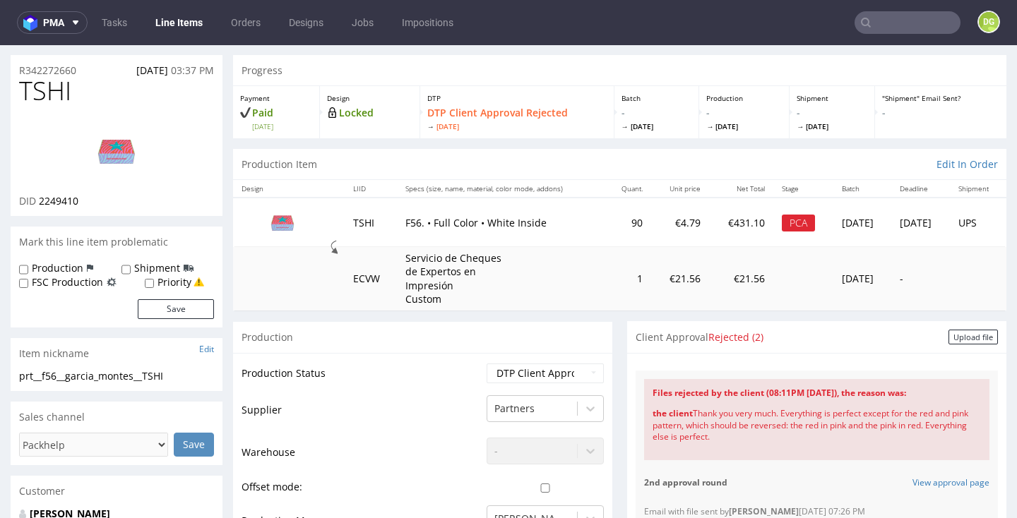
click at [975, 330] on div "Upload file" at bounding box center [973, 337] width 49 height 15
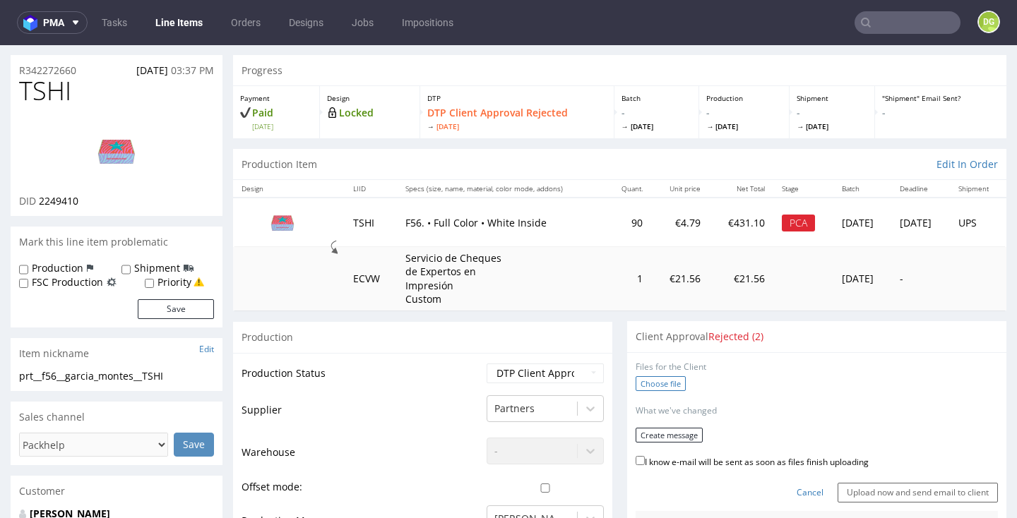
click at [646, 377] on label "Choose file" at bounding box center [661, 383] width 50 height 15
click at [0, 45] on input "Choose file" at bounding box center [0, 45] width 0 height 0
click at [728, 449] on label "I know e-mail will be sent as soon as files finish uploading" at bounding box center [752, 457] width 233 height 16
click at [645, 452] on input "I know e-mail will be sent as soon as files finish uploading" at bounding box center [640, 456] width 9 height 9
checkbox input "true"
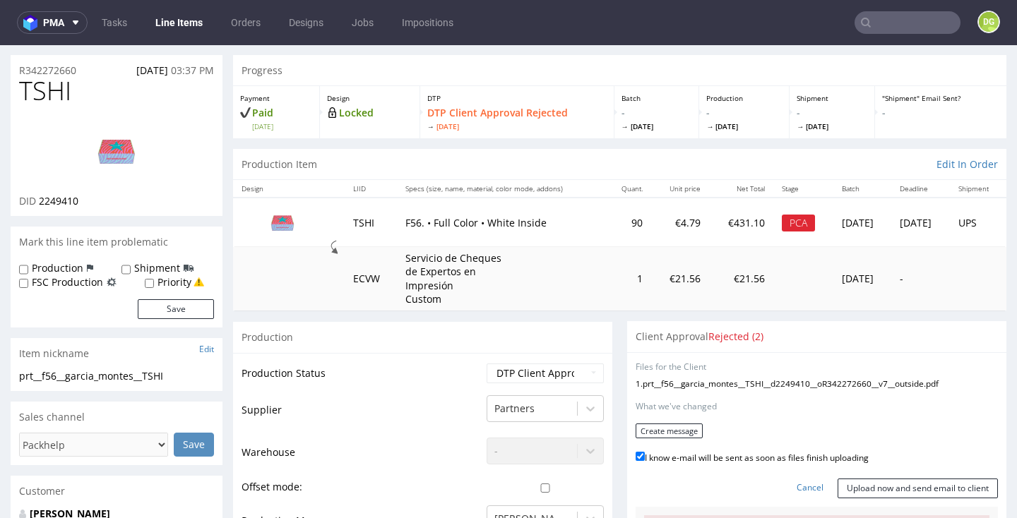
click at [687, 434] on form "Files for the Client 1 . prt__f56__garcia_montes__TSHI__d2249410__oR342272660__…" at bounding box center [817, 430] width 362 height 137
click at [673, 424] on button "Create message" at bounding box center [669, 431] width 67 height 15
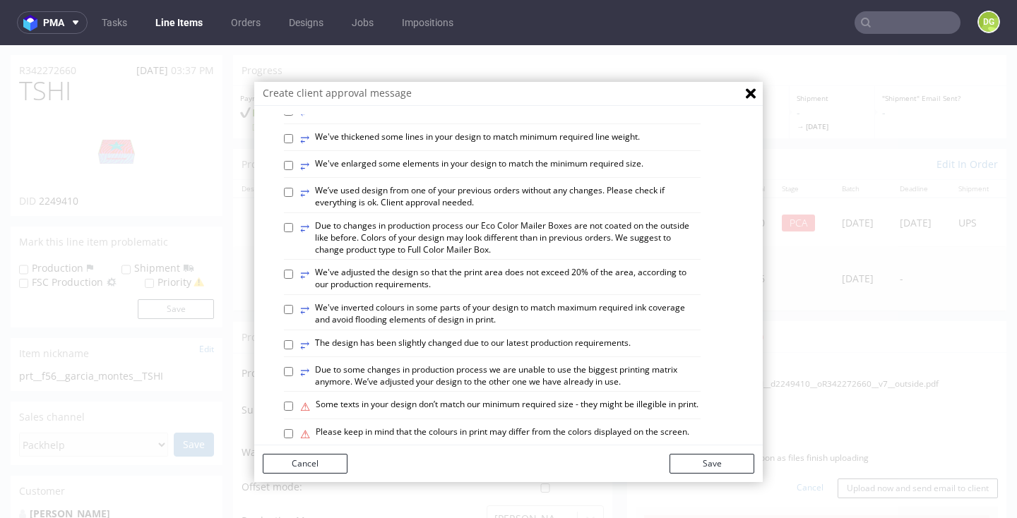
scroll to position [789, 0]
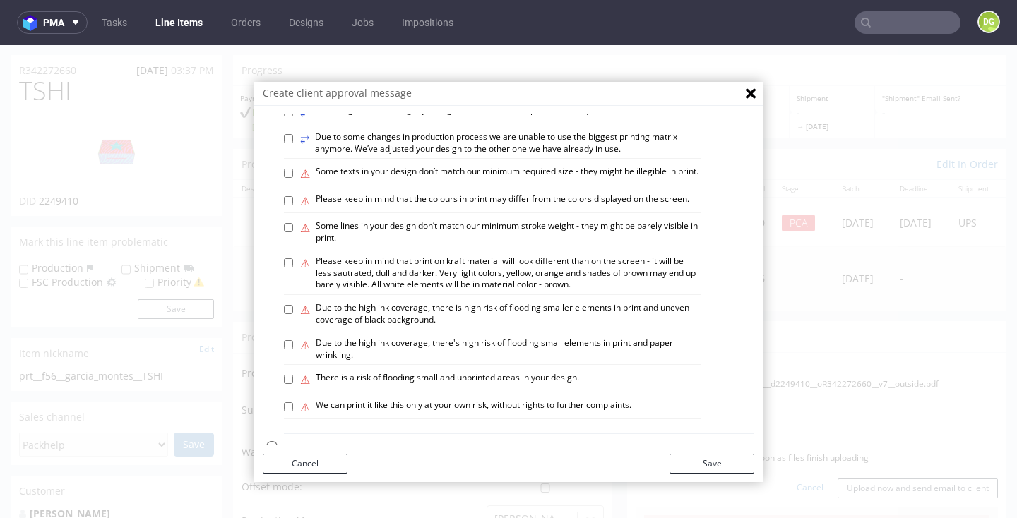
click at [347, 441] on p "Custom message" at bounding box center [519, 448] width 470 height 14
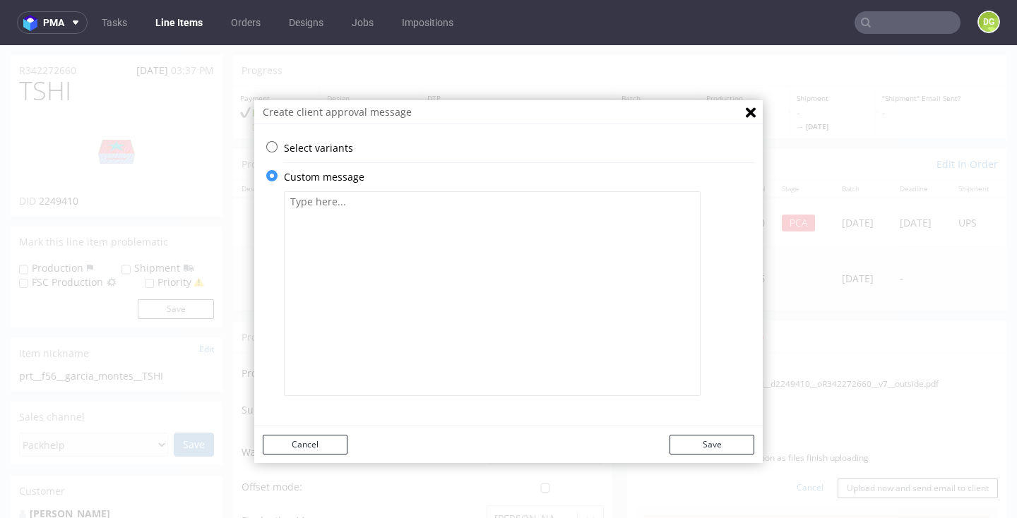
scroll to position [0, 0]
click at [420, 324] on textarea at bounding box center [492, 293] width 417 height 205
paste textarea "We've corrected the pattern. Please check if it's correct now."
type textarea "We've corrected the pattern. Please check if it's correct now."
click at [686, 439] on button "Save" at bounding box center [712, 445] width 85 height 20
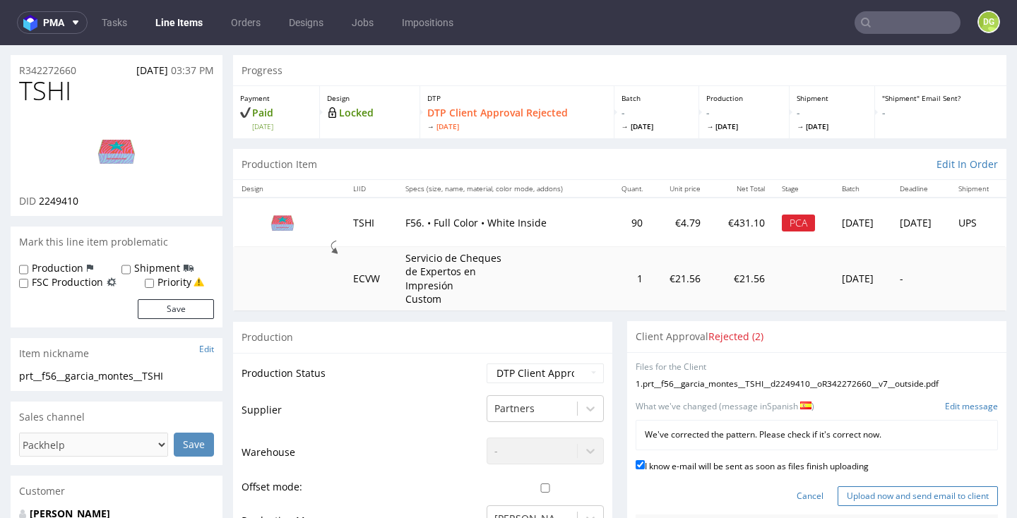
click at [901, 487] on input "Upload now and send email to client" at bounding box center [918, 497] width 160 height 20
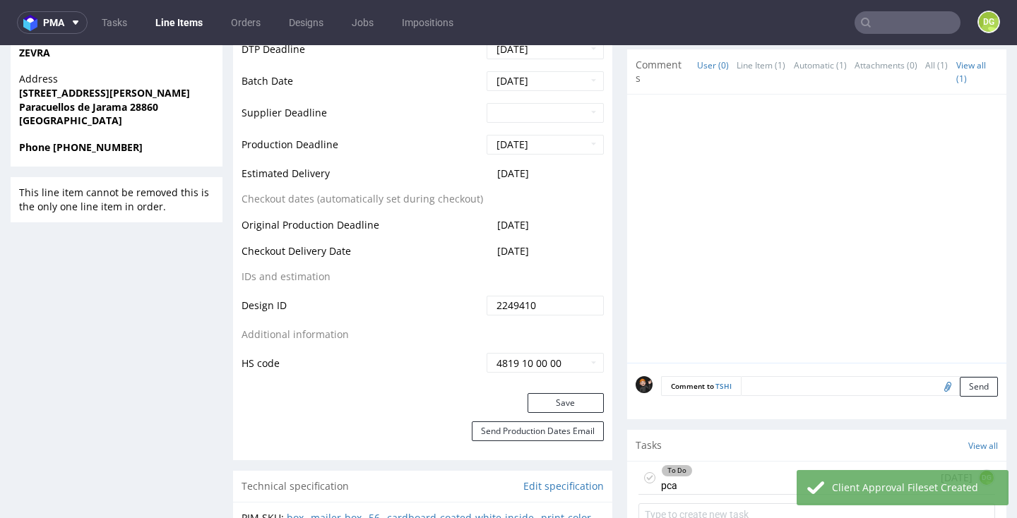
scroll to position [682, 0]
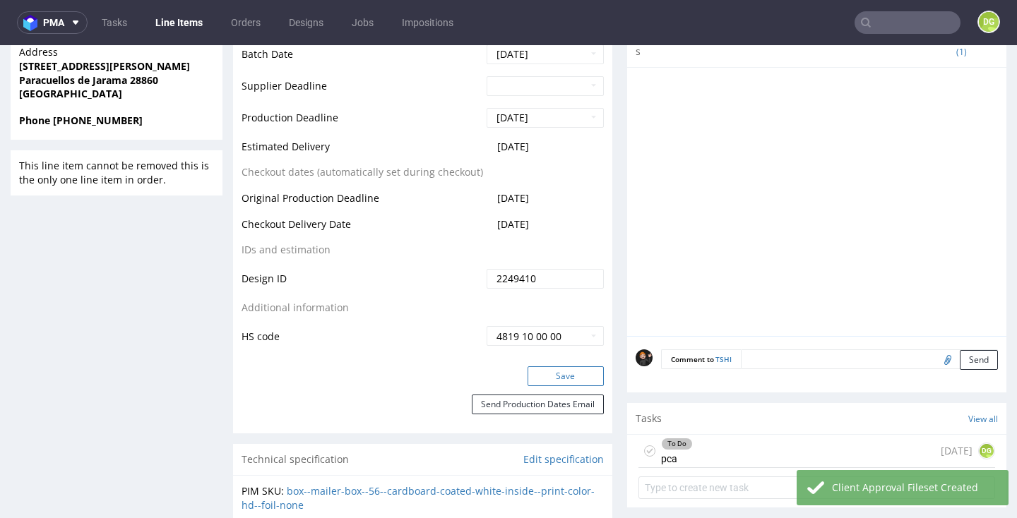
click at [595, 368] on button "Save" at bounding box center [566, 377] width 76 height 20
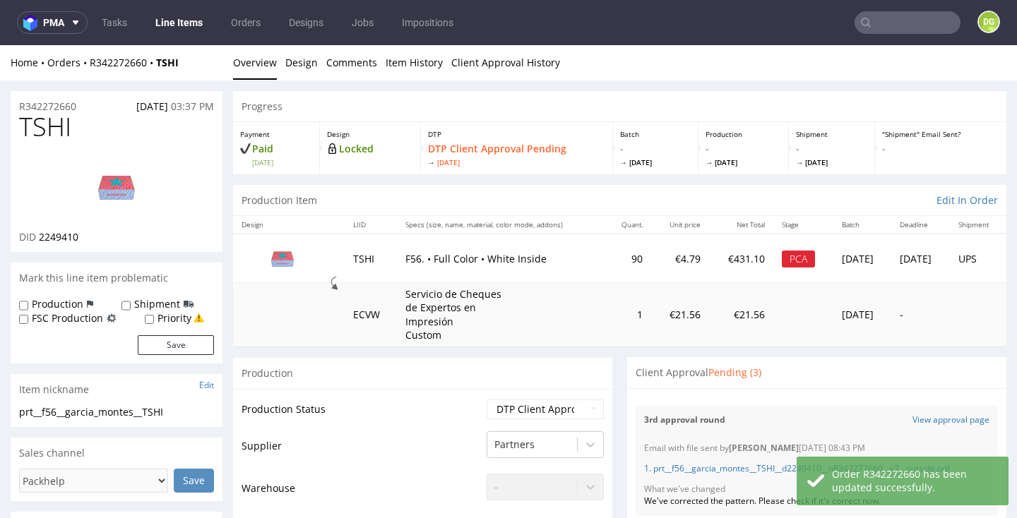
scroll to position [0, 0]
